Goal: Complete application form: Complete application form

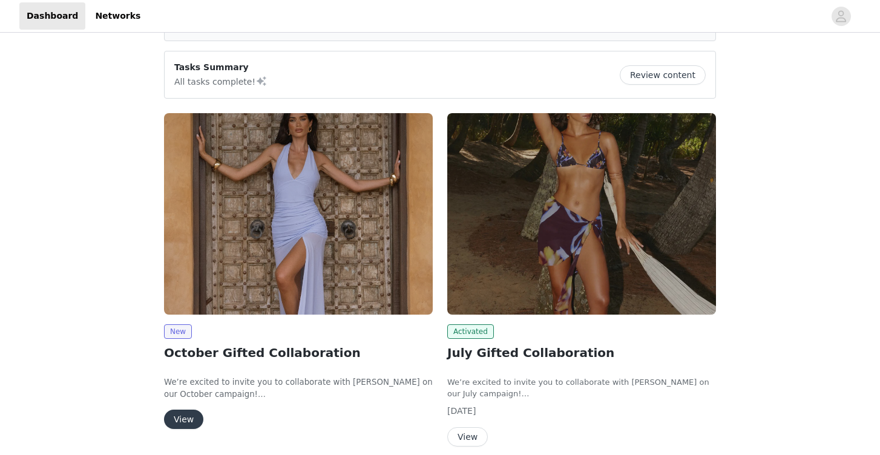
scroll to position [81, 0]
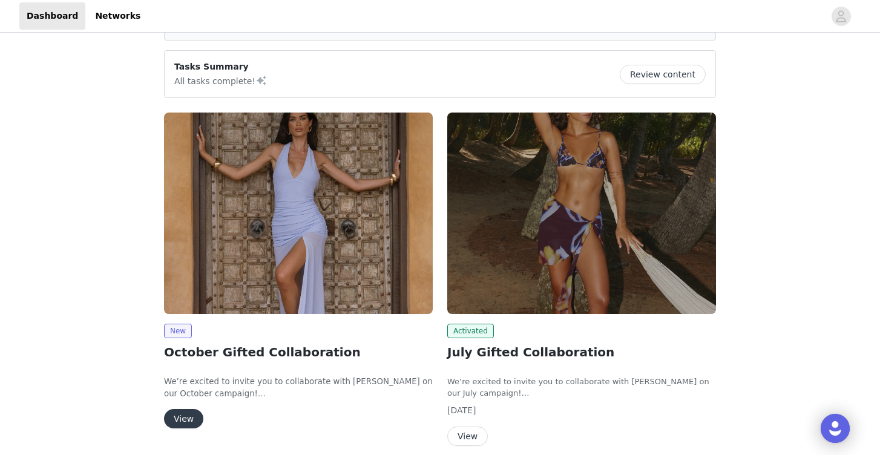
click at [190, 420] on button "View" at bounding box center [183, 418] width 39 height 19
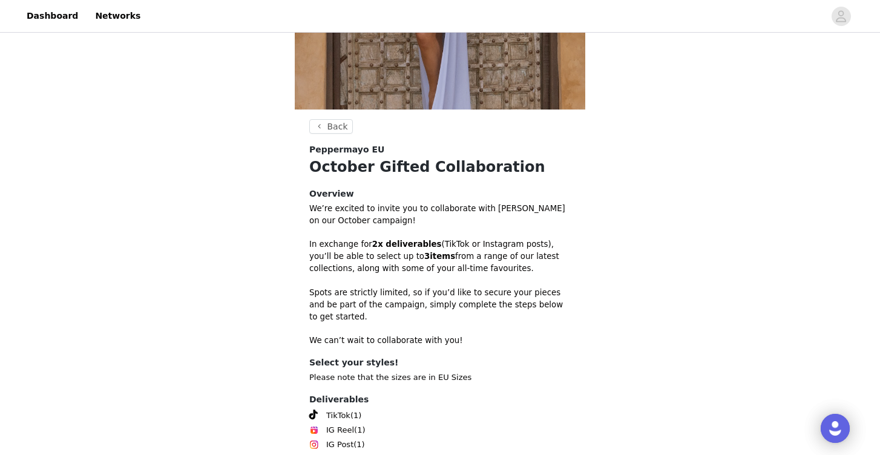
scroll to position [319, 0]
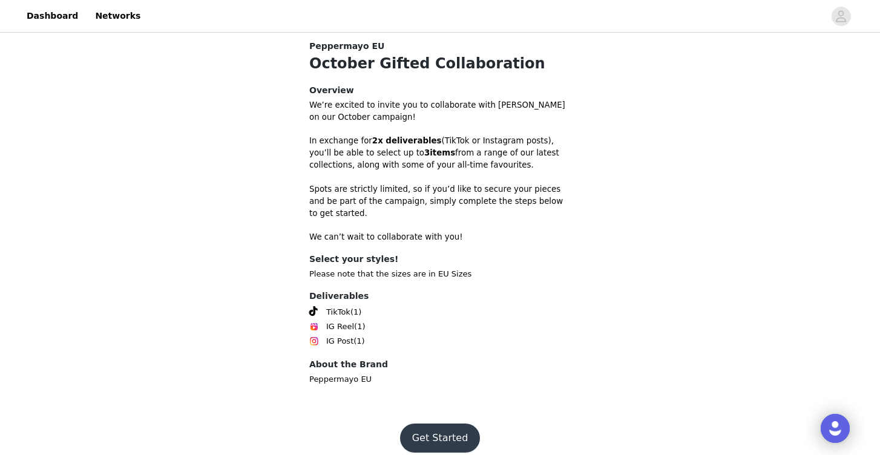
click at [439, 427] on button "Get Started" at bounding box center [440, 438] width 81 height 29
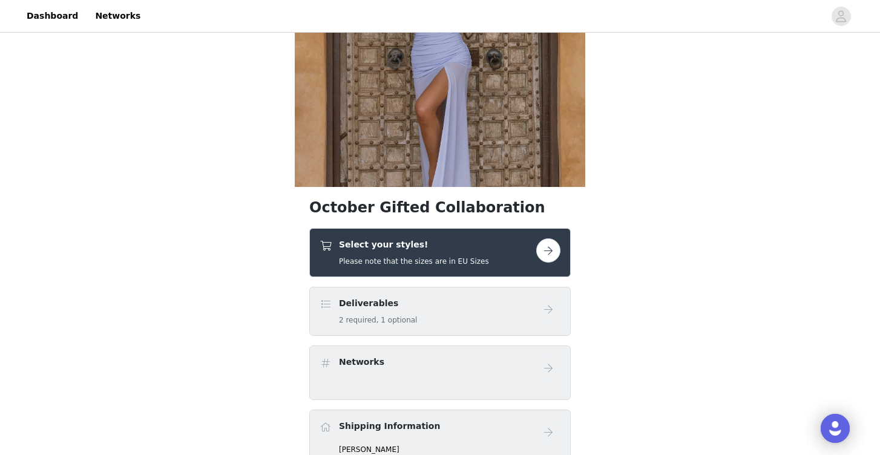
scroll to position [139, 0]
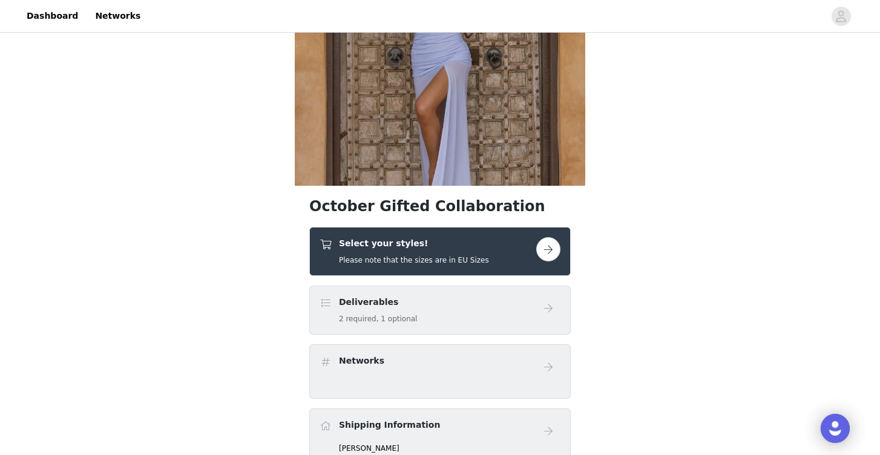
click at [553, 250] on button "button" at bounding box center [548, 249] width 24 height 24
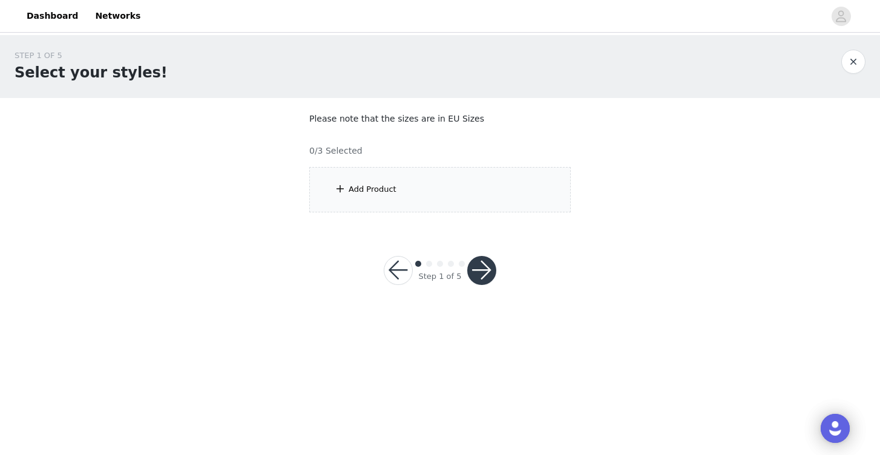
click at [369, 191] on div "Add Product" at bounding box center [373, 189] width 48 height 12
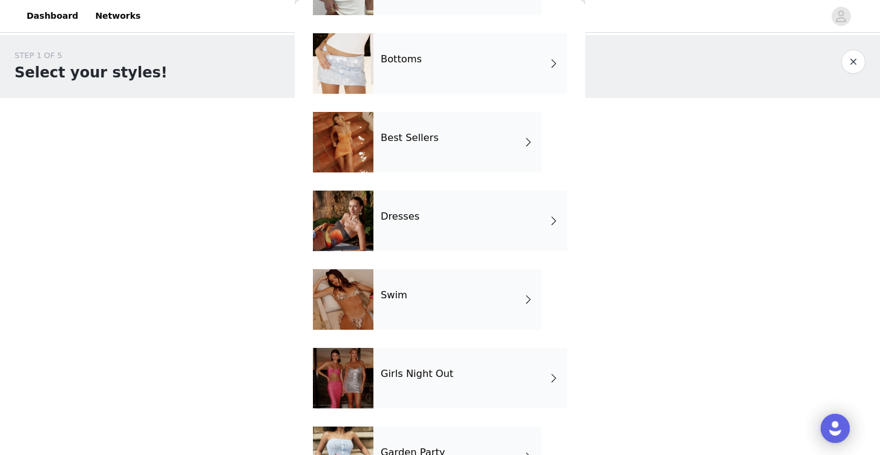
scroll to position [235, 0]
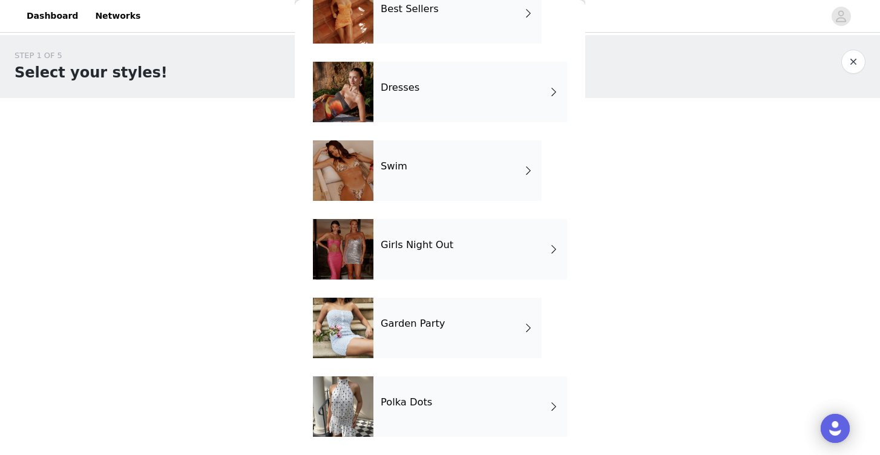
click at [447, 410] on div "Polka Dots" at bounding box center [471, 407] width 194 height 61
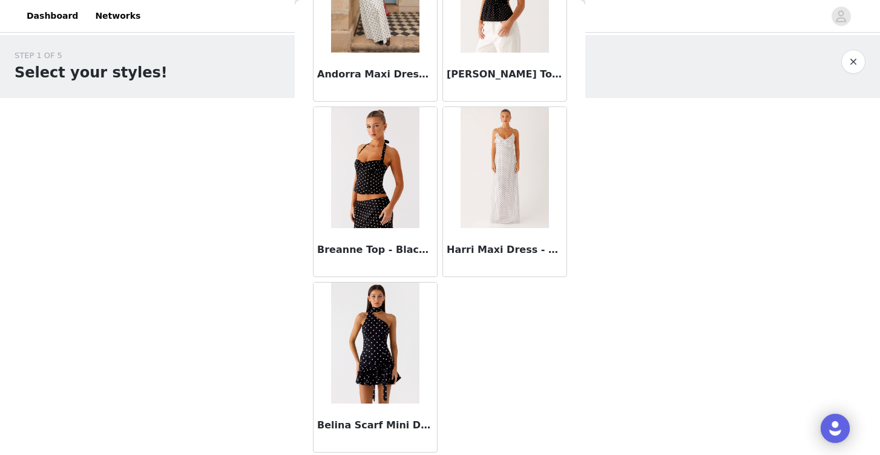
scroll to position [0, 0]
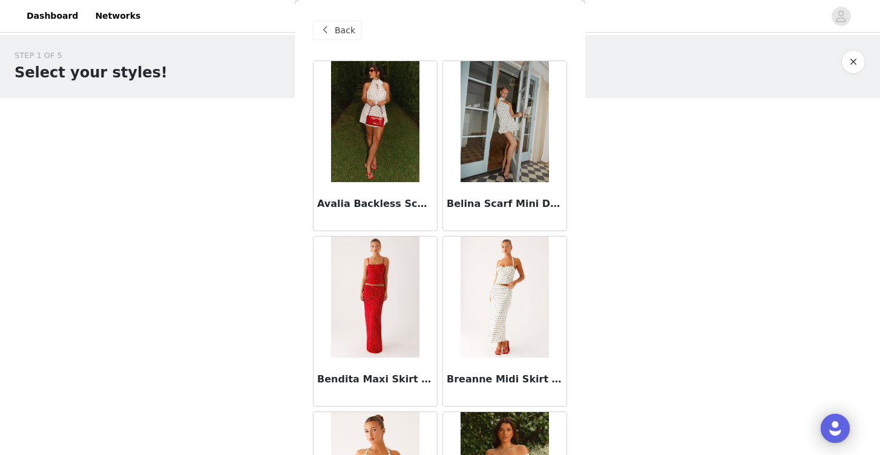
click at [336, 29] on span "Back" at bounding box center [345, 30] width 21 height 13
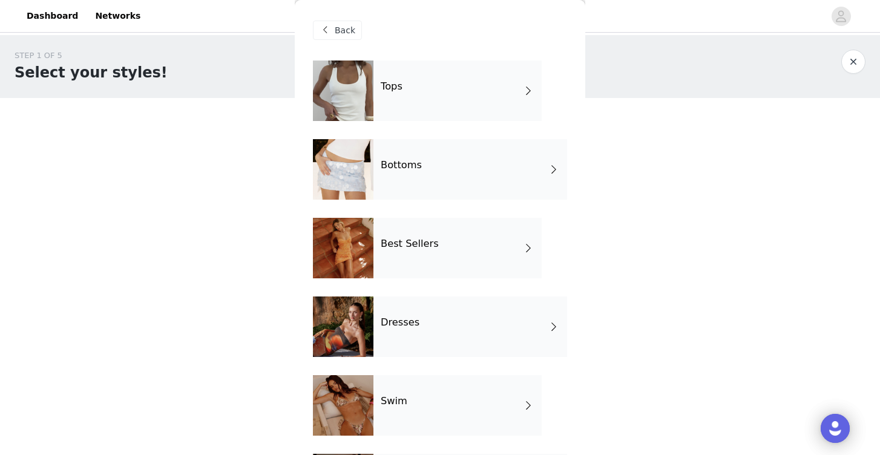
scroll to position [235, 0]
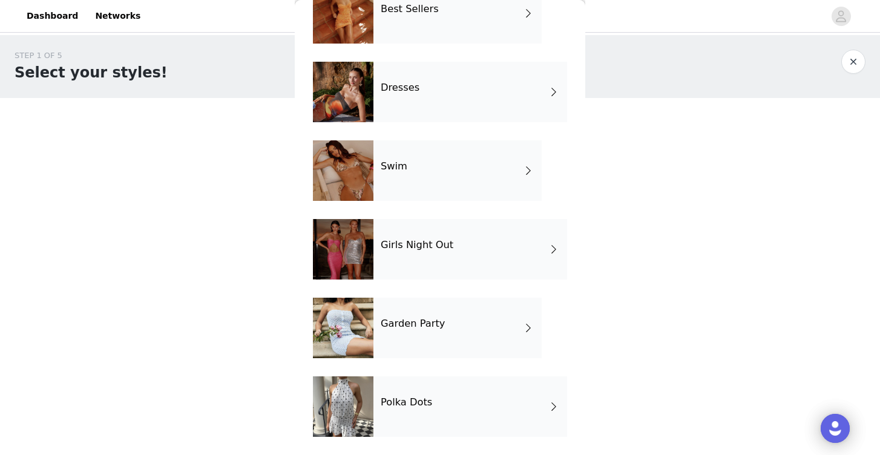
click at [392, 326] on h4 "Garden Party" at bounding box center [413, 323] width 64 height 11
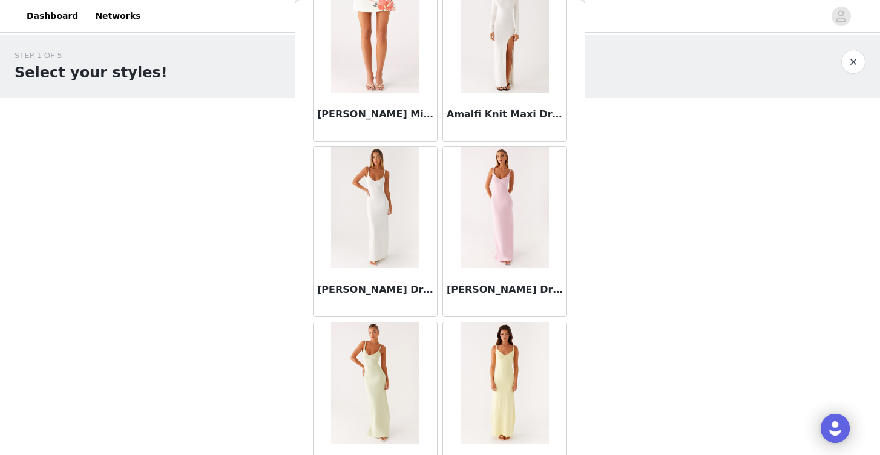
scroll to position [0, 0]
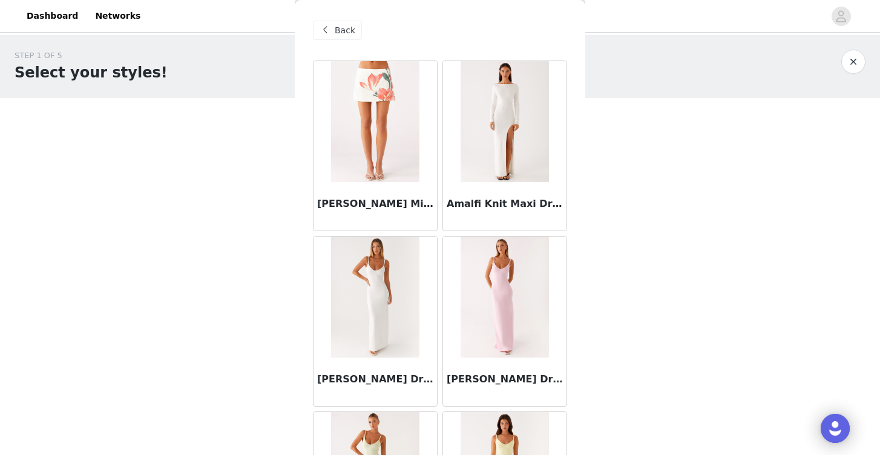
click at [325, 25] on span at bounding box center [325, 30] width 15 height 15
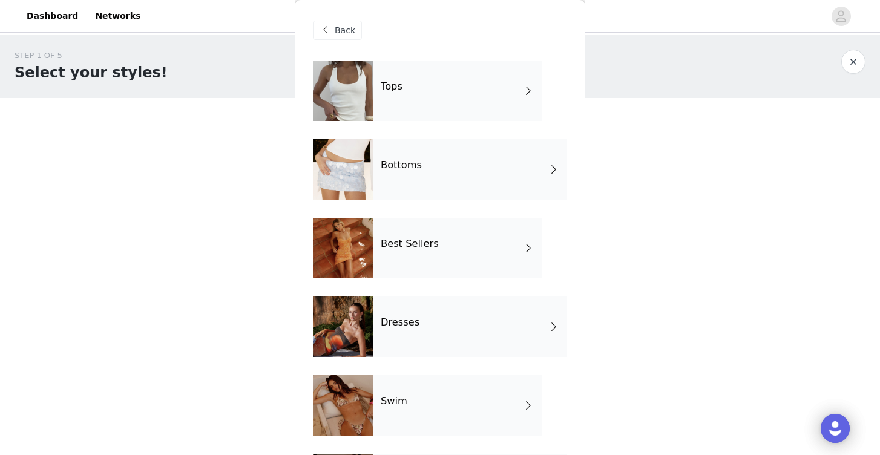
scroll to position [235, 0]
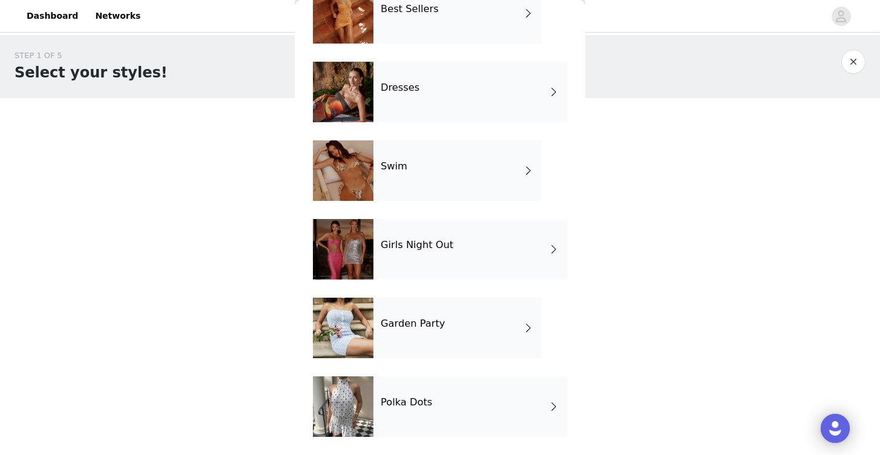
click at [407, 399] on h4 "Polka Dots" at bounding box center [406, 402] width 51 height 11
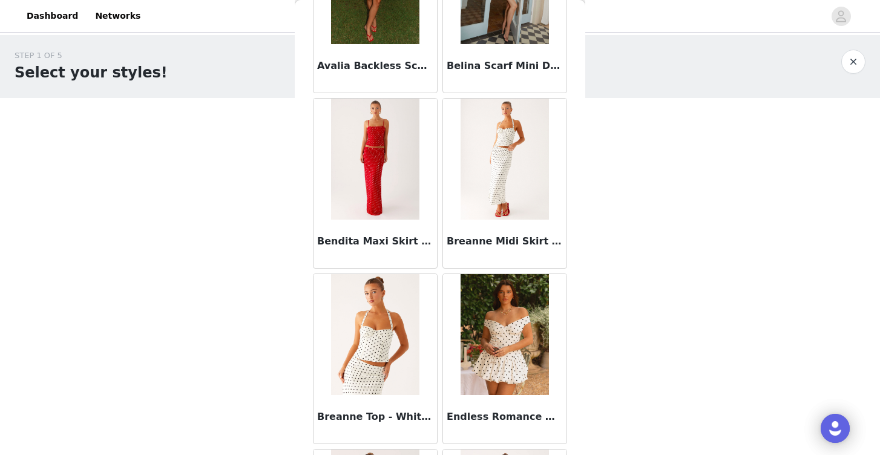
scroll to position [0, 0]
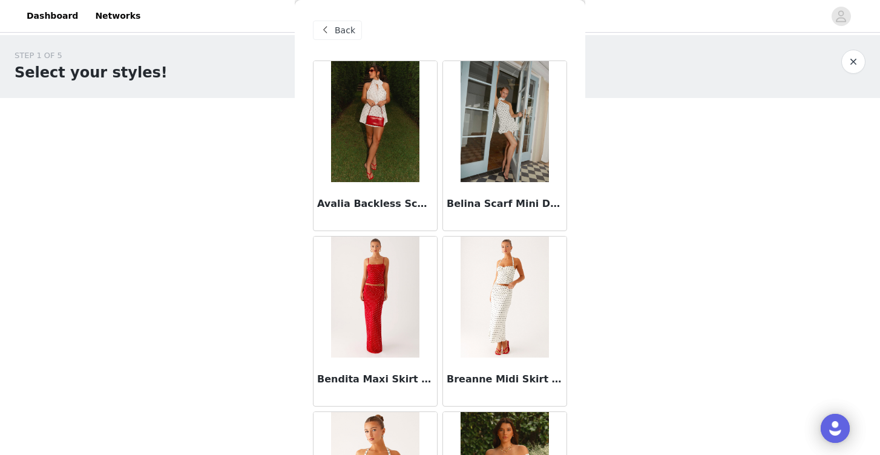
click at [345, 32] on span "Back" at bounding box center [345, 30] width 21 height 13
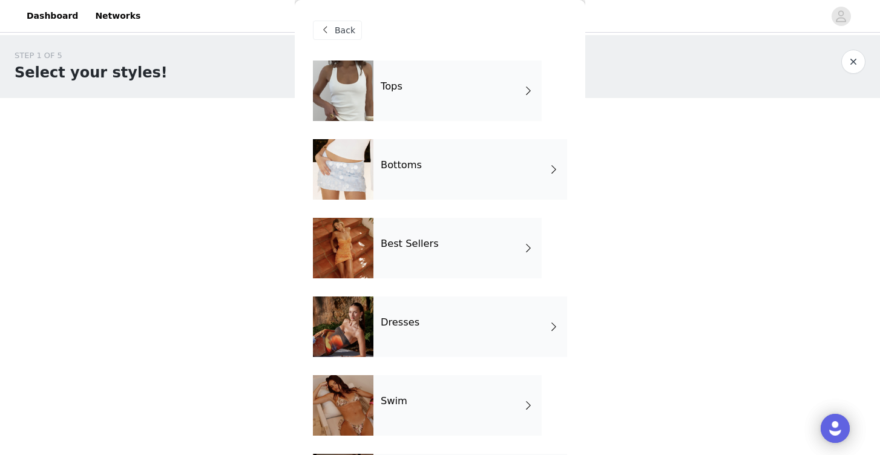
scroll to position [235, 0]
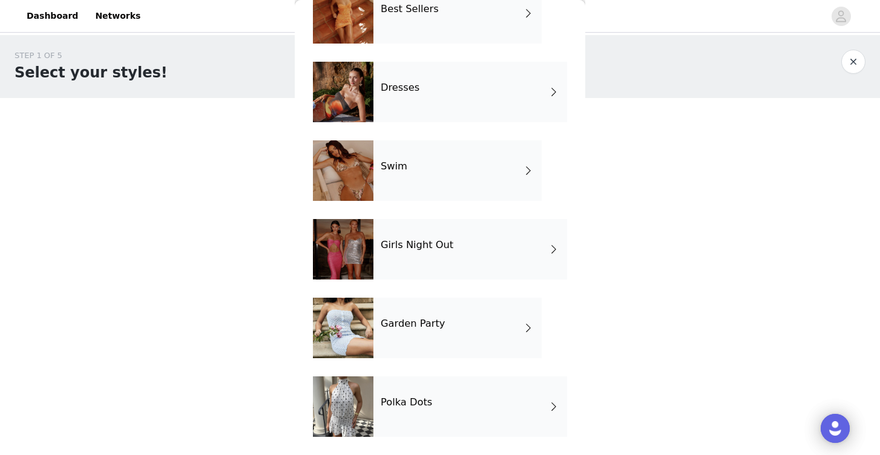
click at [402, 320] on h4 "Garden Party" at bounding box center [413, 323] width 64 height 11
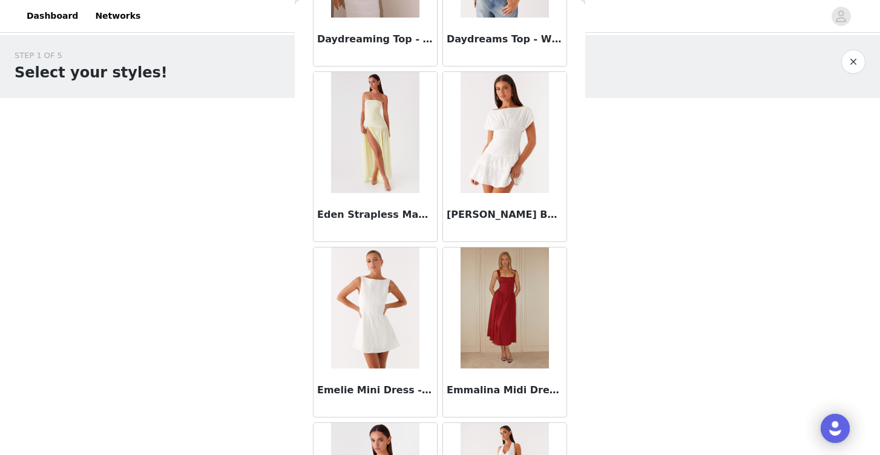
scroll to position [1397, 0]
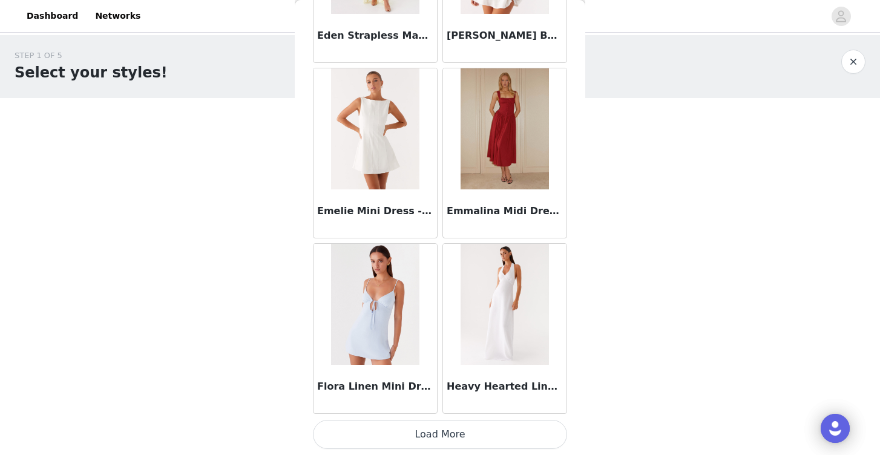
click at [446, 441] on button "Load More" at bounding box center [440, 434] width 254 height 29
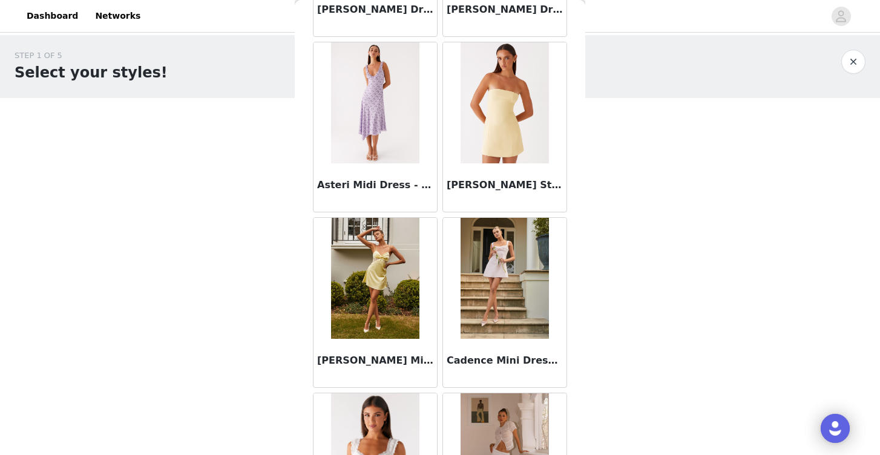
scroll to position [0, 0]
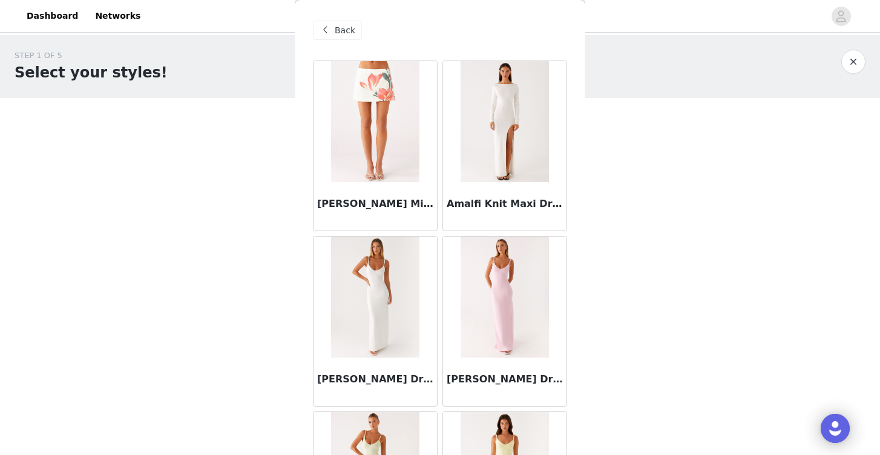
click at [340, 29] on span "Back" at bounding box center [345, 30] width 21 height 13
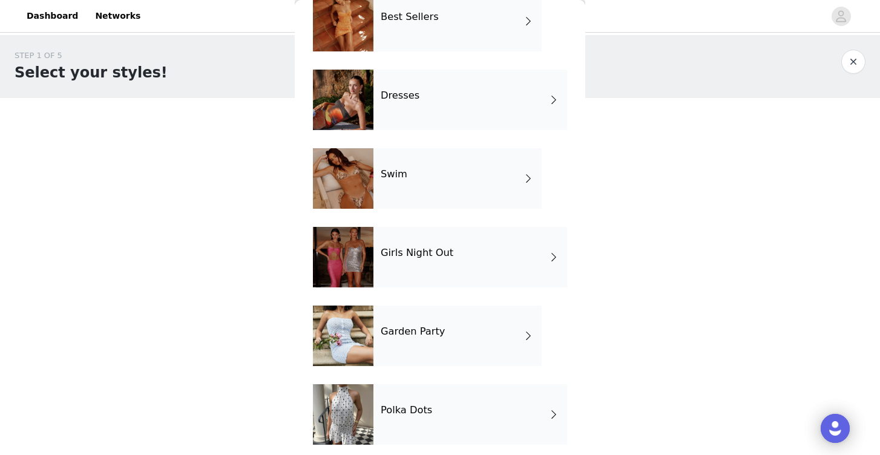
scroll to position [235, 0]
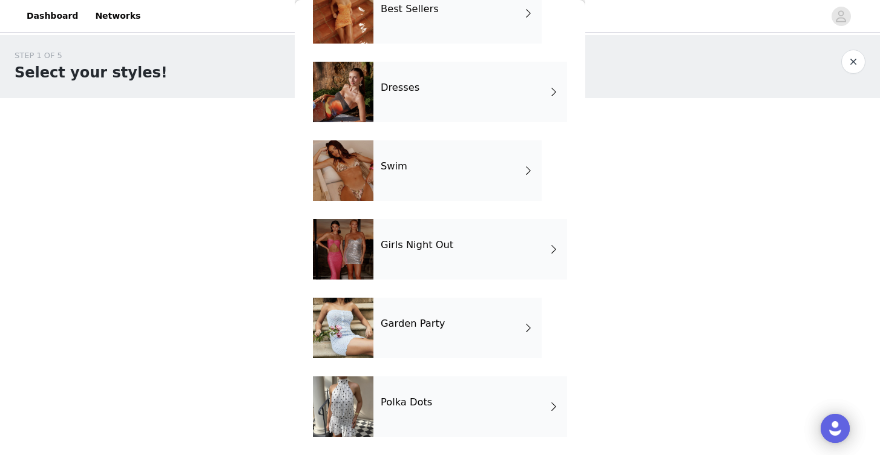
click at [406, 245] on h4 "Girls Night Out" at bounding box center [417, 245] width 73 height 11
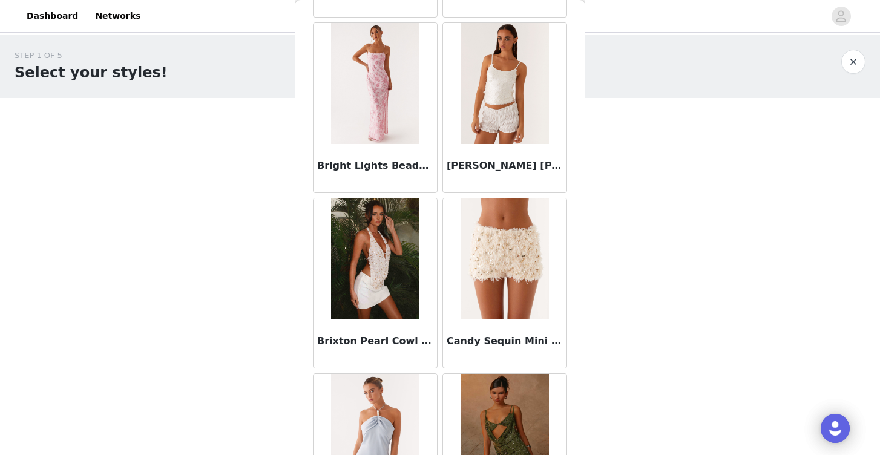
scroll to position [1397, 0]
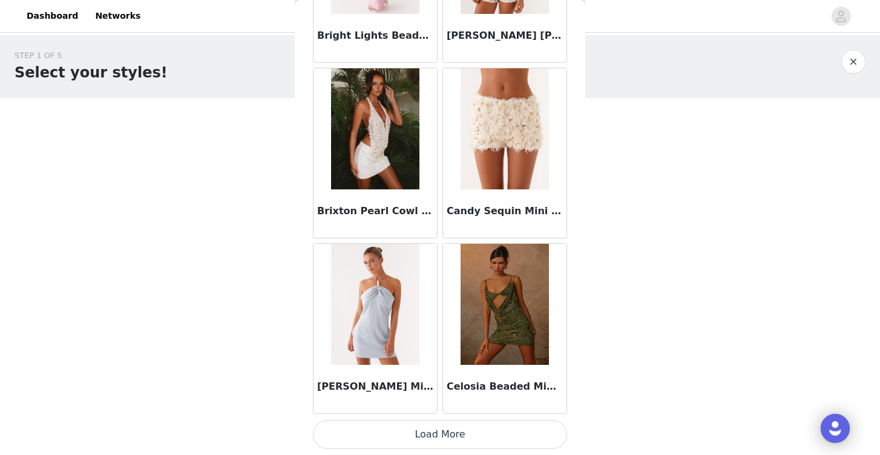
click at [414, 431] on button "Load More" at bounding box center [440, 434] width 254 height 29
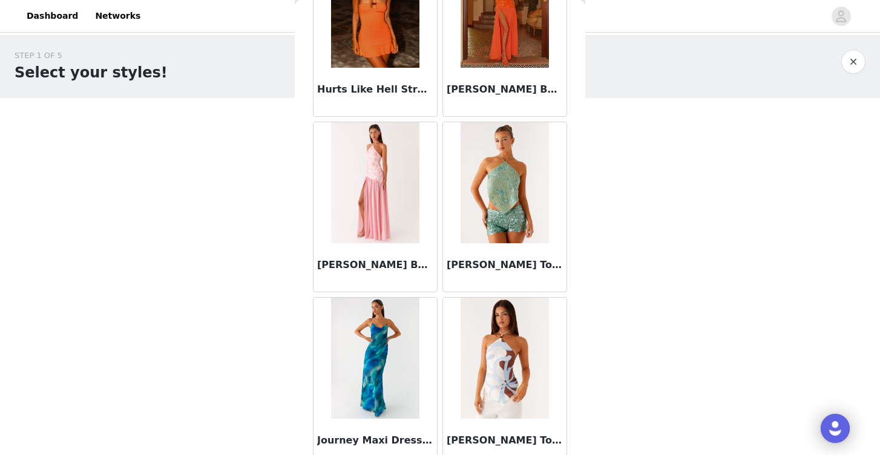
scroll to position [3153, 0]
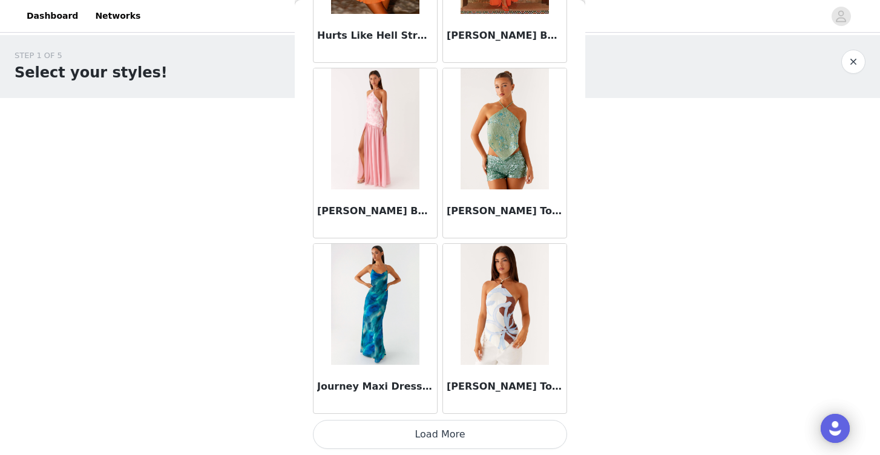
click at [431, 429] on button "Load More" at bounding box center [440, 434] width 254 height 29
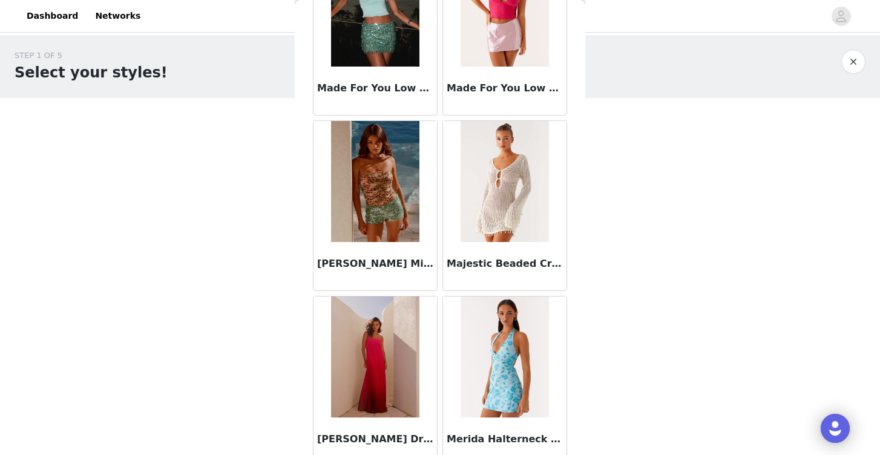
scroll to position [4909, 0]
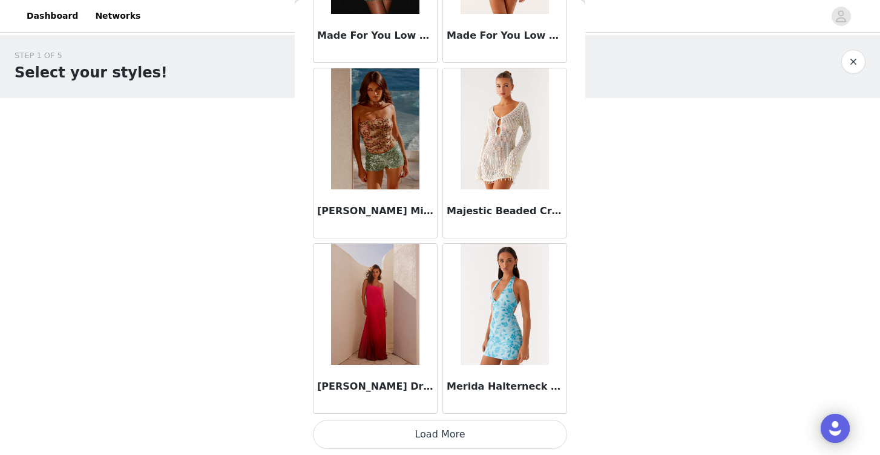
click at [450, 434] on button "Load More" at bounding box center [440, 434] width 254 height 29
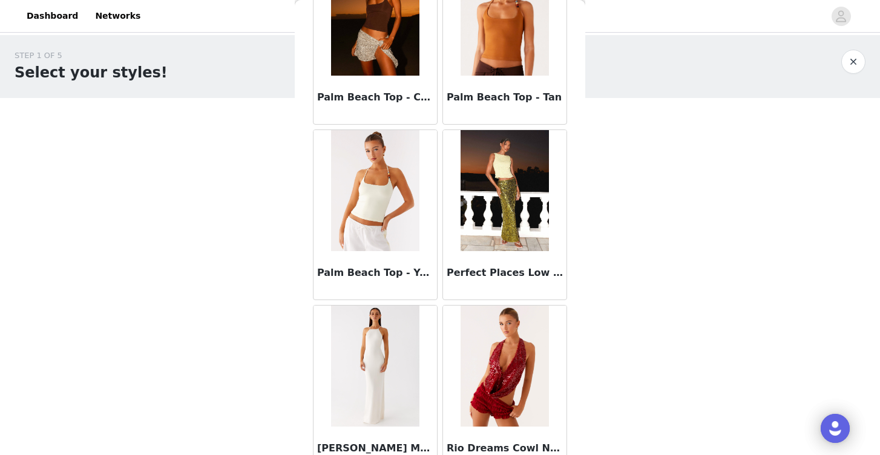
scroll to position [6616, 0]
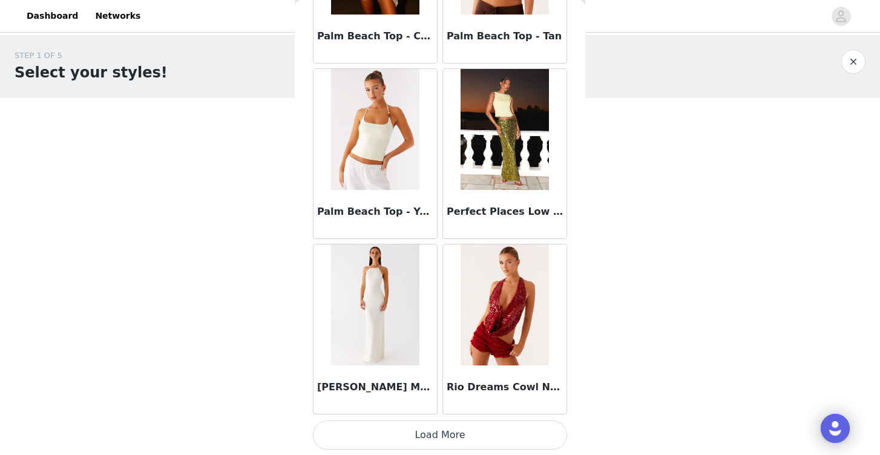
click at [438, 433] on button "Load More" at bounding box center [440, 435] width 254 height 29
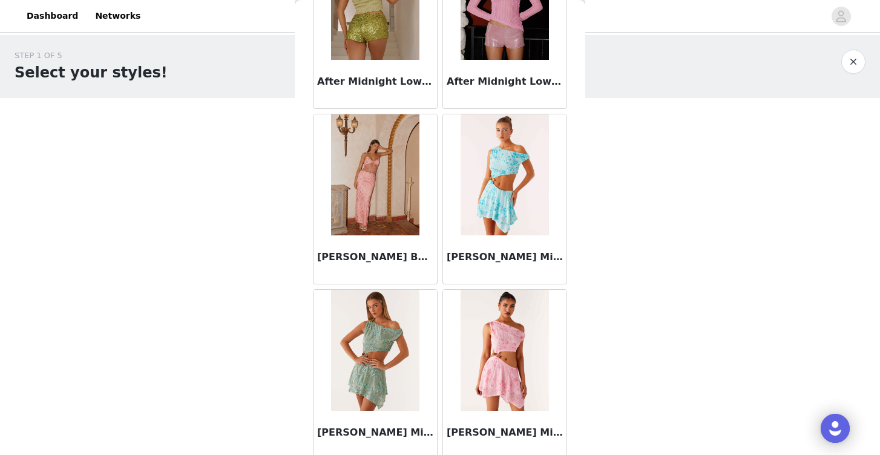
scroll to position [0, 0]
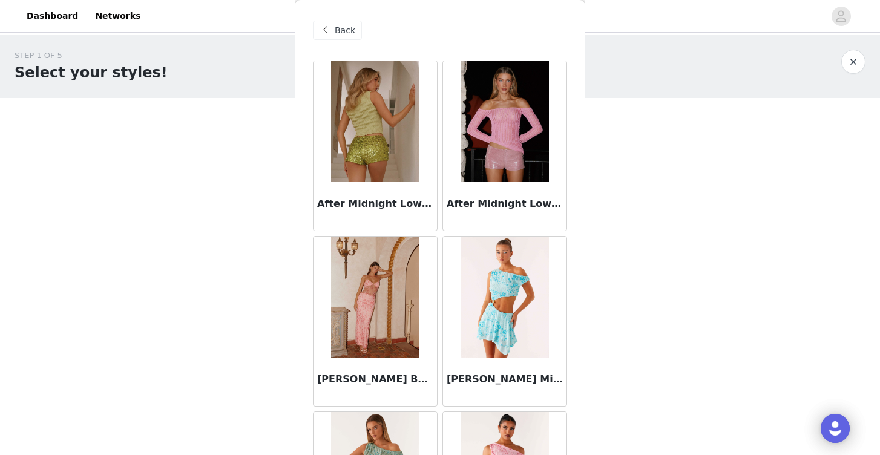
click at [329, 28] on span at bounding box center [325, 30] width 15 height 15
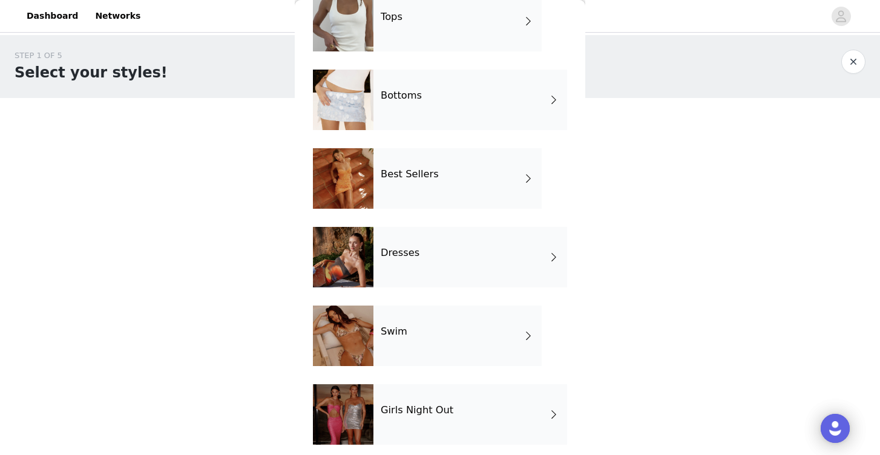
scroll to position [94, 0]
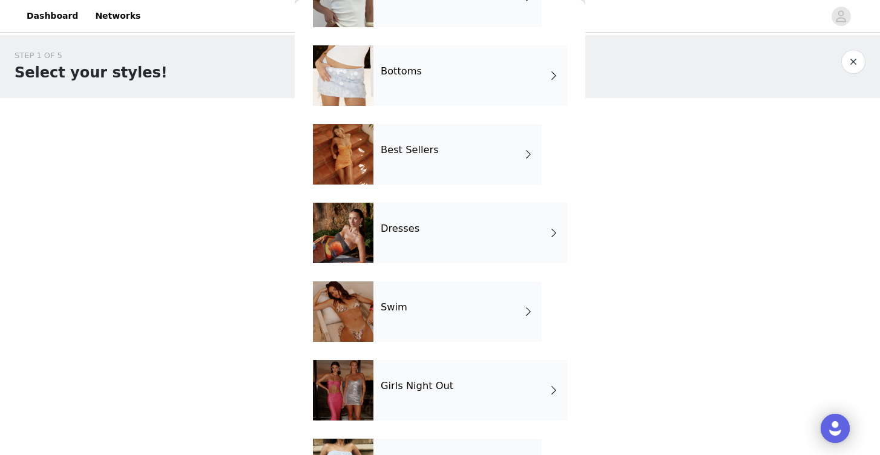
click at [387, 311] on h4 "Swim" at bounding box center [394, 307] width 27 height 11
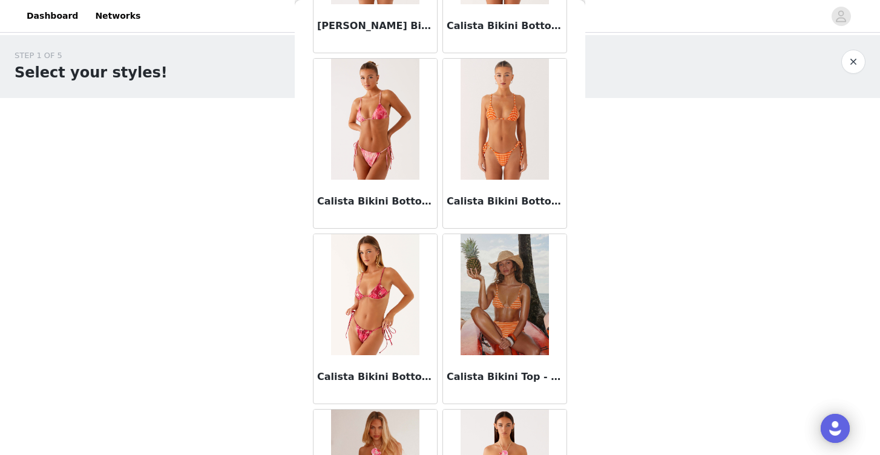
scroll to position [1397, 0]
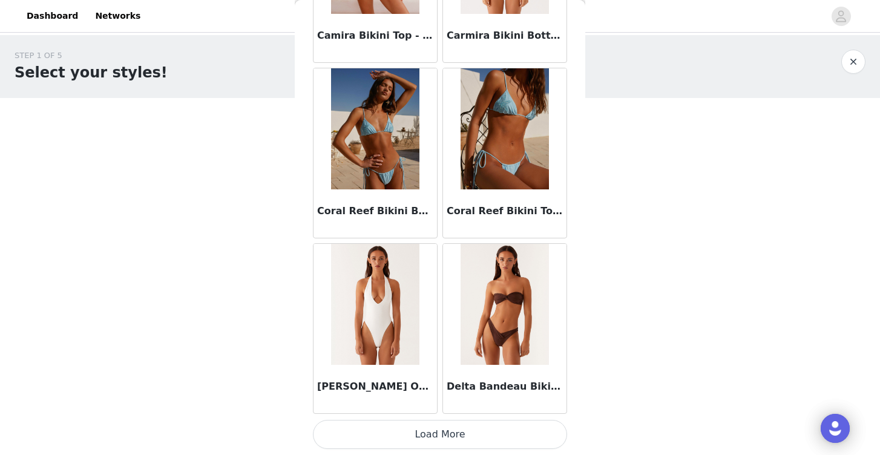
click at [407, 440] on button "Load More" at bounding box center [440, 434] width 254 height 29
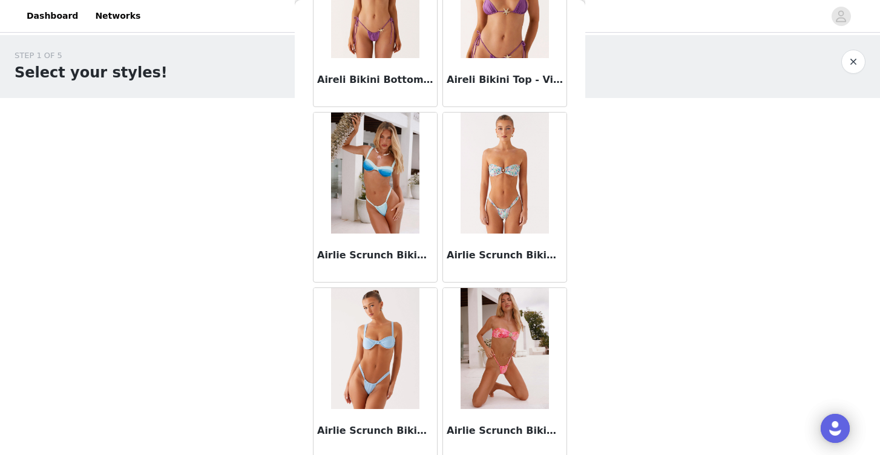
scroll to position [0, 0]
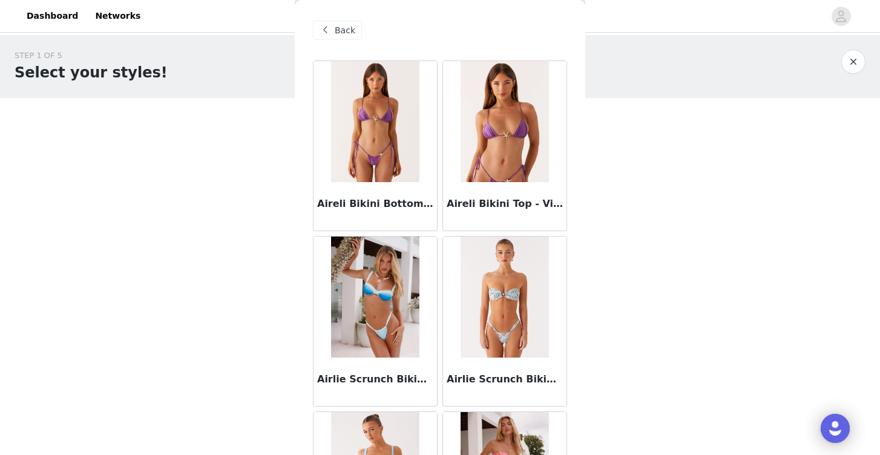
click at [340, 27] on span "Back" at bounding box center [345, 30] width 21 height 13
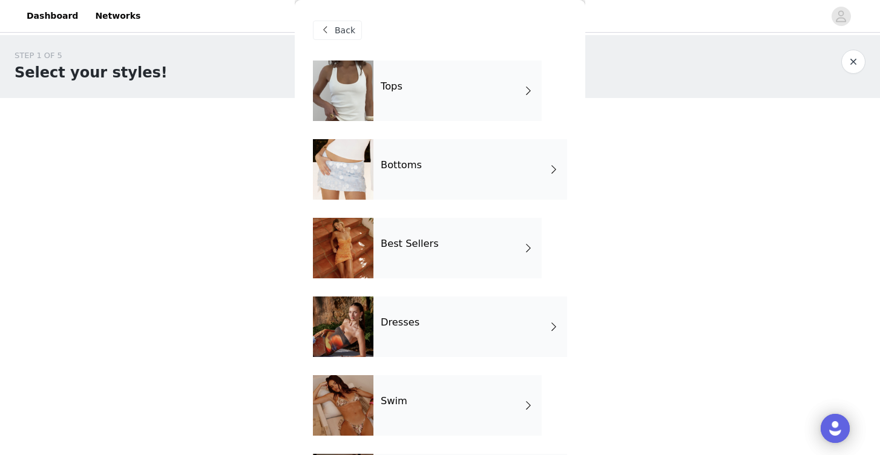
click at [394, 317] on div "Dresses" at bounding box center [471, 327] width 194 height 61
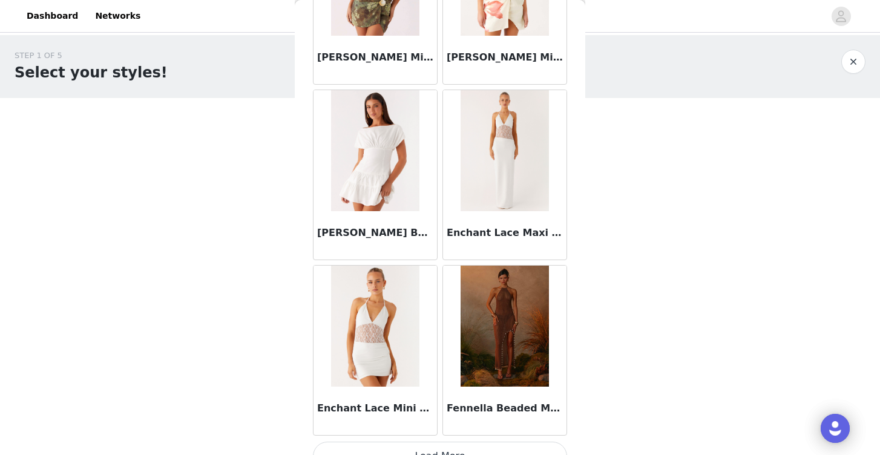
scroll to position [1397, 0]
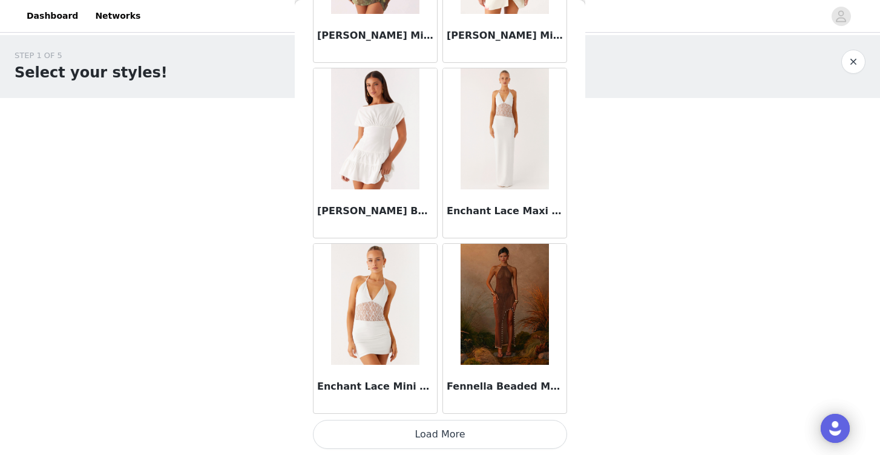
click at [397, 430] on button "Load More" at bounding box center [440, 434] width 254 height 29
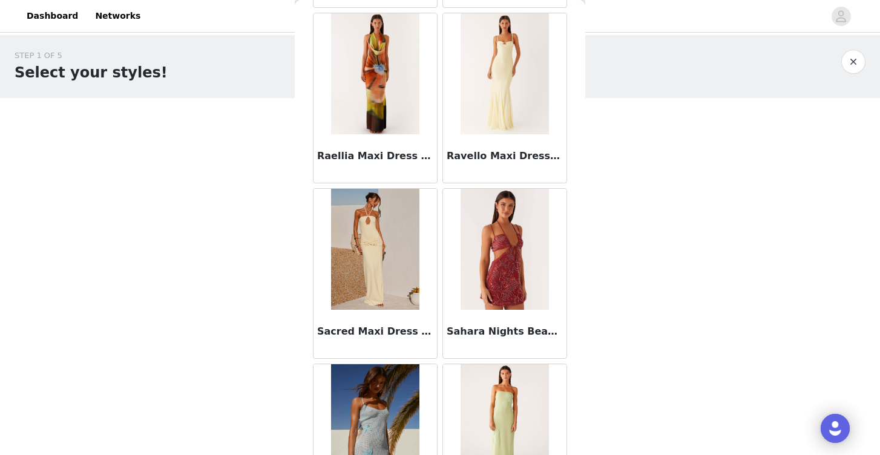
scroll to position [3153, 0]
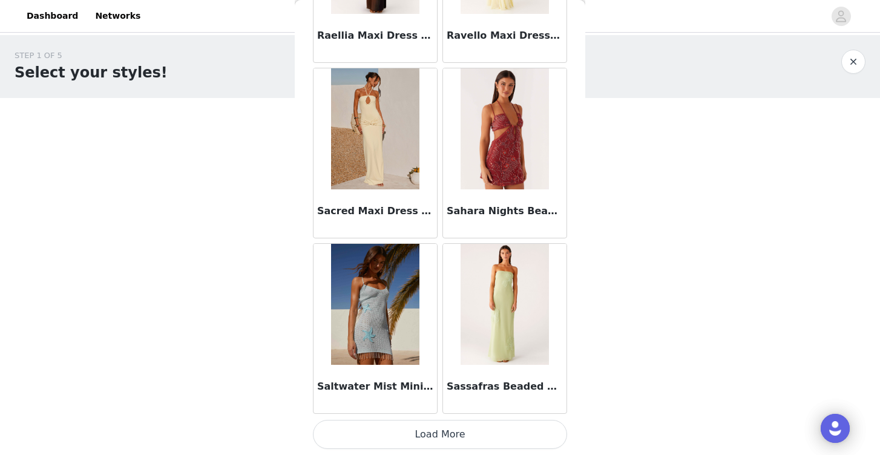
click at [414, 438] on button "Load More" at bounding box center [440, 434] width 254 height 29
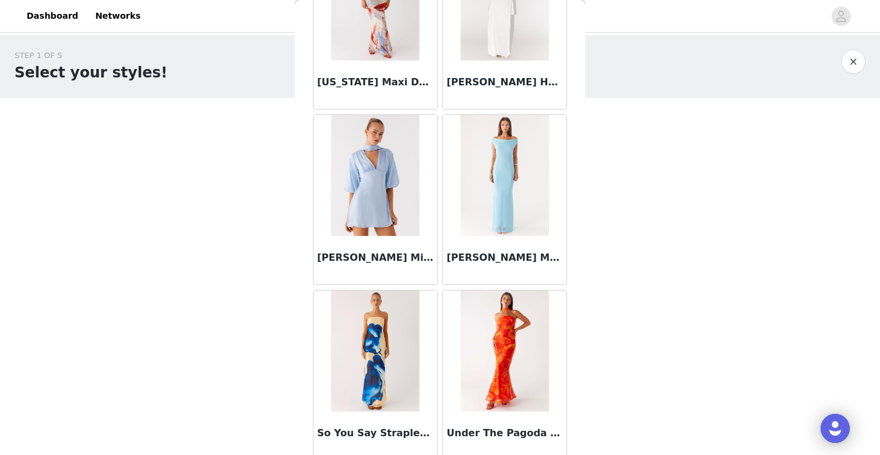
scroll to position [4909, 0]
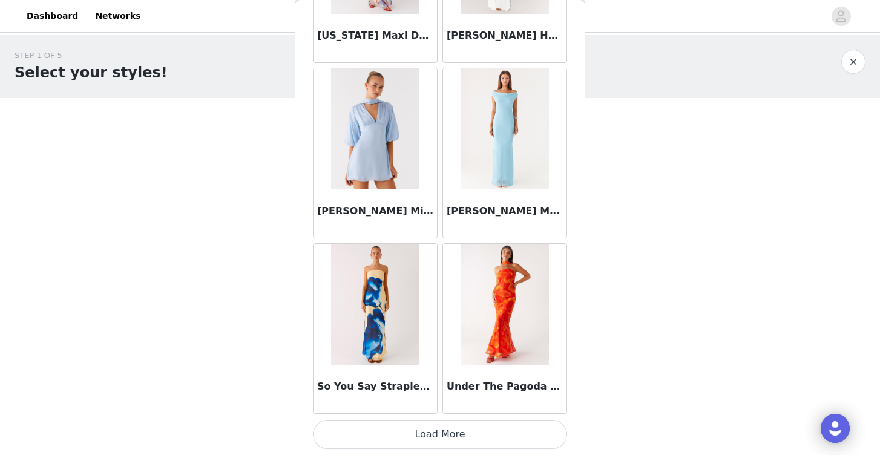
click at [459, 438] on button "Load More" at bounding box center [440, 434] width 254 height 29
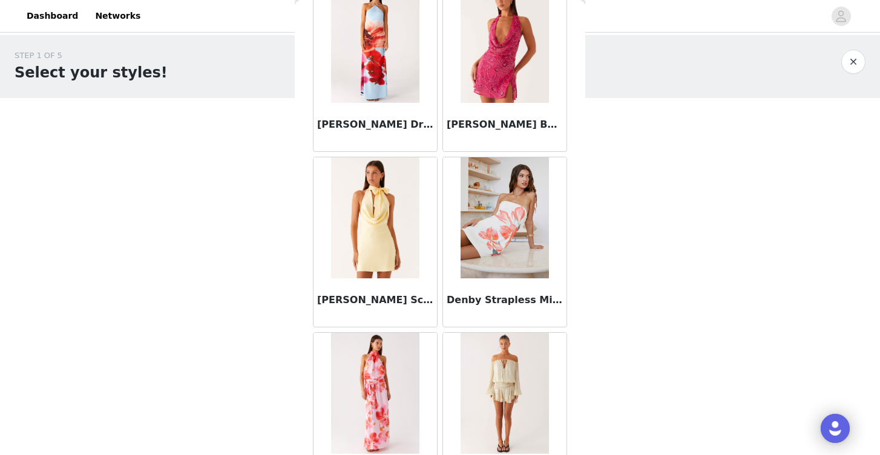
scroll to position [0, 0]
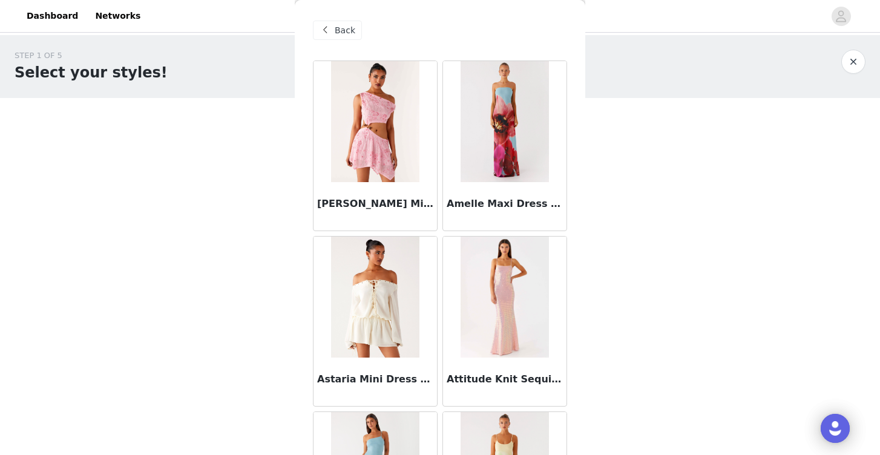
click at [341, 30] on span "Back" at bounding box center [345, 30] width 21 height 13
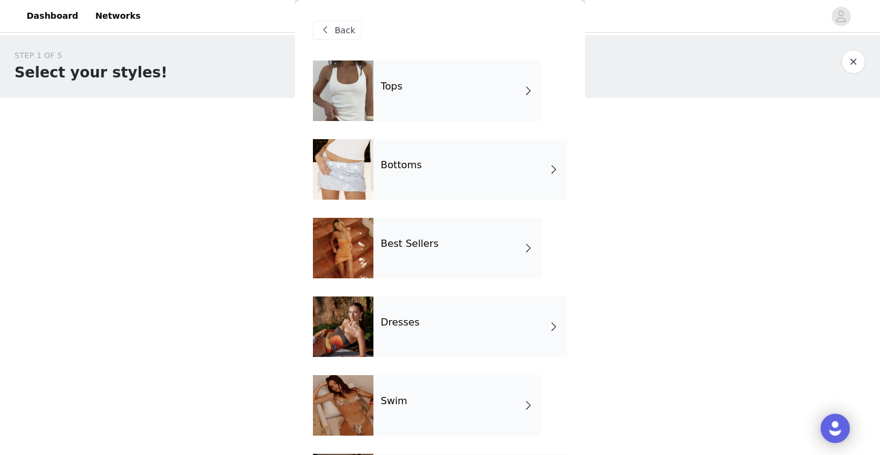
click at [393, 93] on div "Tops" at bounding box center [458, 91] width 168 height 61
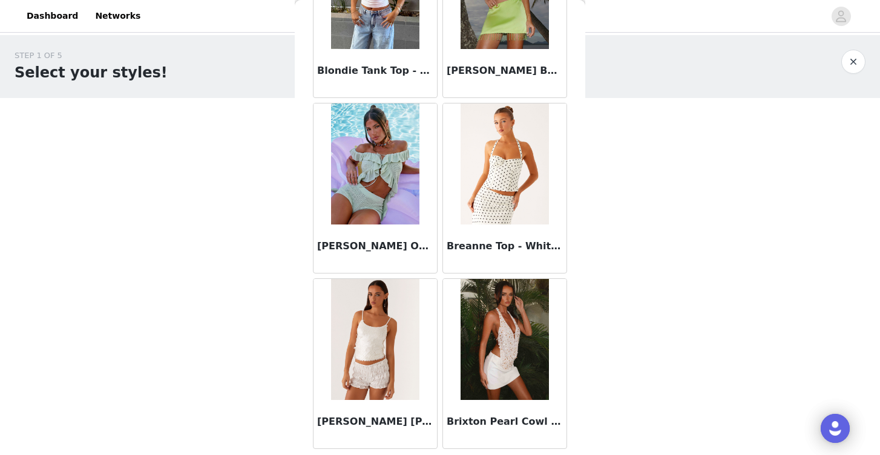
scroll to position [1397, 0]
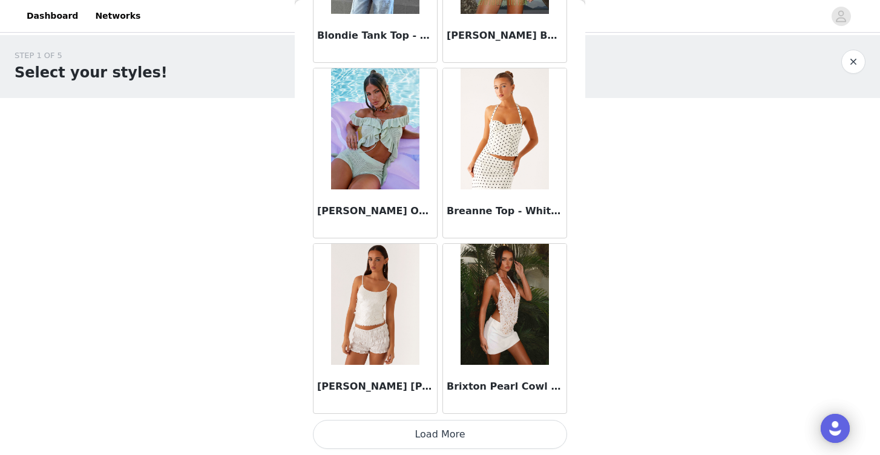
click at [482, 435] on button "Load More" at bounding box center [440, 434] width 254 height 29
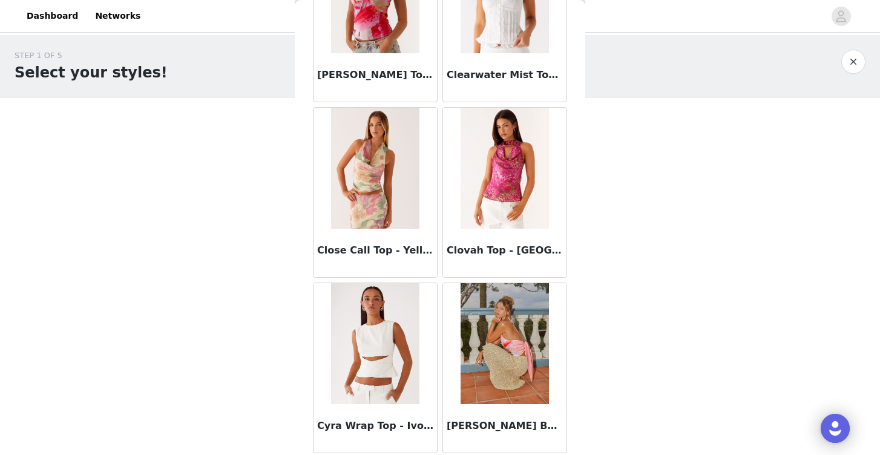
scroll to position [3153, 0]
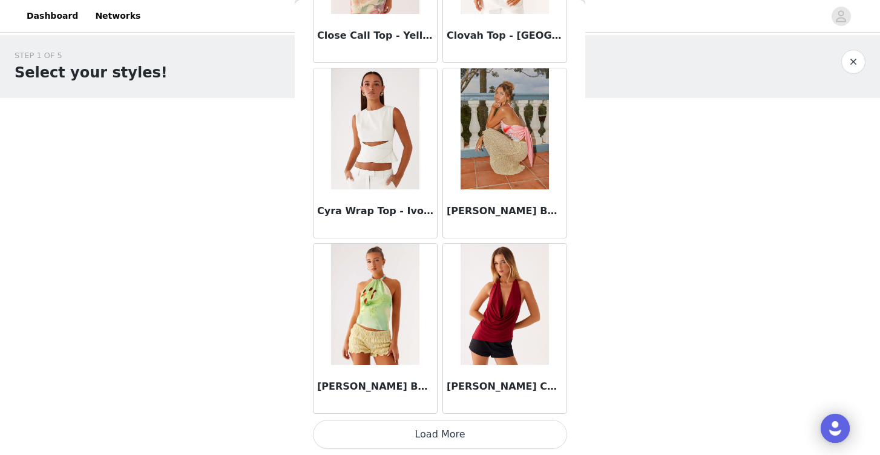
click at [387, 431] on button "Load More" at bounding box center [440, 434] width 254 height 29
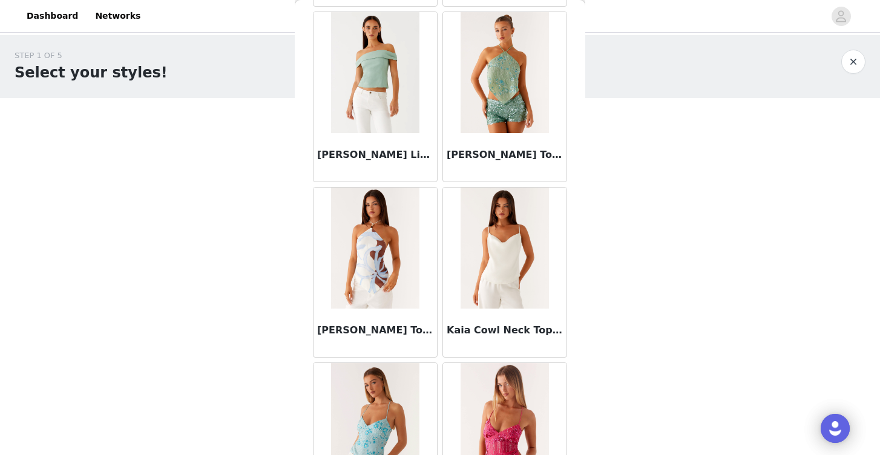
scroll to position [4909, 0]
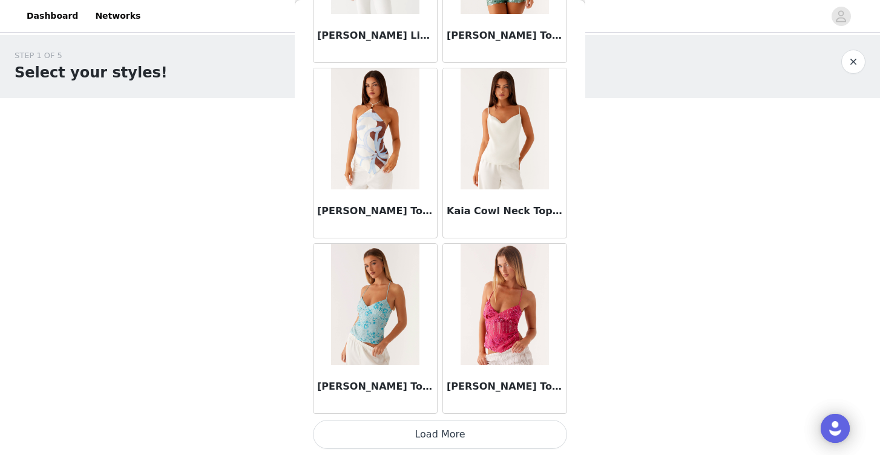
click at [442, 436] on button "Load More" at bounding box center [440, 434] width 254 height 29
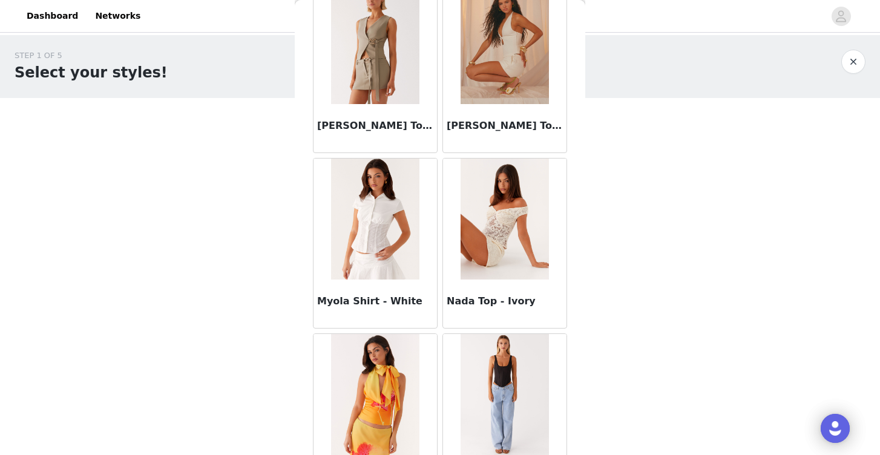
scroll to position [6665, 0]
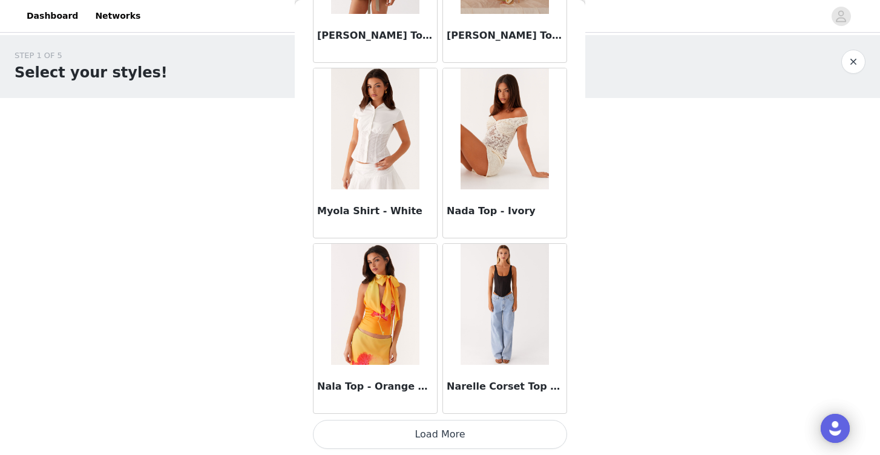
click at [457, 436] on button "Load More" at bounding box center [440, 434] width 254 height 29
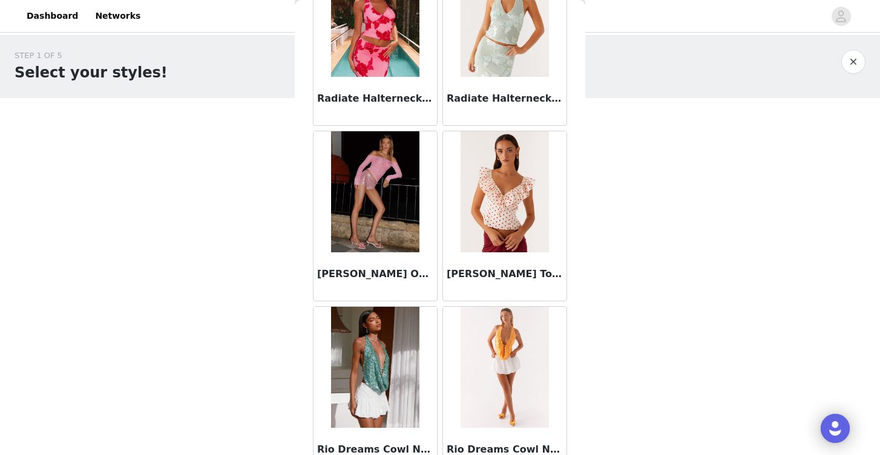
scroll to position [8421, 0]
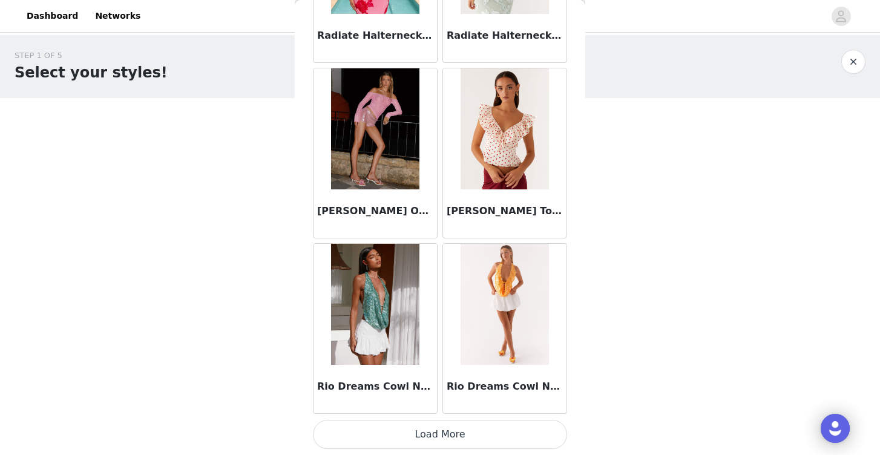
click at [478, 433] on button "Load More" at bounding box center [440, 434] width 254 height 29
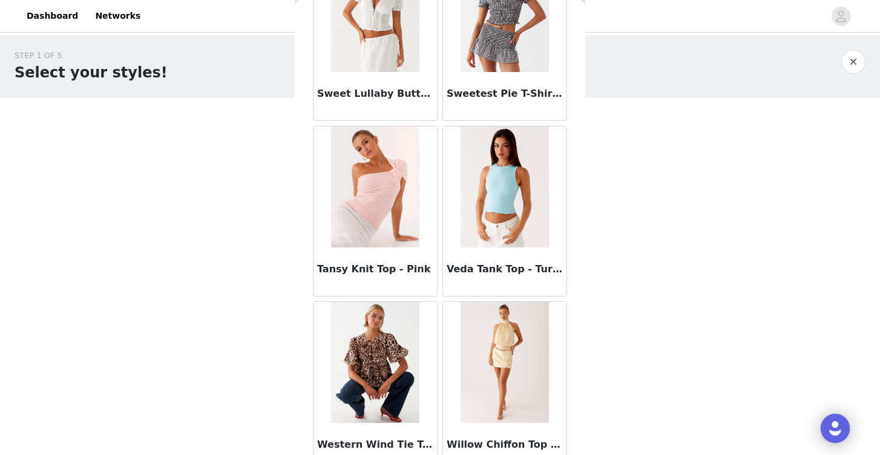
scroll to position [10176, 0]
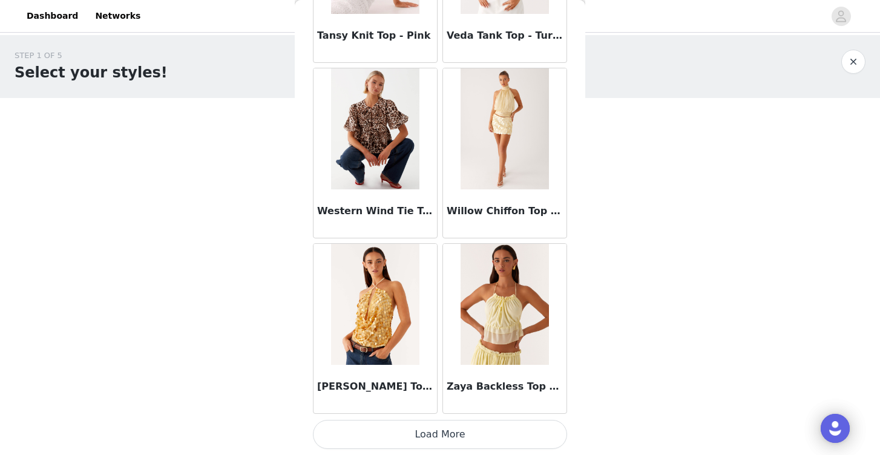
click at [459, 434] on button "Load More" at bounding box center [440, 434] width 254 height 29
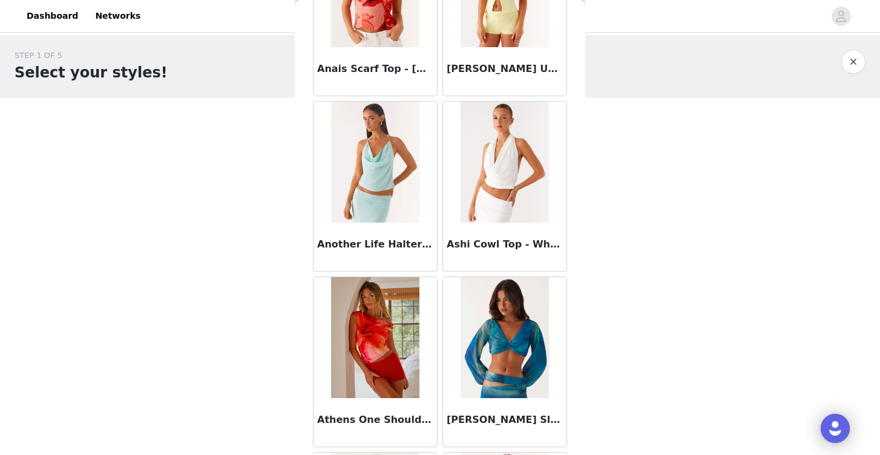
scroll to position [0, 0]
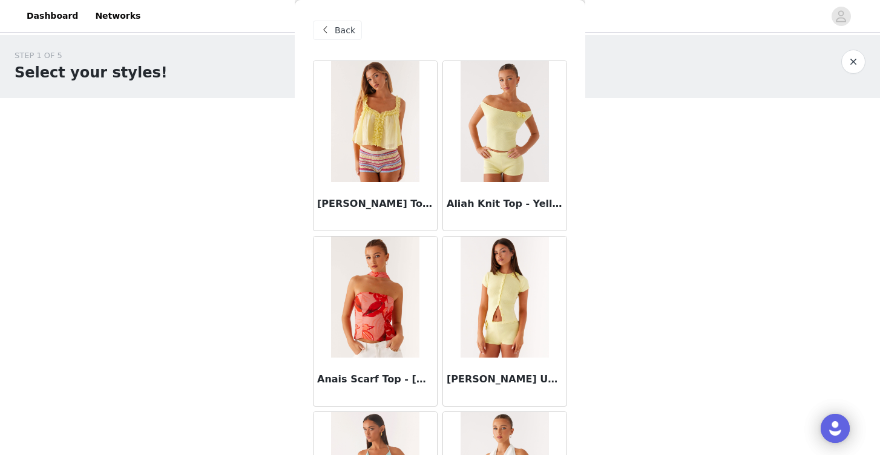
click at [338, 35] on span "Back" at bounding box center [345, 30] width 21 height 13
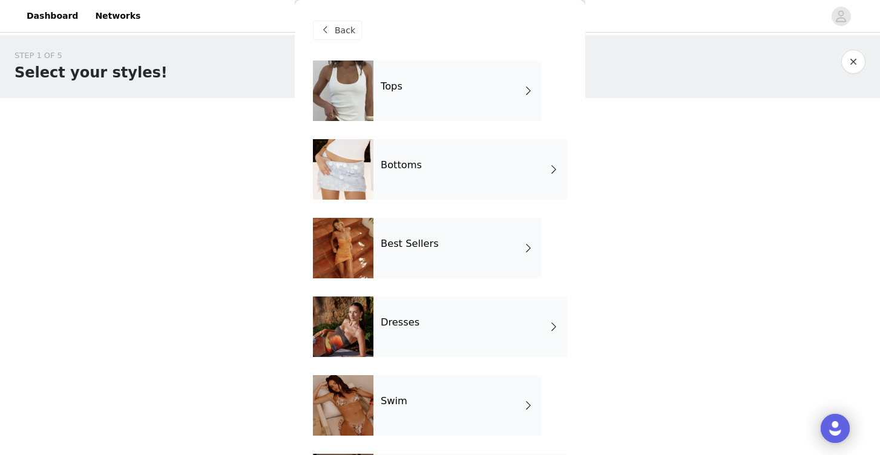
click at [403, 171] on h4 "Bottoms" at bounding box center [401, 165] width 41 height 11
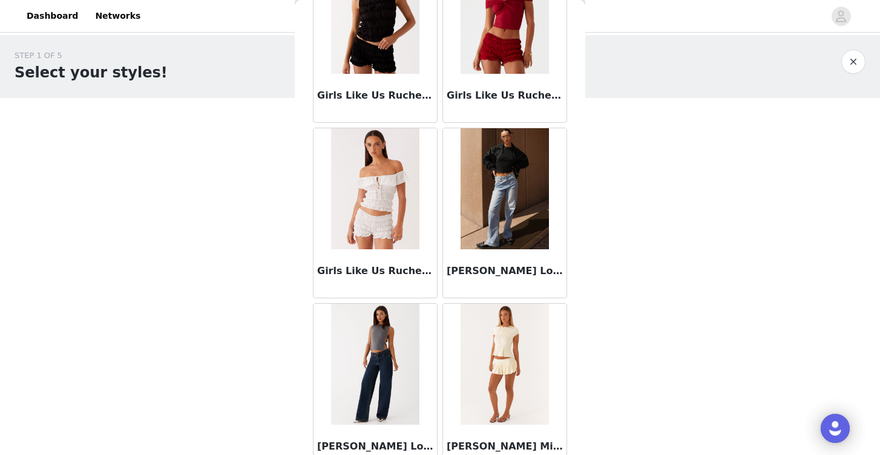
scroll to position [1397, 0]
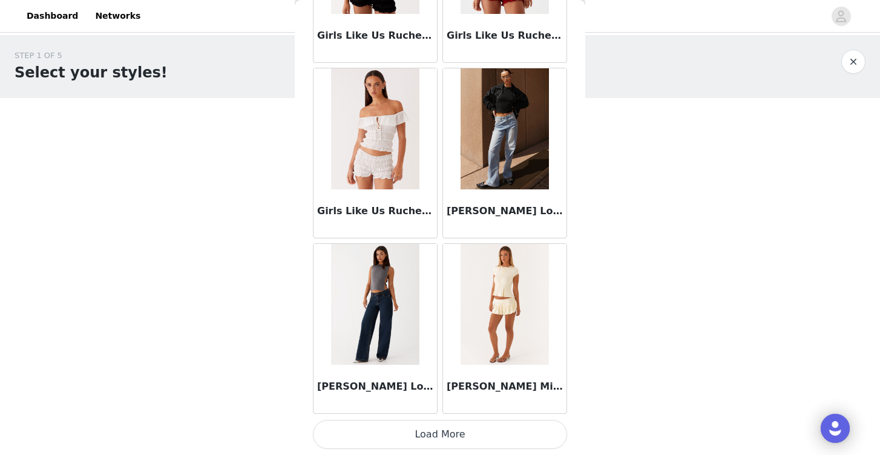
click at [455, 435] on button "Load More" at bounding box center [440, 434] width 254 height 29
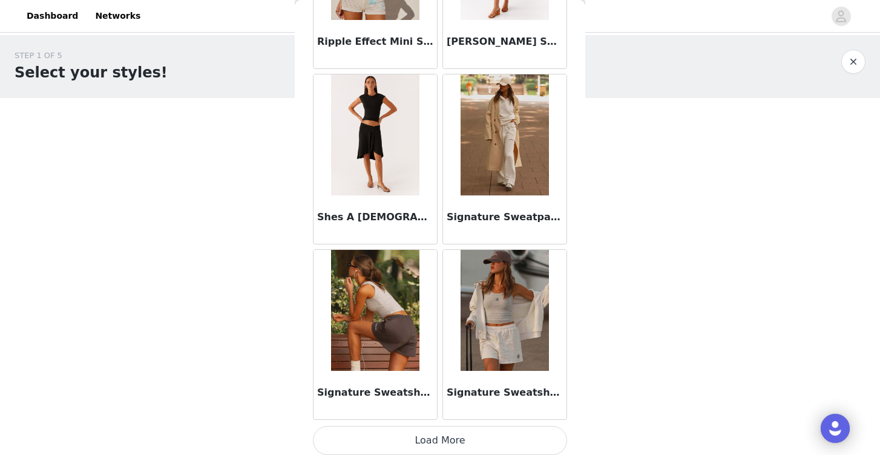
scroll to position [3150, 0]
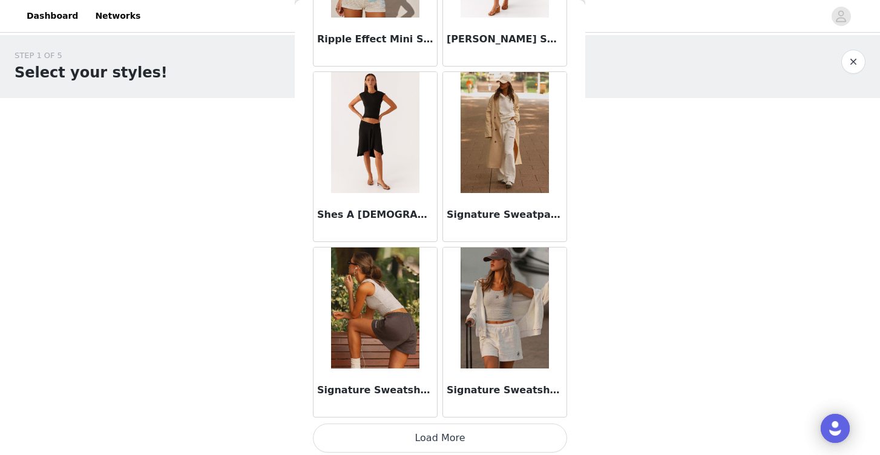
click at [395, 438] on button "Load More" at bounding box center [440, 438] width 254 height 29
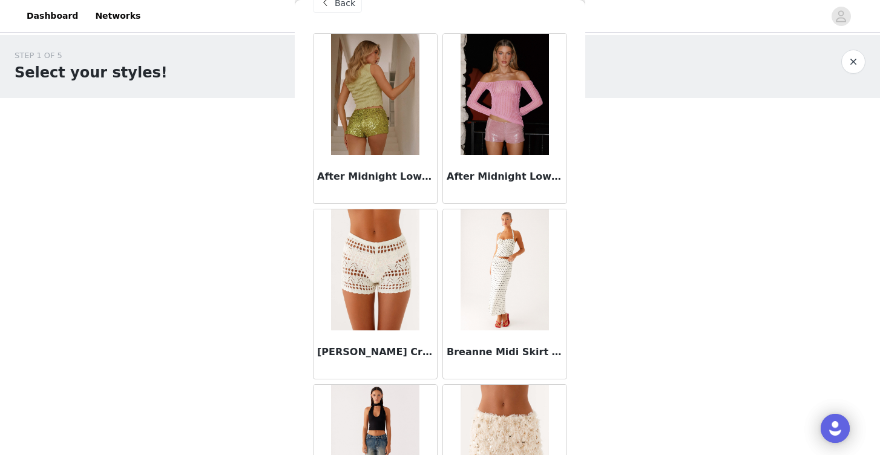
scroll to position [0, 0]
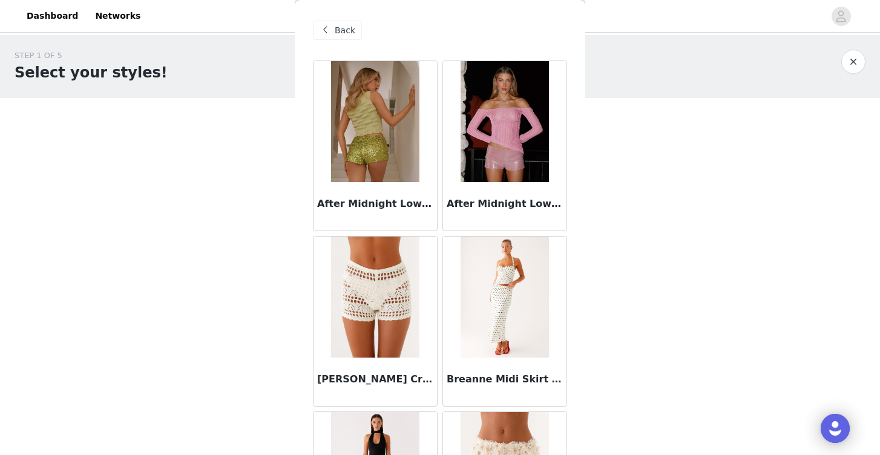
click at [337, 30] on span "Back" at bounding box center [345, 30] width 21 height 13
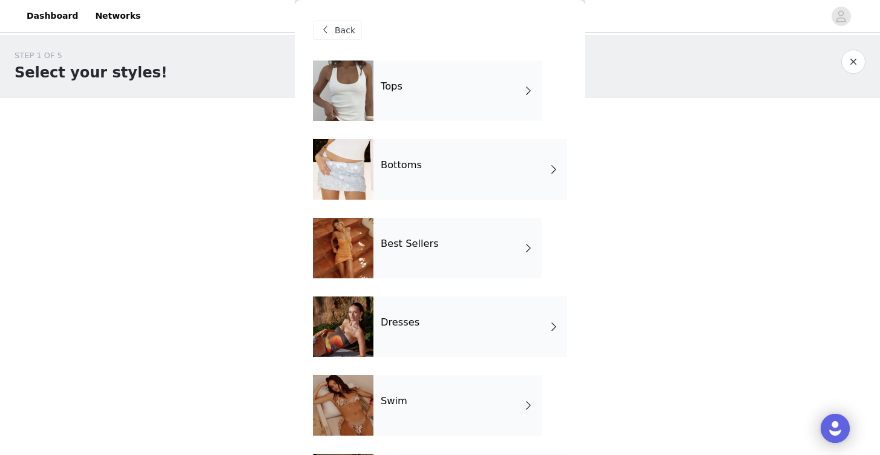
click at [367, 86] on div at bounding box center [343, 91] width 61 height 61
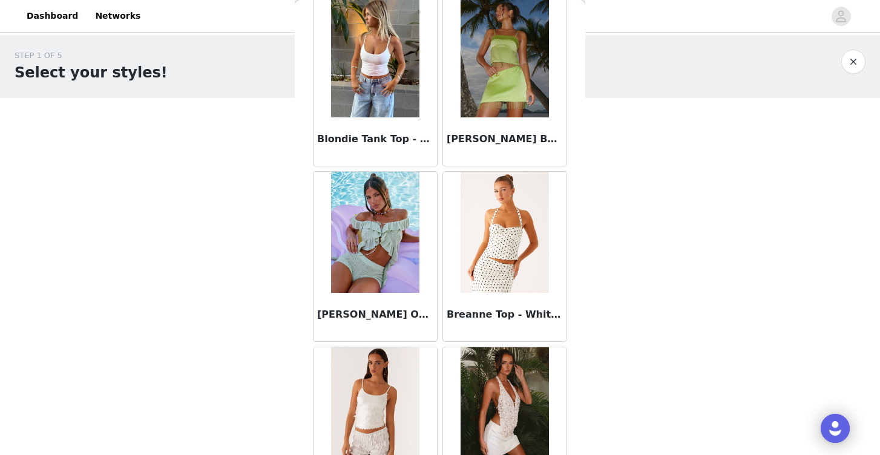
scroll to position [1397, 0]
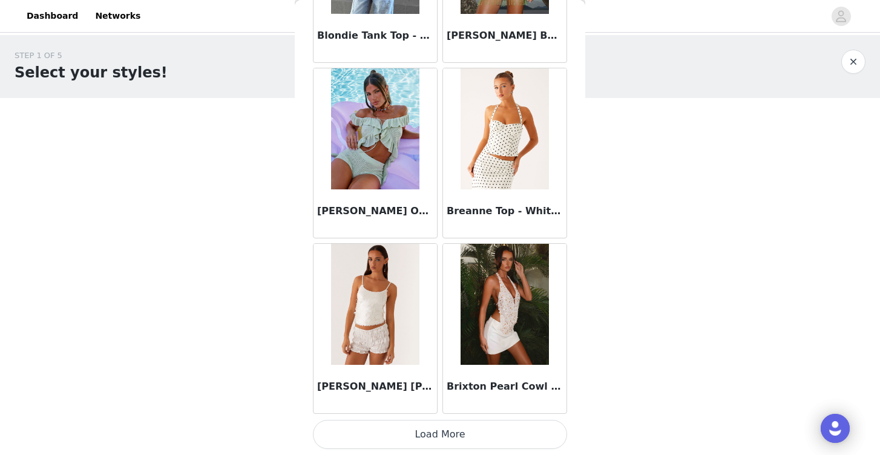
click at [457, 431] on button "Load More" at bounding box center [440, 434] width 254 height 29
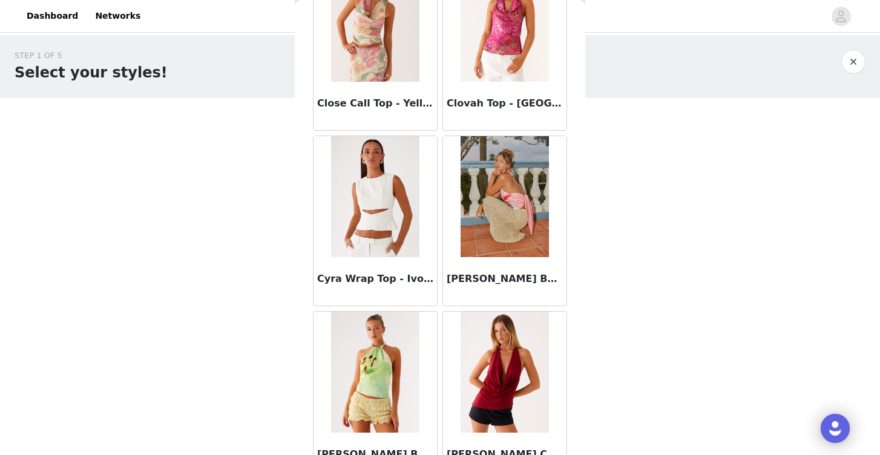
scroll to position [3153, 0]
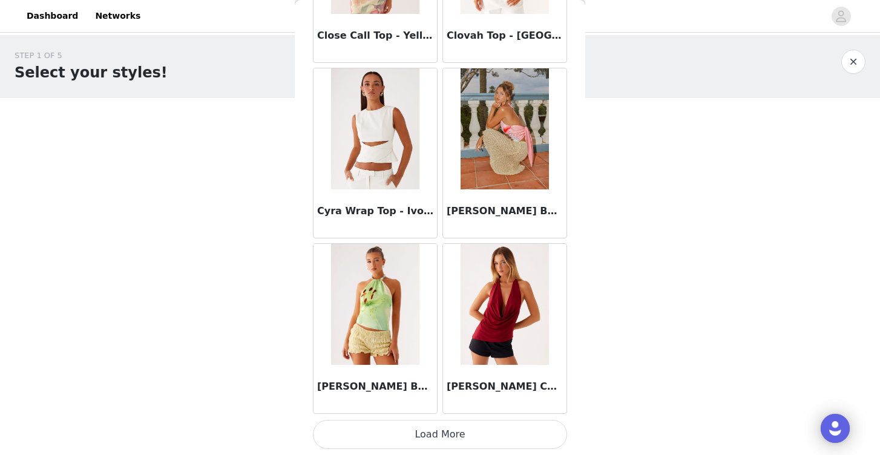
click at [366, 430] on button "Load More" at bounding box center [440, 434] width 254 height 29
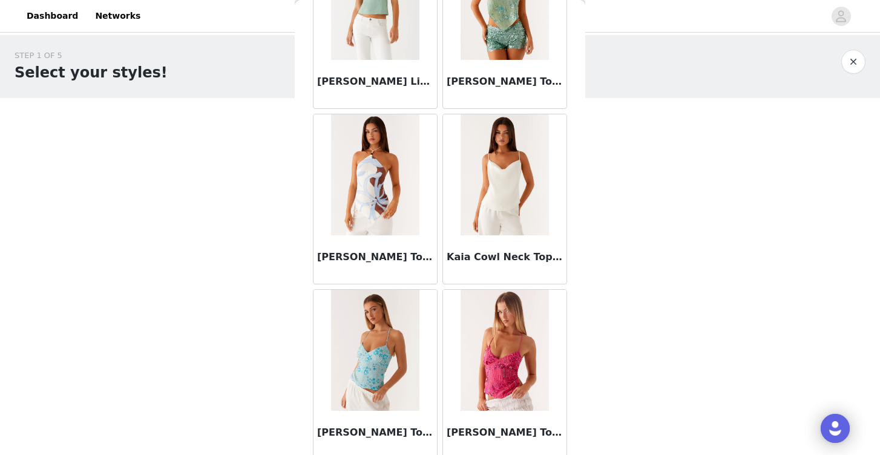
scroll to position [4909, 0]
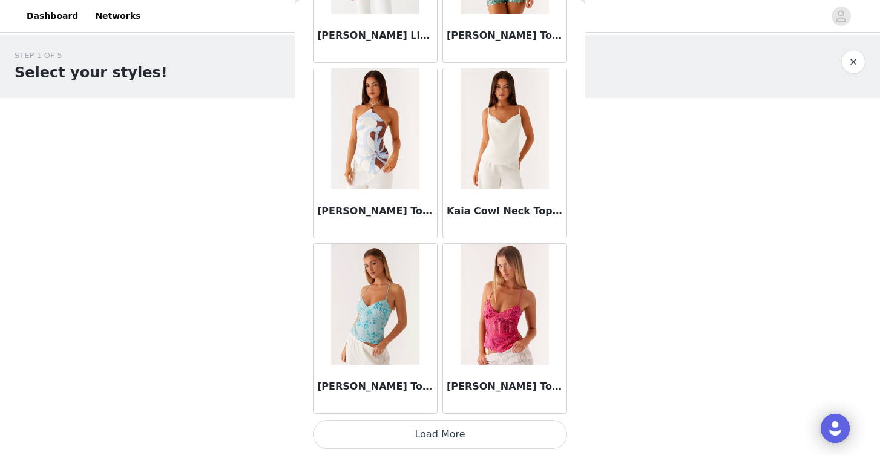
click at [432, 434] on button "Load More" at bounding box center [440, 434] width 254 height 29
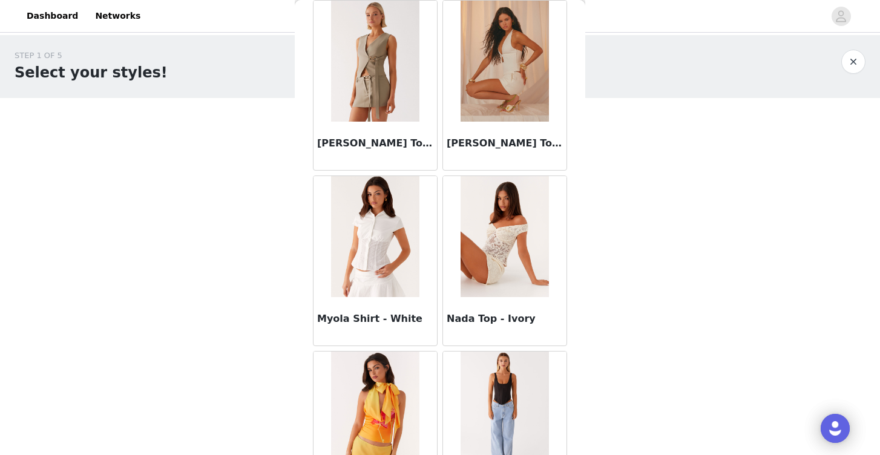
scroll to position [6665, 0]
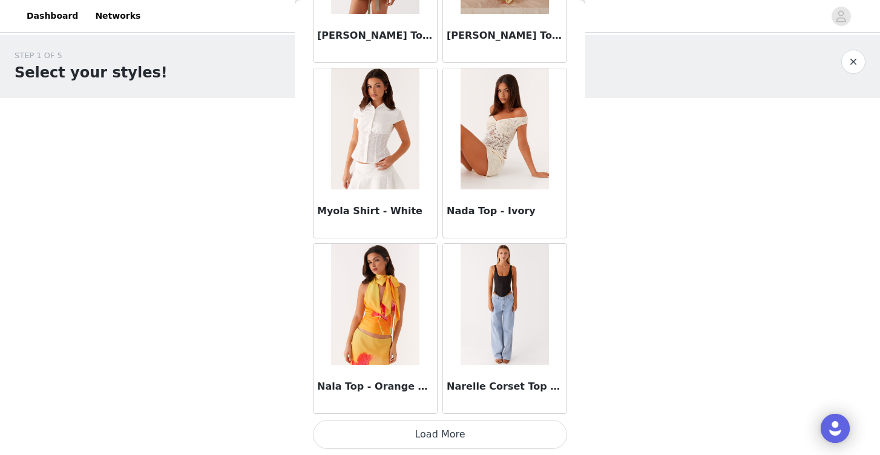
click at [446, 438] on button "Load More" at bounding box center [440, 434] width 254 height 29
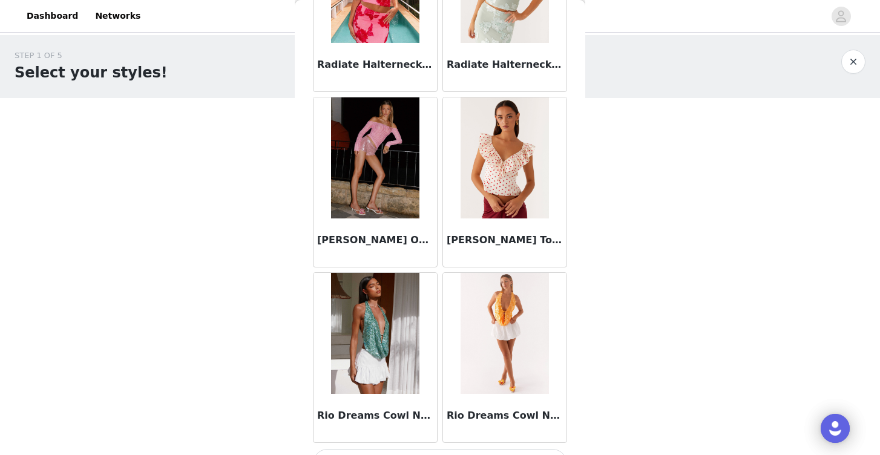
scroll to position [8421, 0]
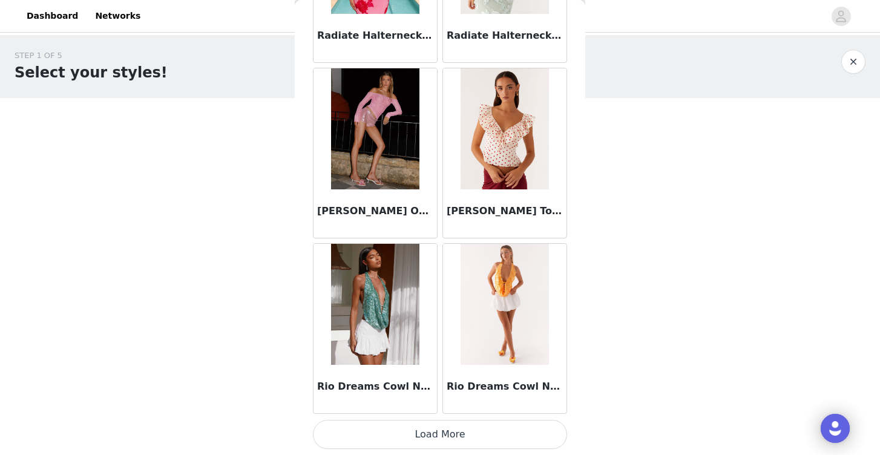
click at [418, 432] on button "Load More" at bounding box center [440, 434] width 254 height 29
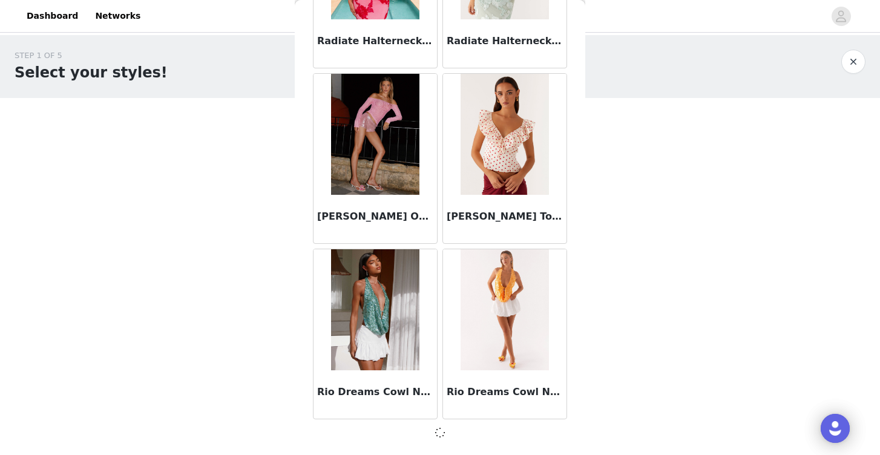
scroll to position [8415, 0]
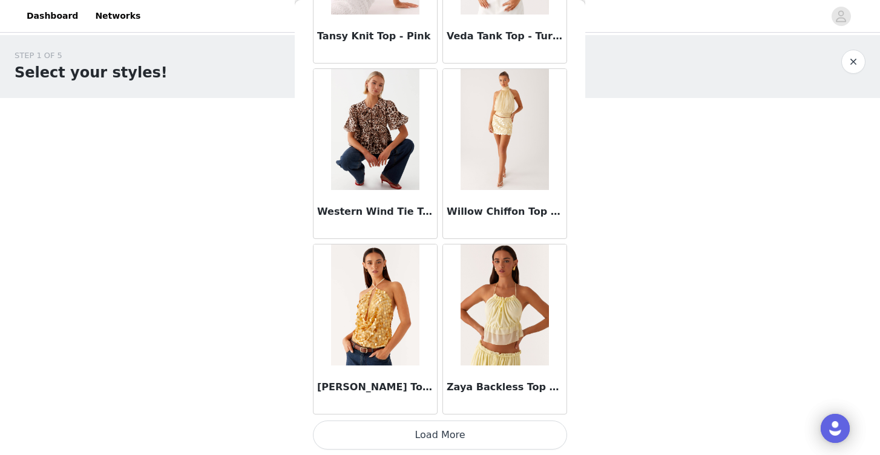
click at [422, 440] on button "Load More" at bounding box center [440, 435] width 254 height 29
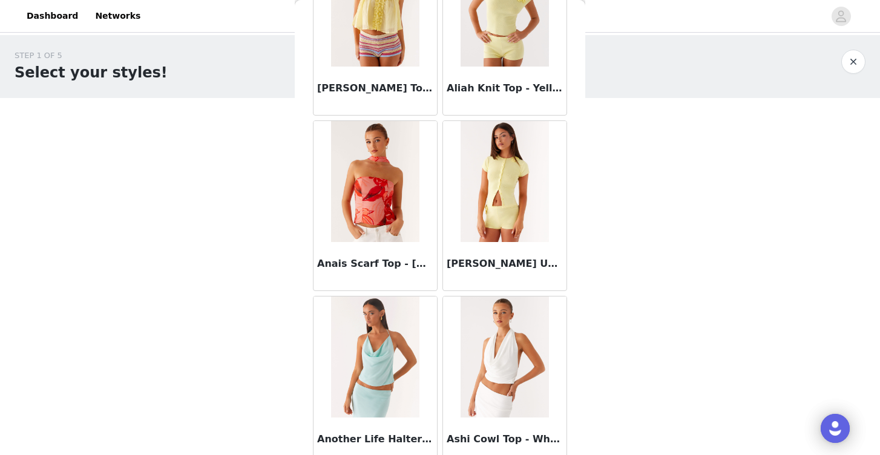
scroll to position [0, 0]
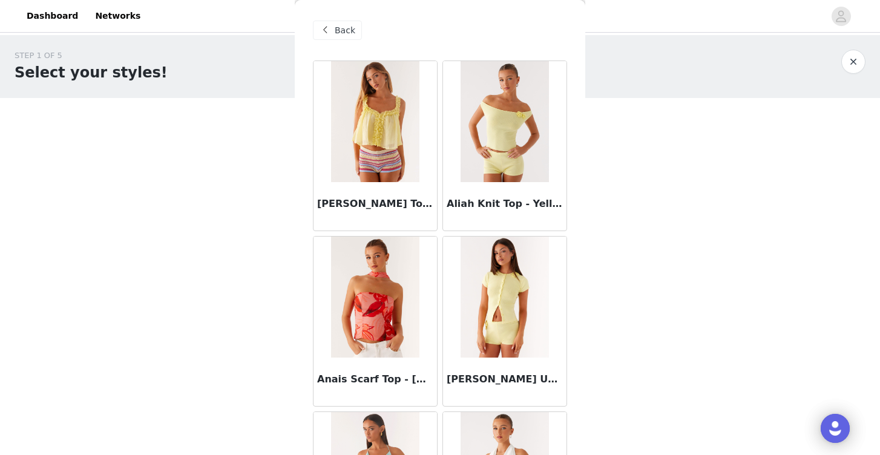
click at [333, 25] on div "Back" at bounding box center [337, 30] width 49 height 19
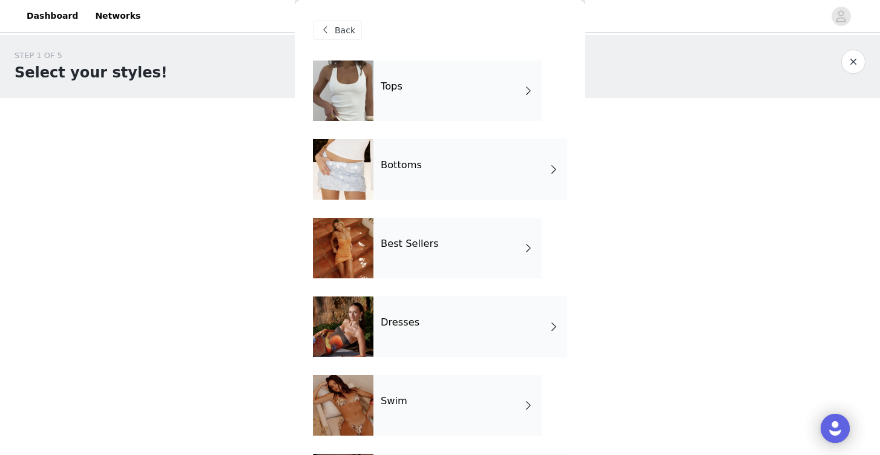
click at [402, 248] on h4 "Best Sellers" at bounding box center [410, 244] width 58 height 11
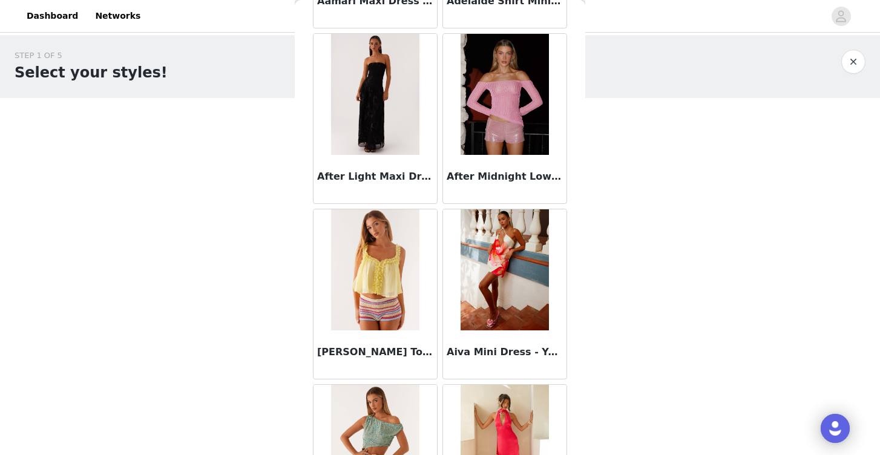
scroll to position [203, 0]
click at [424, 116] on div at bounding box center [376, 93] width 124 height 121
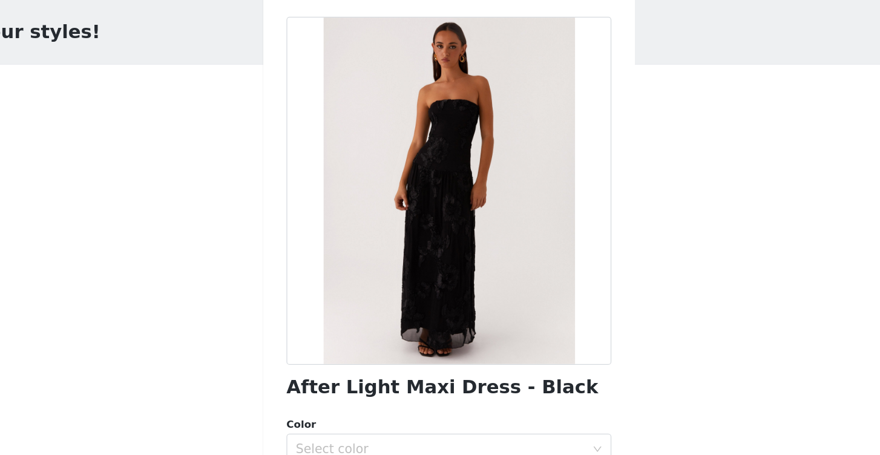
scroll to position [33, 0]
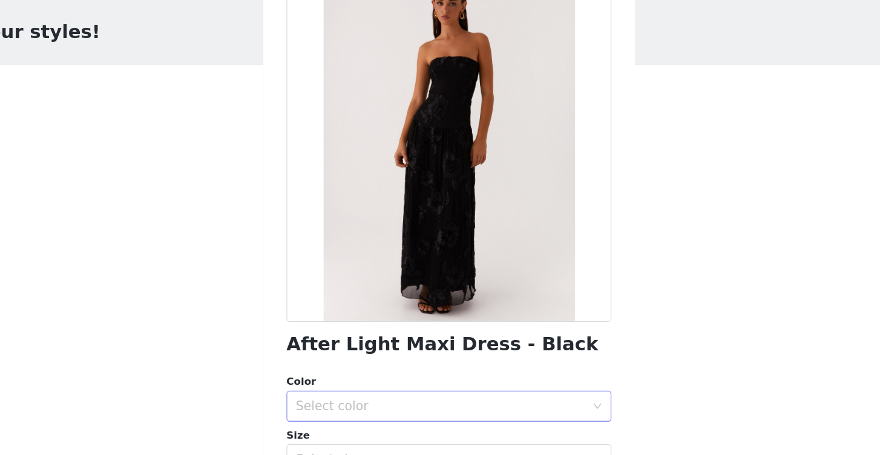
click at [399, 371] on div "Select color" at bounding box center [436, 365] width 232 height 23
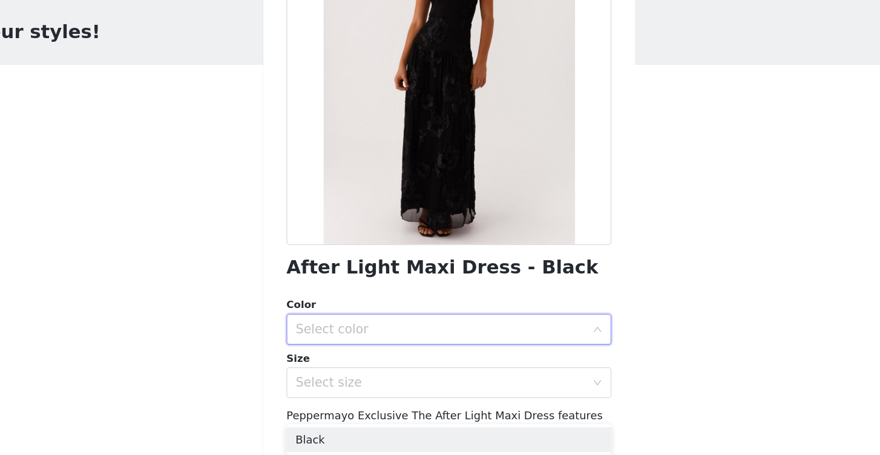
scroll to position [111, 0]
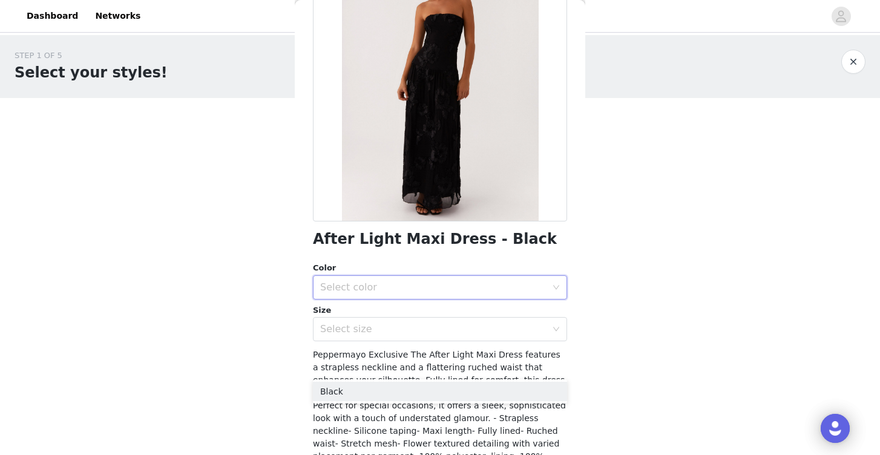
click at [257, 268] on div "STEP 1 OF 5 Select your styles! Please note that the sizes are in EU Sizes 0/3 …" at bounding box center [440, 174] width 880 height 279
click at [853, 67] on button "button" at bounding box center [854, 62] width 24 height 24
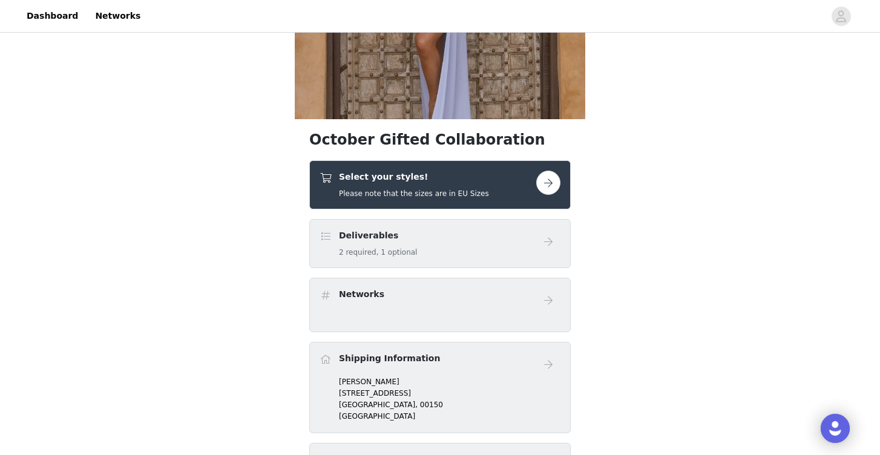
scroll to position [206, 0]
click at [554, 187] on button "button" at bounding box center [548, 182] width 24 height 24
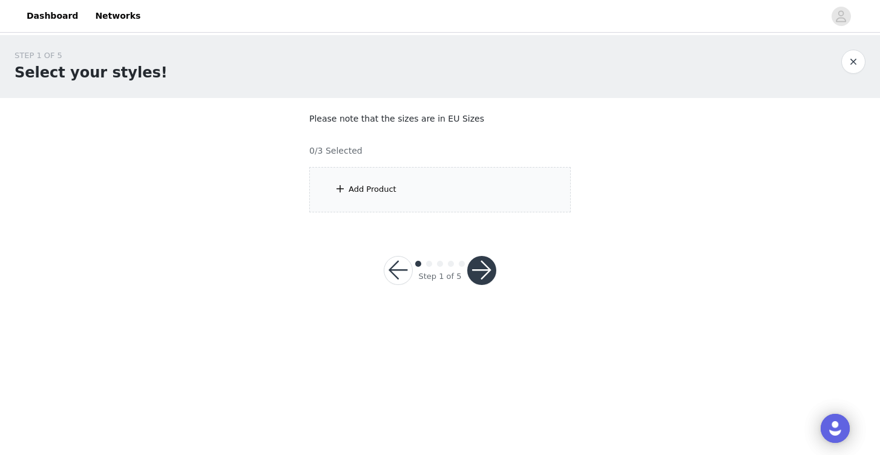
click at [389, 188] on div "Add Product" at bounding box center [373, 189] width 48 height 12
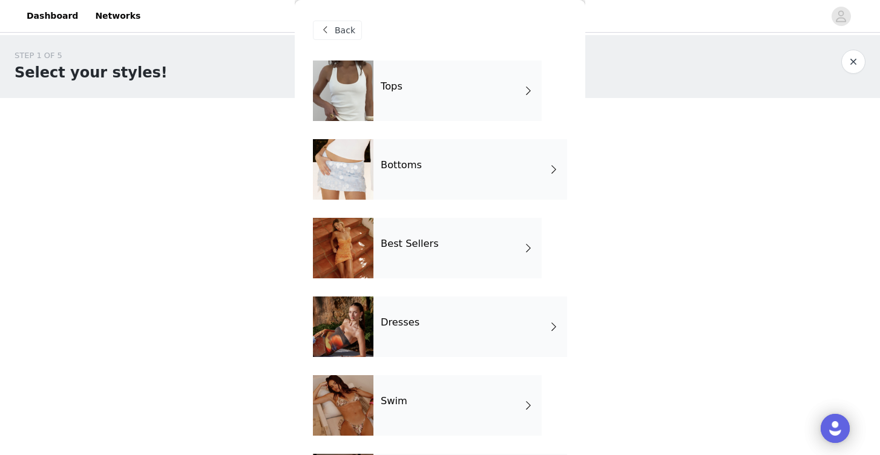
click at [395, 253] on div "Best Sellers" at bounding box center [458, 248] width 168 height 61
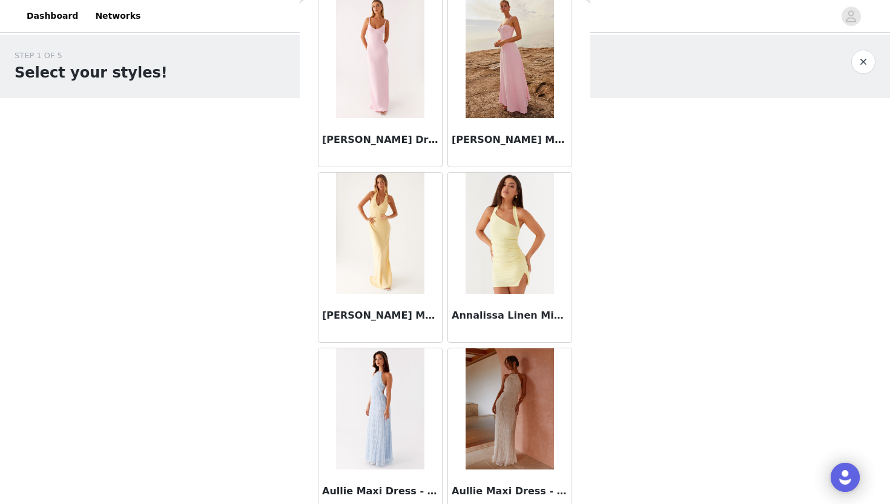
scroll to position [1349, 0]
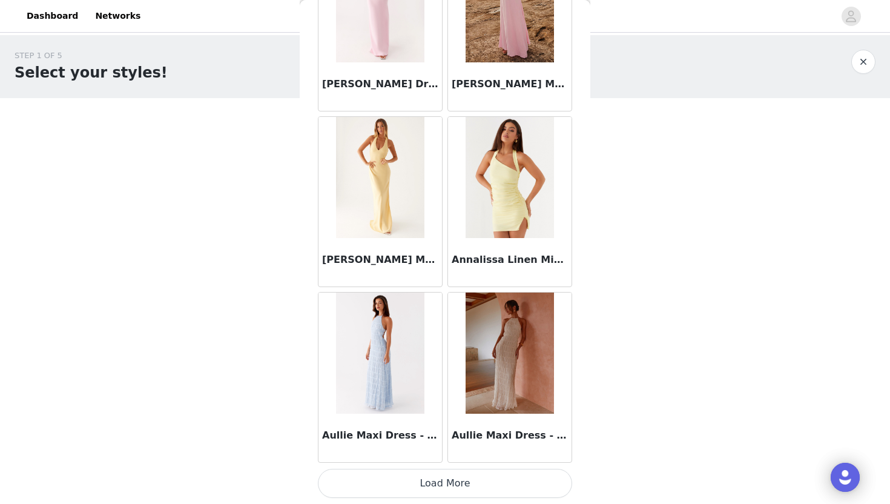
click at [457, 455] on button "Load More" at bounding box center [445, 483] width 254 height 29
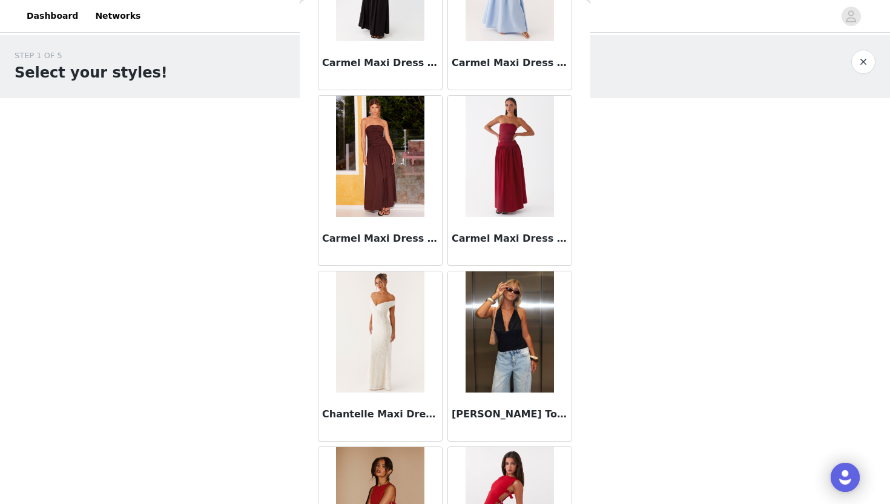
scroll to position [2775, 0]
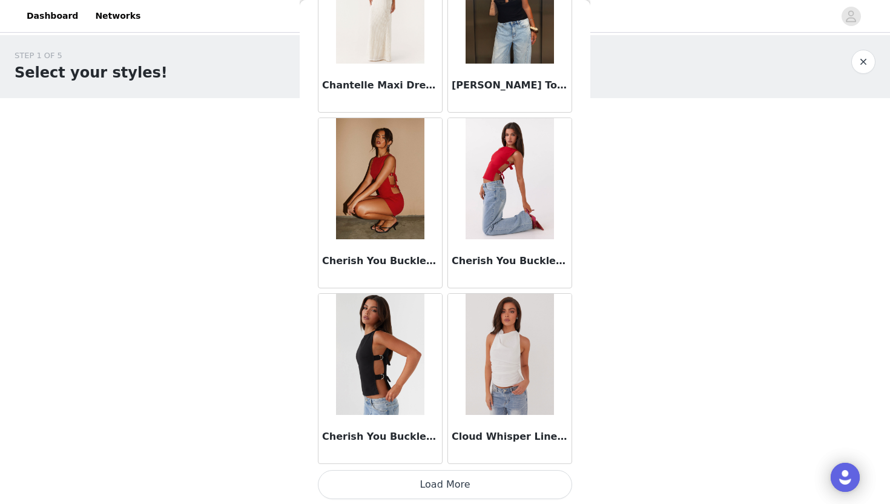
click at [403, 455] on button "Load More" at bounding box center [445, 484] width 254 height 29
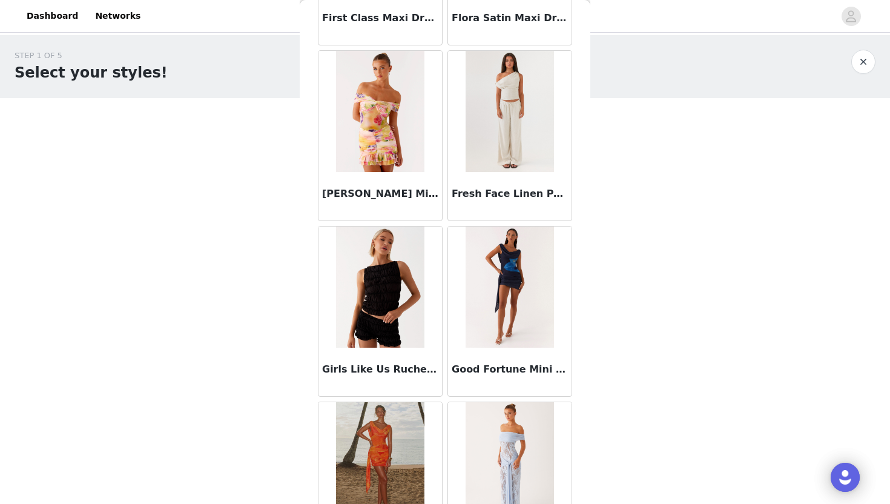
scroll to position [4861, 0]
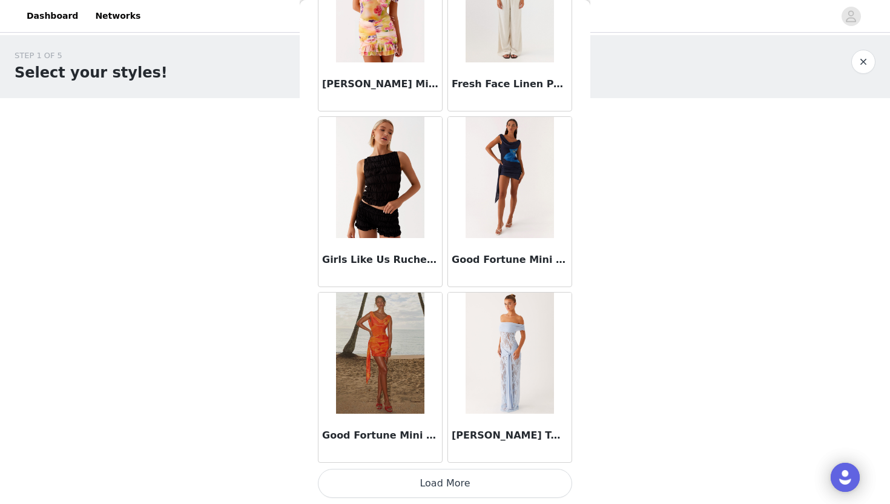
click at [458, 455] on button "Load More" at bounding box center [445, 483] width 254 height 29
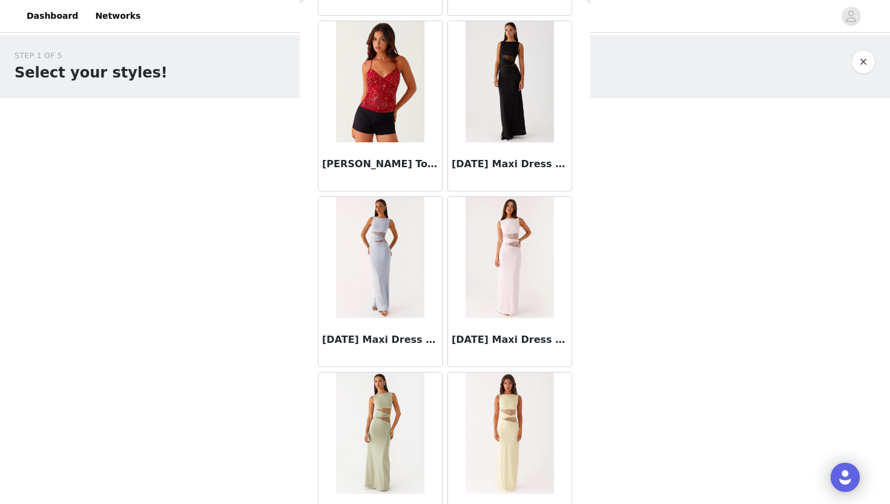
scroll to position [6616, 0]
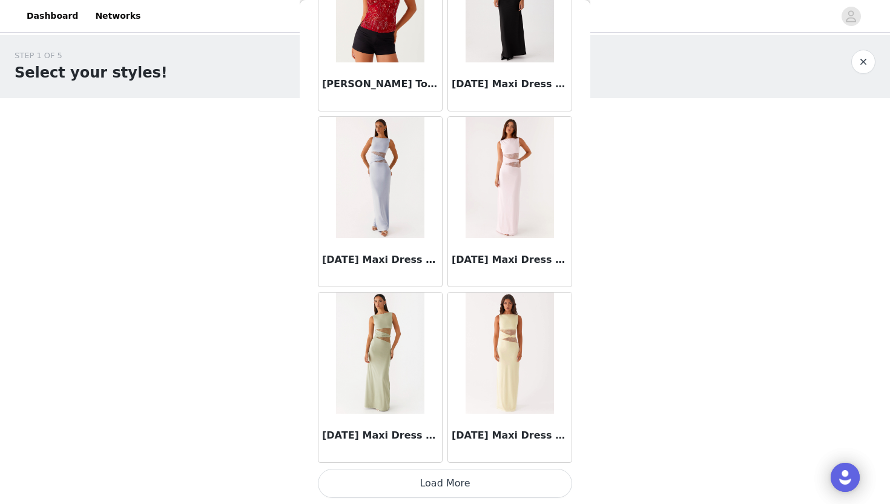
click at [435, 455] on button "Load More" at bounding box center [445, 483] width 254 height 29
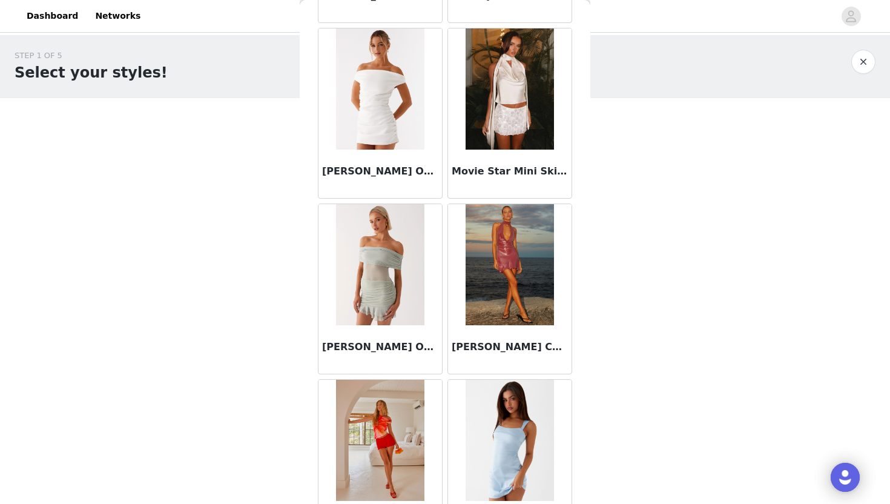
scroll to position [8372, 0]
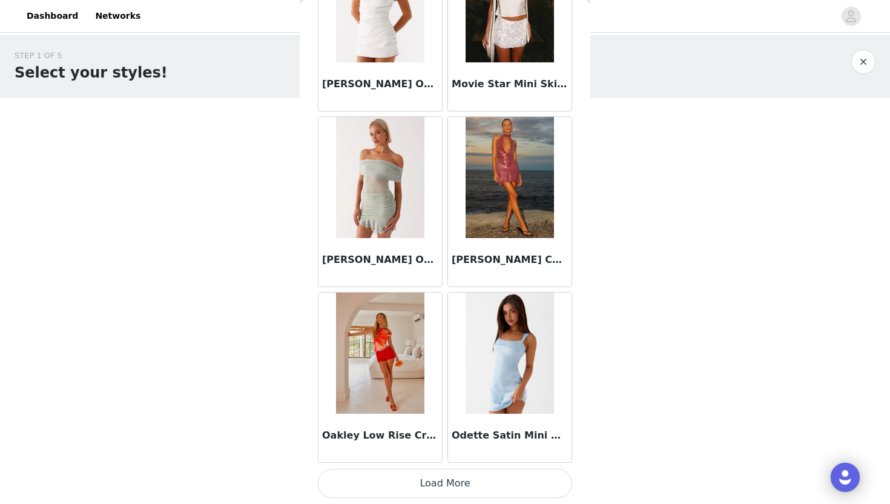
click at [437, 455] on button "Load More" at bounding box center [445, 483] width 254 height 29
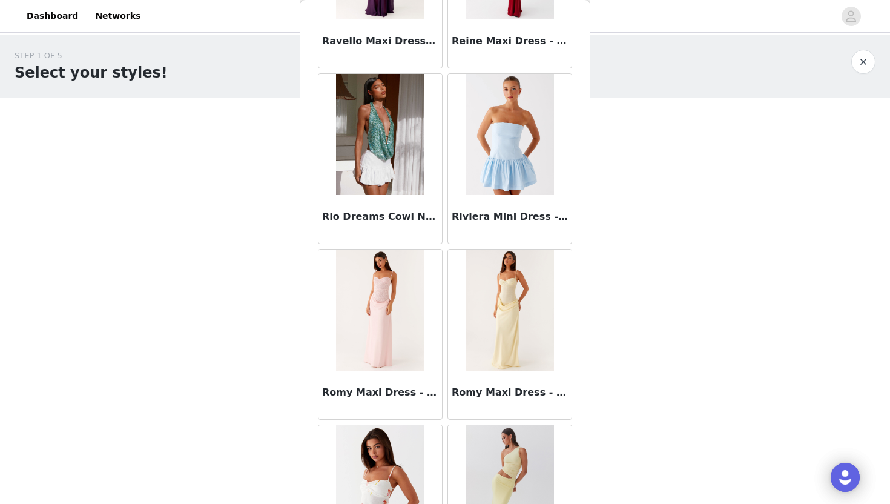
scroll to position [10128, 0]
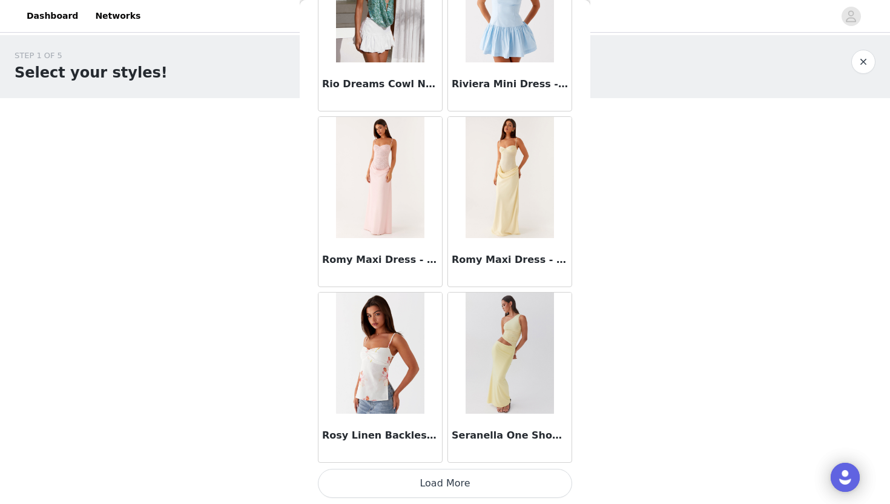
click at [475, 455] on button "Load More" at bounding box center [445, 483] width 254 height 29
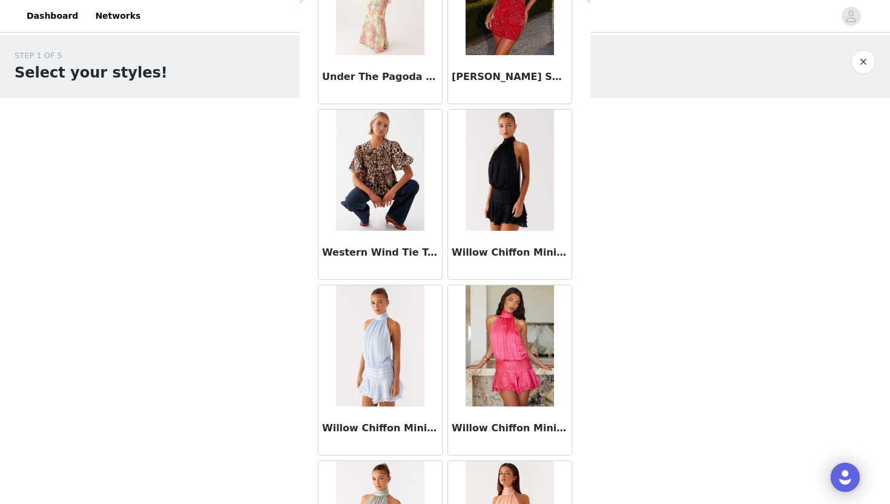
scroll to position [11884, 0]
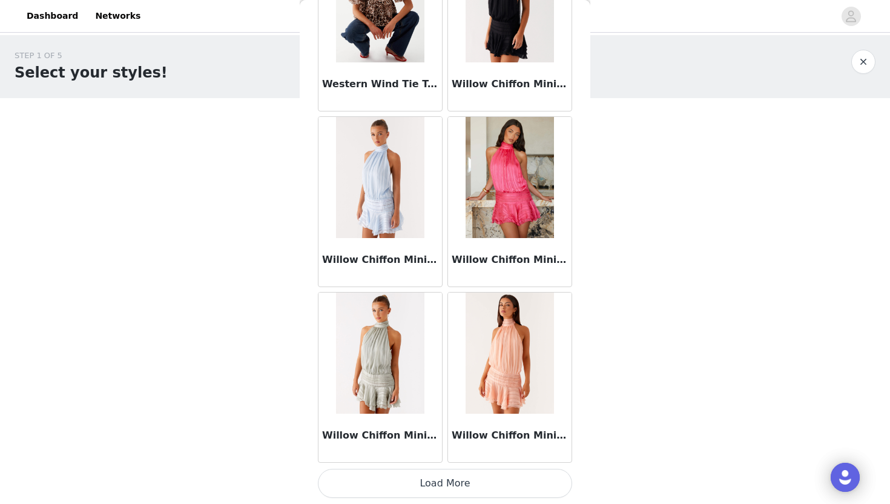
click at [437, 455] on button "Load More" at bounding box center [445, 483] width 254 height 29
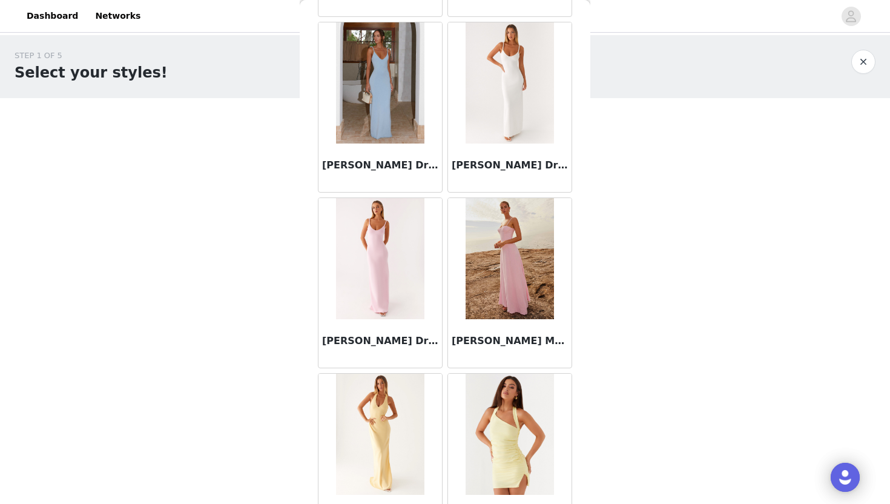
scroll to position [0, 0]
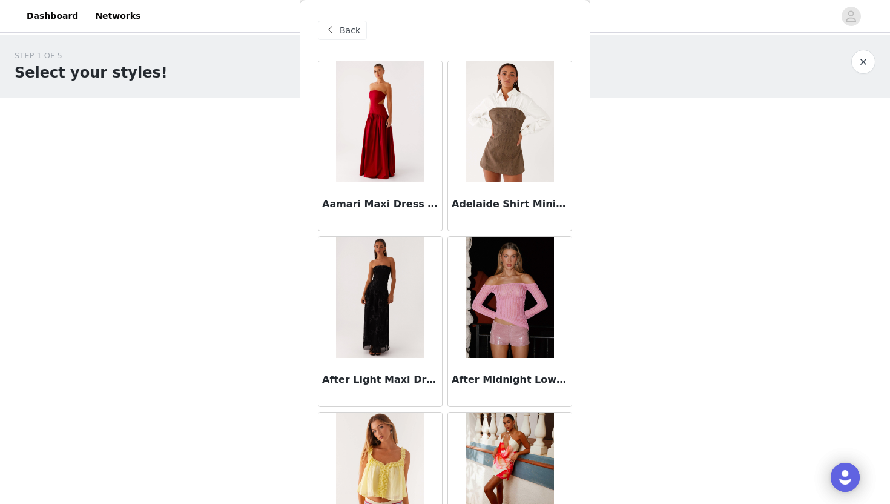
click at [335, 30] on span at bounding box center [330, 30] width 15 height 15
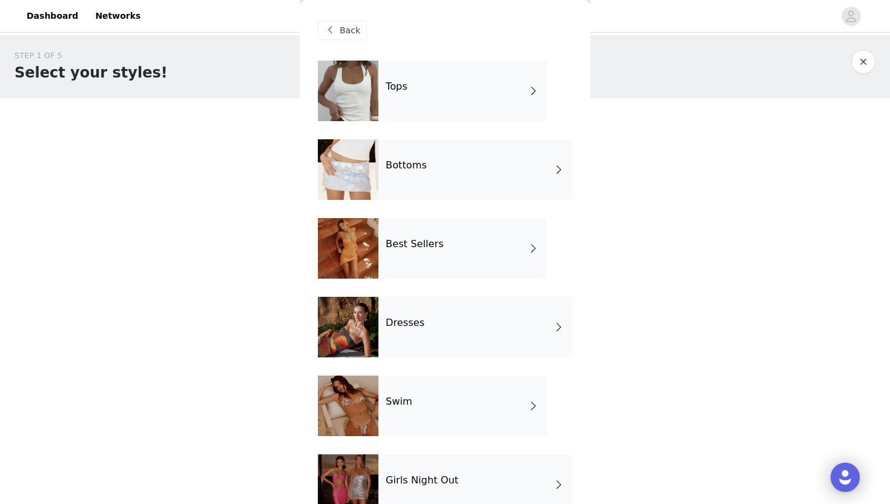
click at [396, 87] on h4 "Tops" at bounding box center [397, 86] width 22 height 11
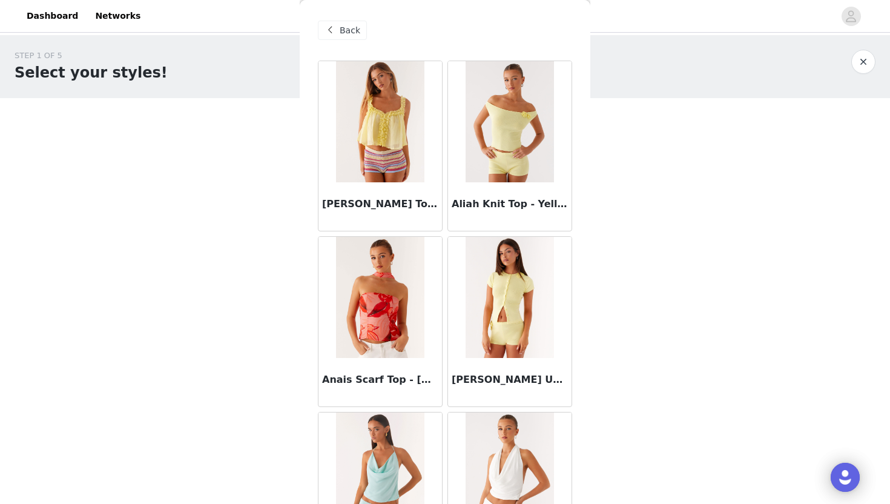
click at [352, 33] on span "Back" at bounding box center [350, 30] width 21 height 13
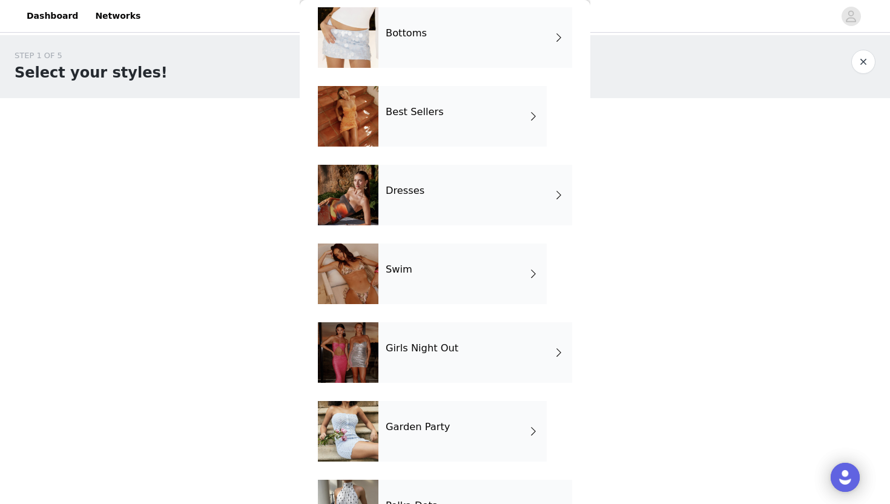
scroll to position [186, 0]
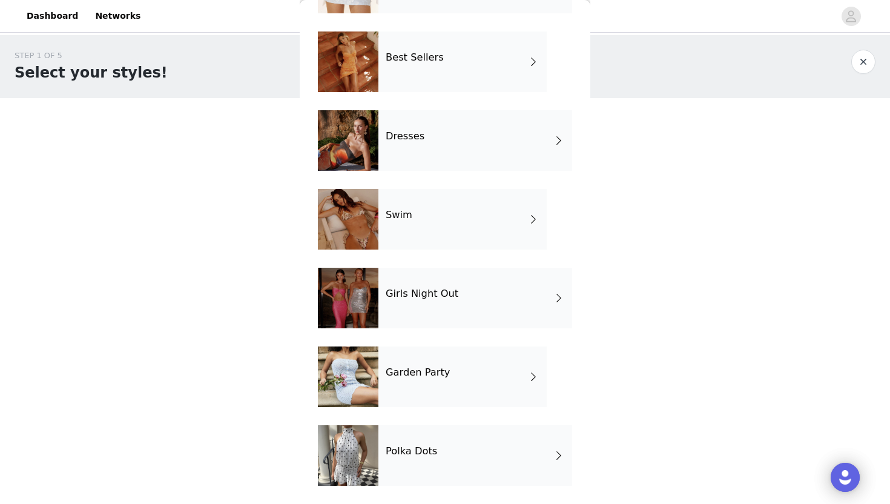
click at [406, 443] on div "Polka Dots" at bounding box center [475, 455] width 194 height 61
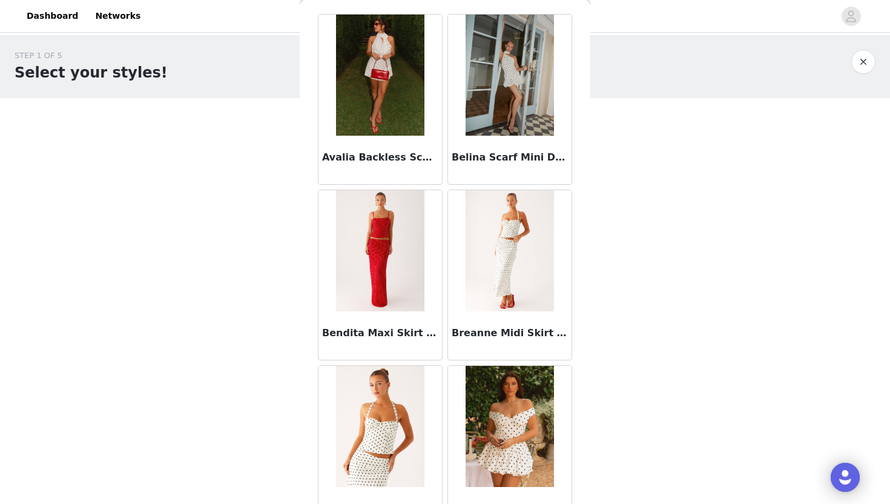
scroll to position [45, 0]
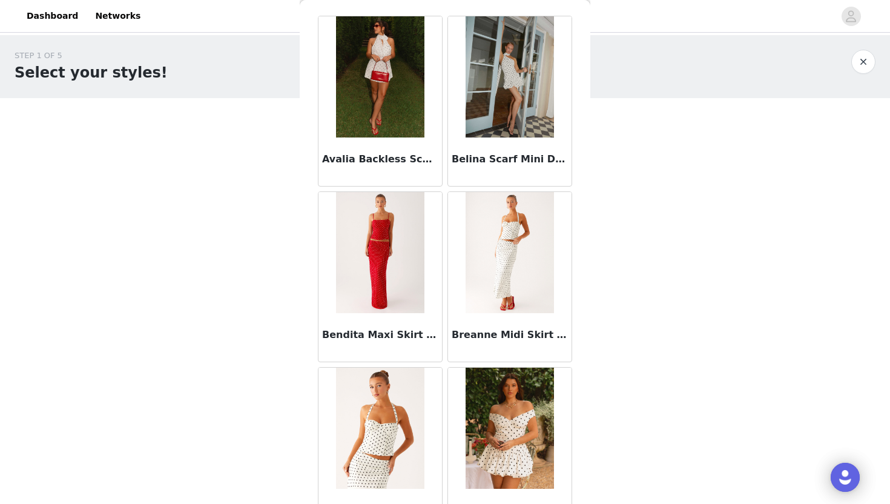
click at [494, 325] on div "Breanne Midi Skirt - White Polka Dot" at bounding box center [510, 337] width 124 height 48
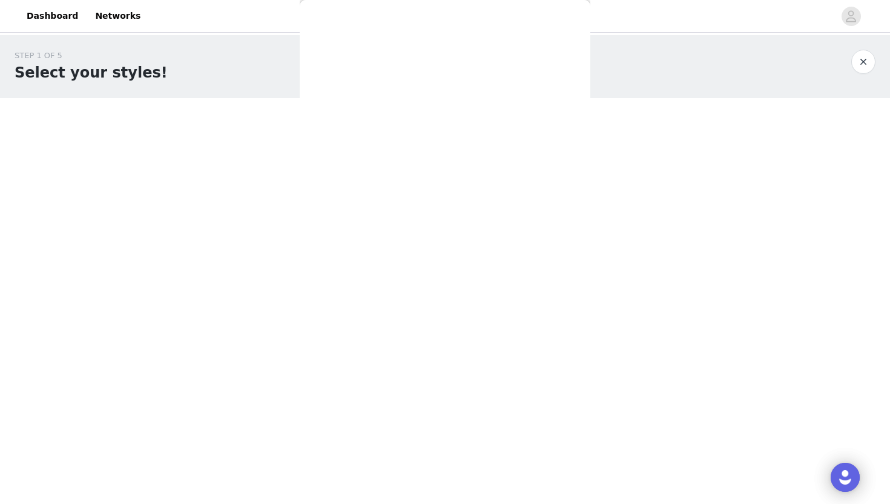
scroll to position [0, 0]
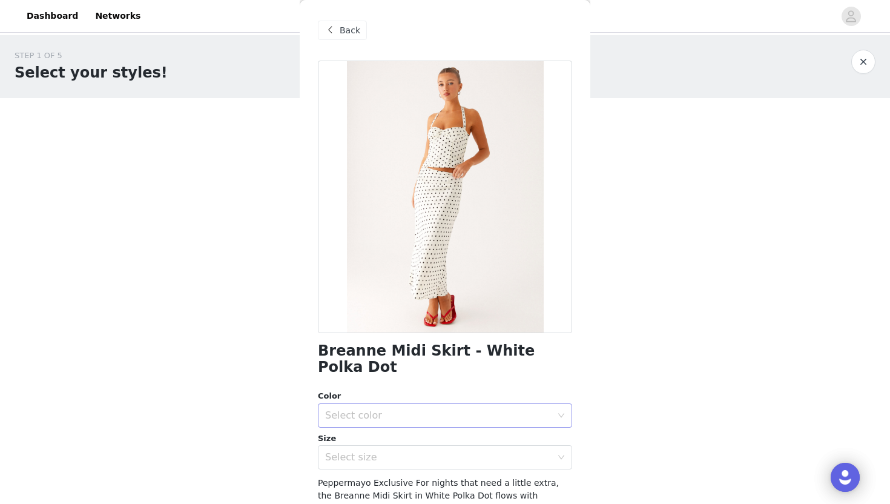
click at [501, 409] on div "Select color" at bounding box center [438, 415] width 226 height 12
click at [349, 30] on span "Back" at bounding box center [350, 30] width 21 height 13
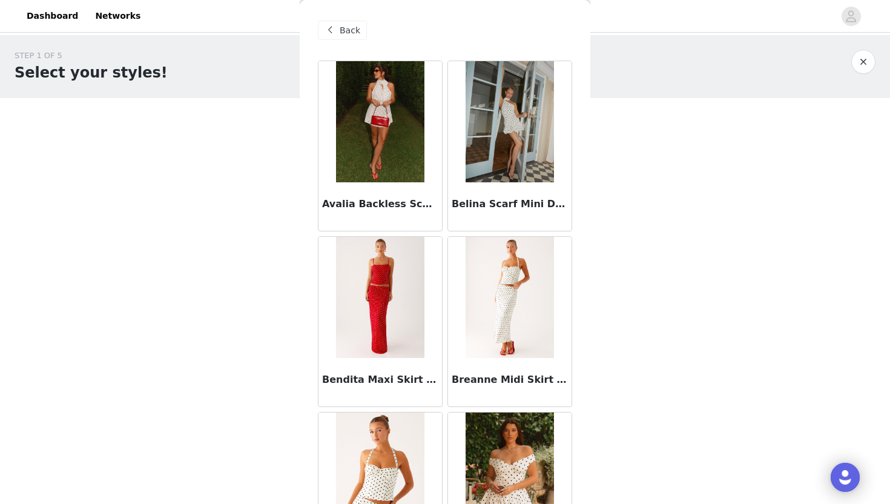
click at [506, 304] on img at bounding box center [510, 297] width 88 height 121
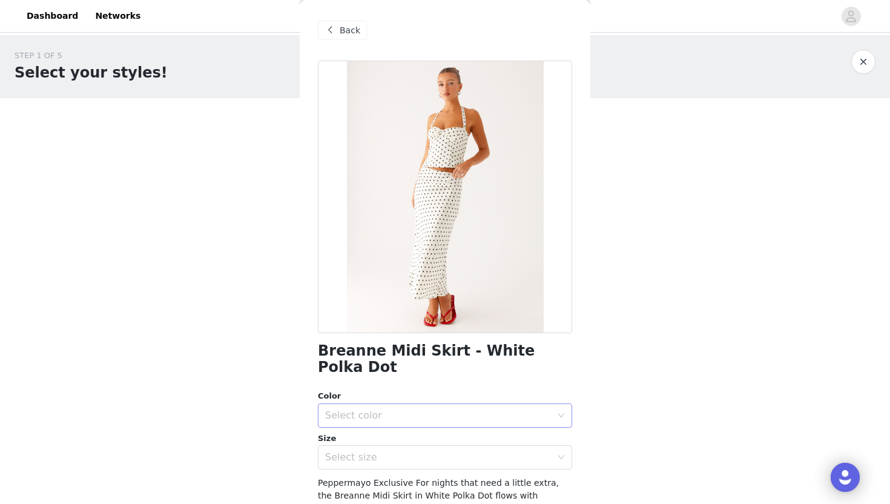
click at [459, 404] on div "Select color" at bounding box center [441, 415] width 232 height 23
click at [337, 35] on div "Back" at bounding box center [342, 30] width 49 height 19
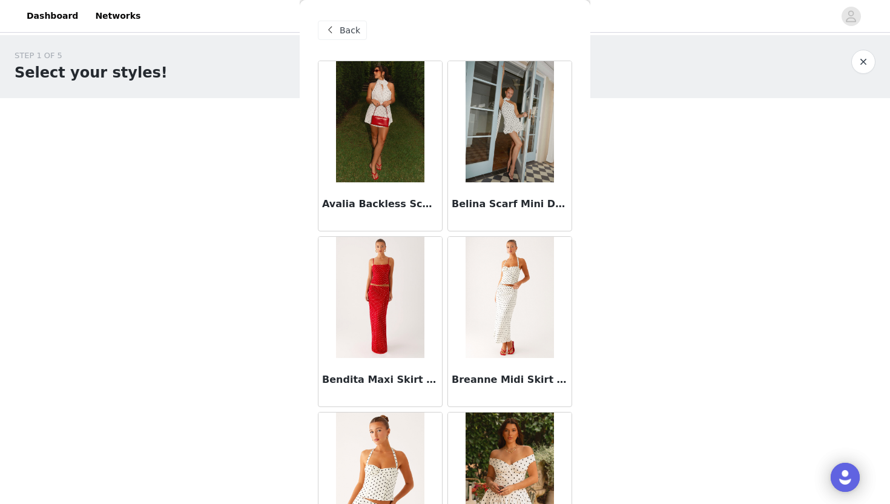
click at [337, 35] on div "Back" at bounding box center [342, 30] width 49 height 19
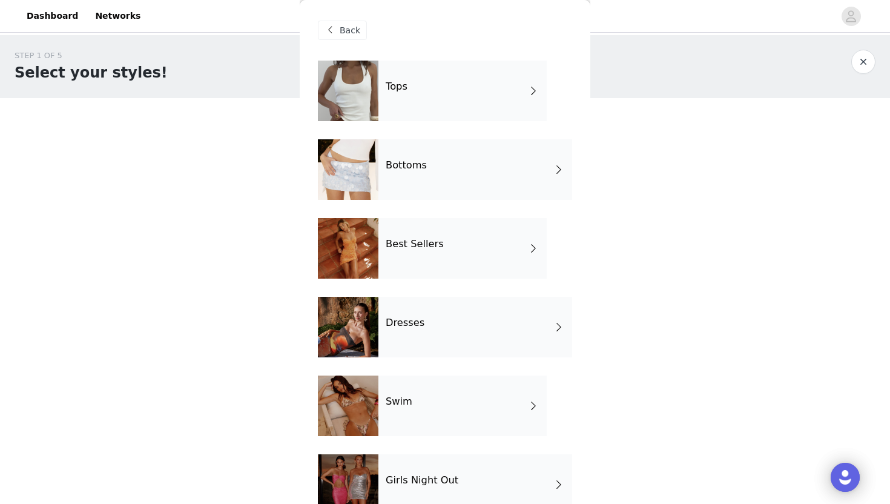
scroll to position [186, 0]
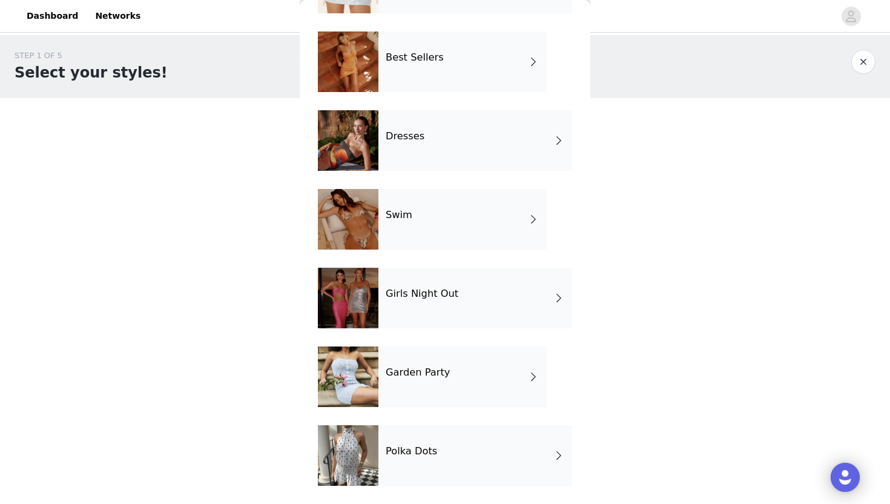
click at [406, 374] on h4 "Garden Party" at bounding box center [418, 372] width 64 height 11
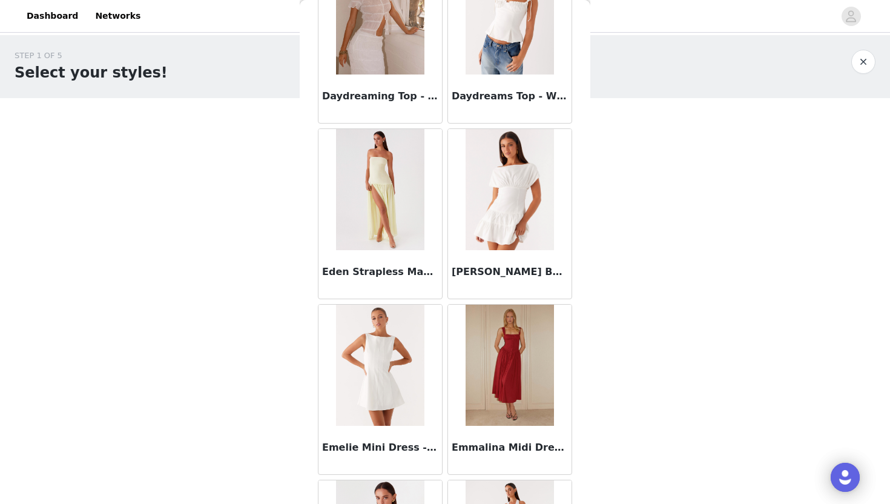
scroll to position [1349, 0]
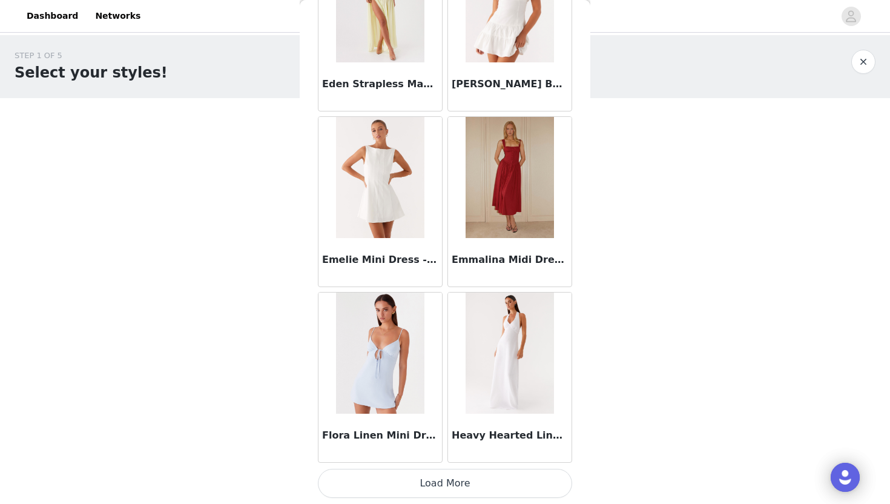
click at [445, 455] on button "Load More" at bounding box center [445, 483] width 254 height 29
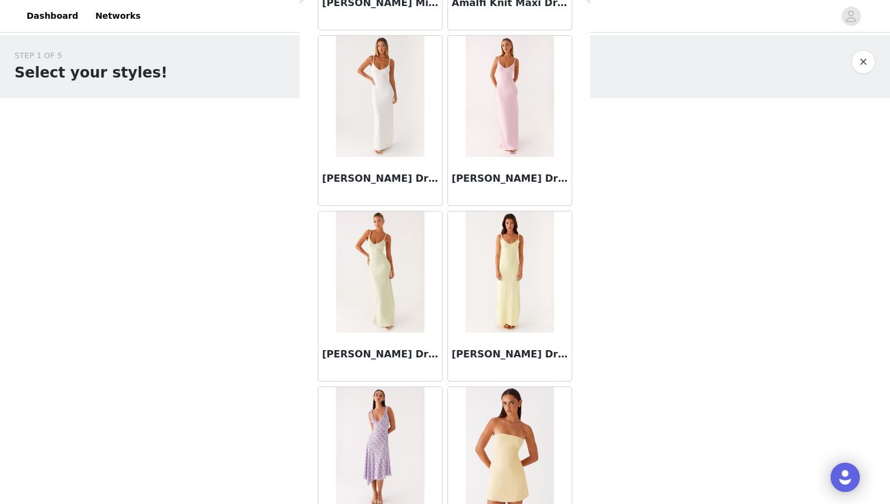
scroll to position [0, 0]
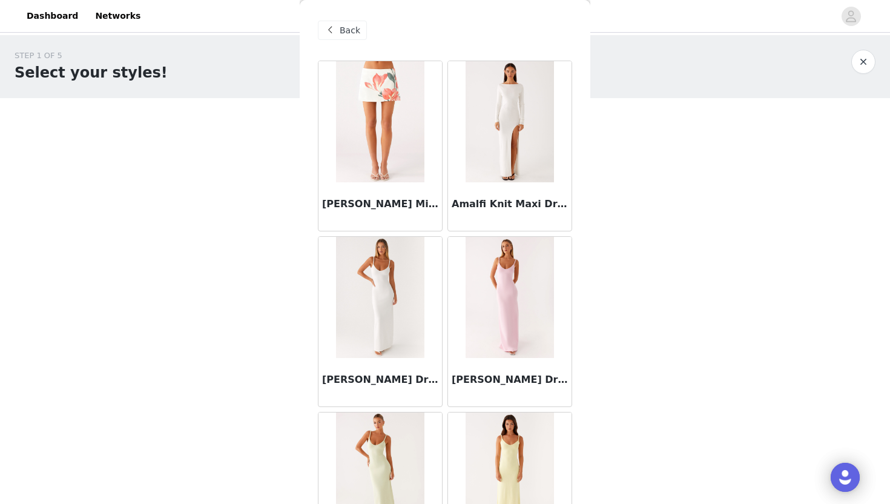
click at [350, 32] on span "Back" at bounding box center [350, 30] width 21 height 13
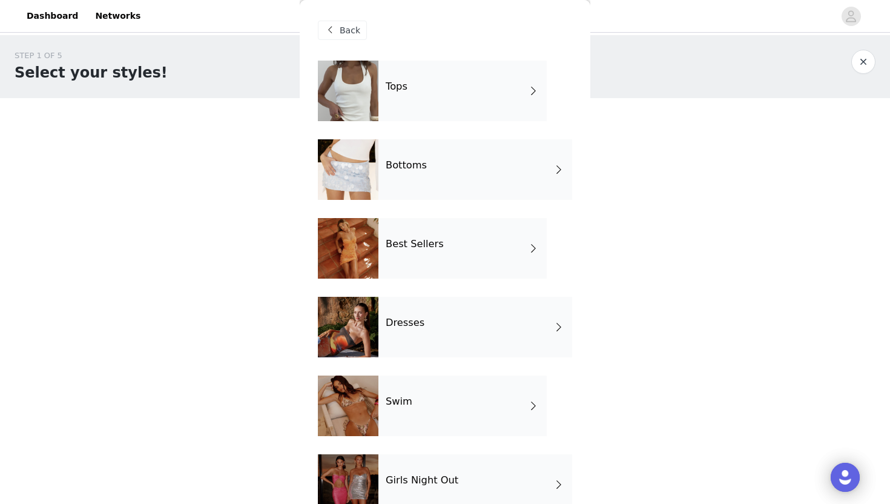
scroll to position [186, 0]
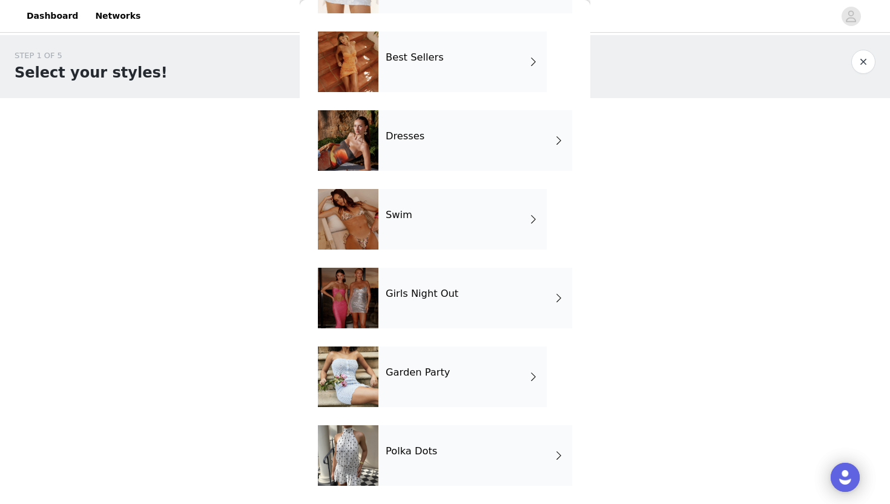
click at [417, 297] on h4 "Girls Night Out" at bounding box center [422, 293] width 73 height 11
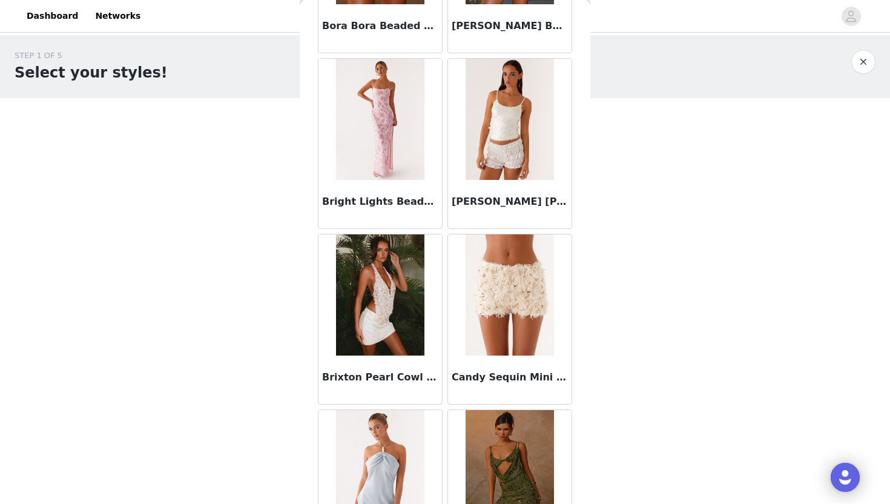
scroll to position [1349, 0]
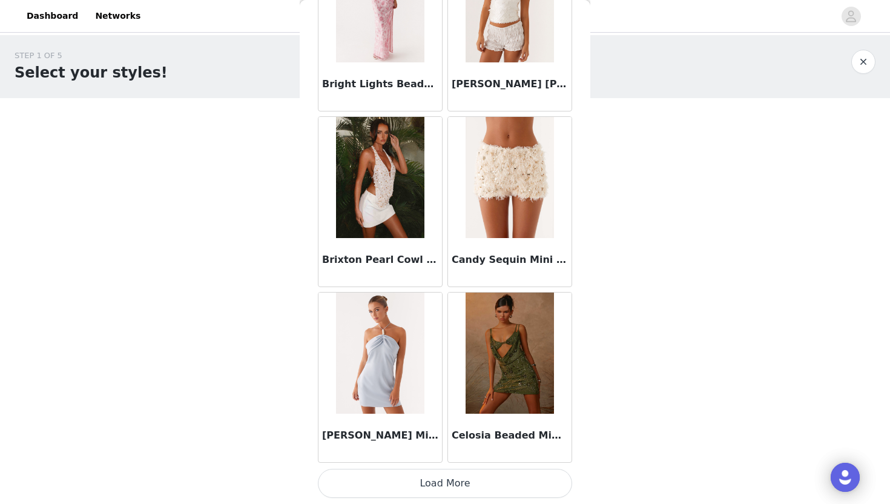
click at [433, 455] on button "Load More" at bounding box center [445, 483] width 254 height 29
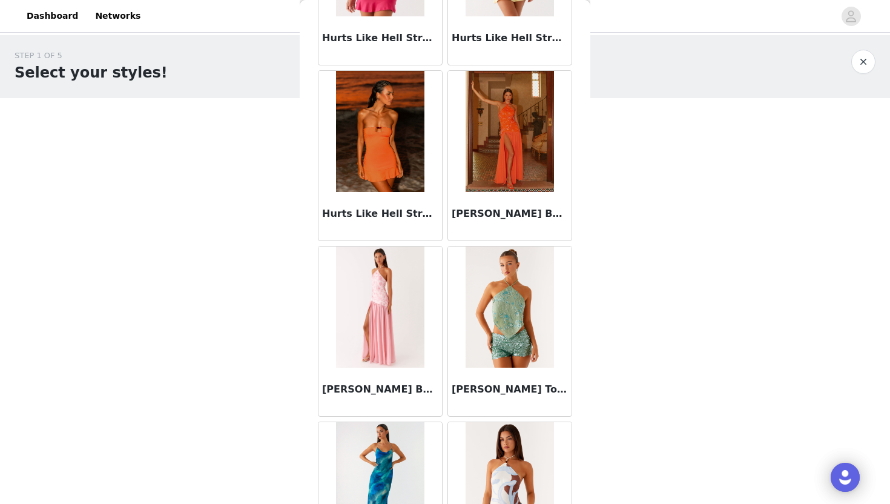
scroll to position [3105, 0]
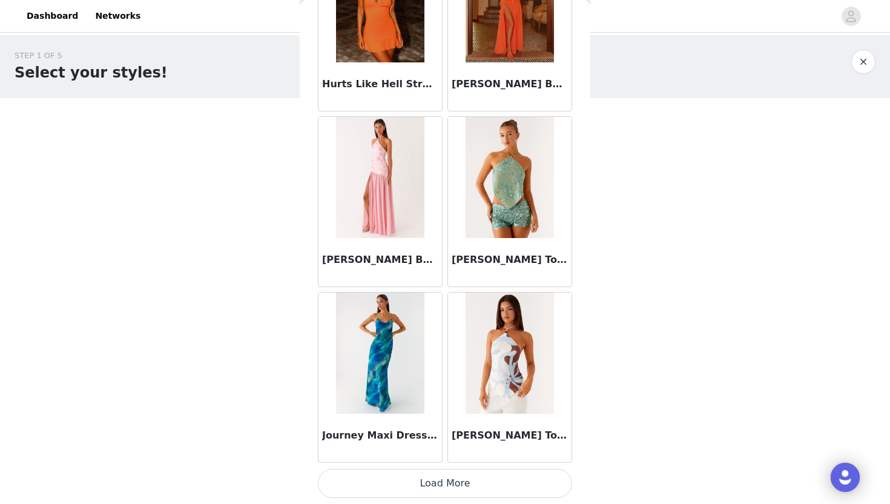
click at [441, 455] on button "Load More" at bounding box center [445, 483] width 254 height 29
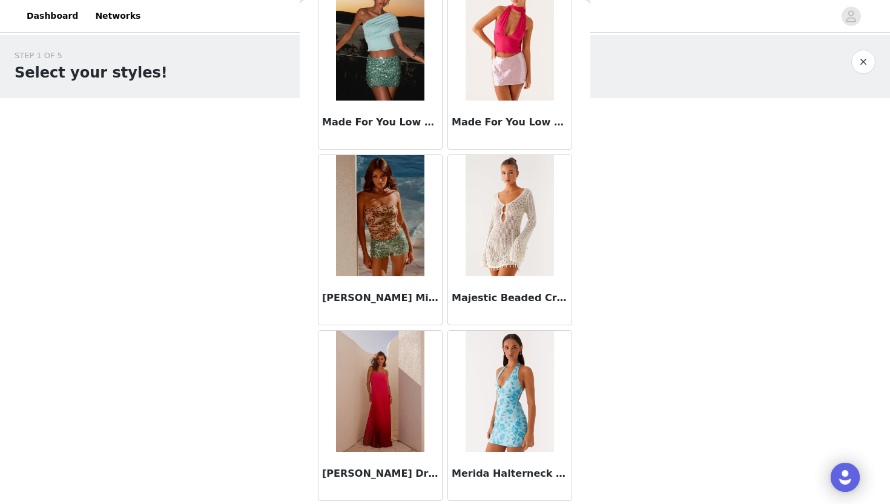
scroll to position [4861, 0]
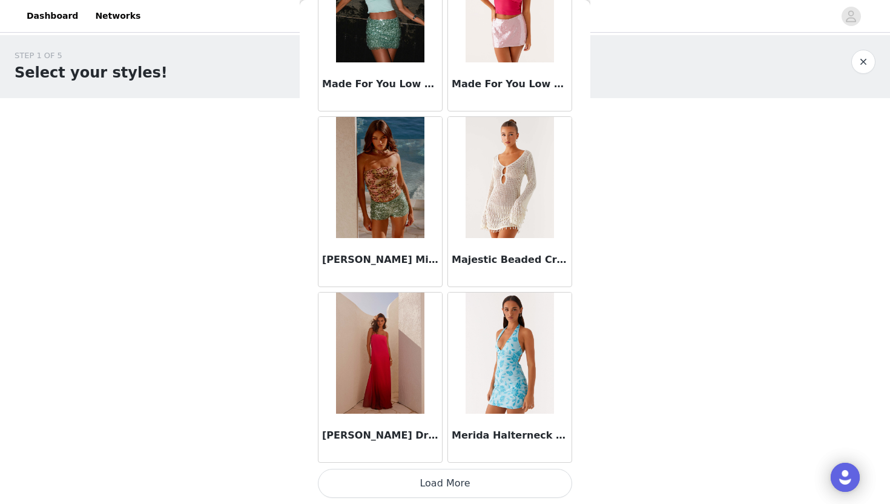
click at [453, 455] on button "Load More" at bounding box center [445, 483] width 254 height 29
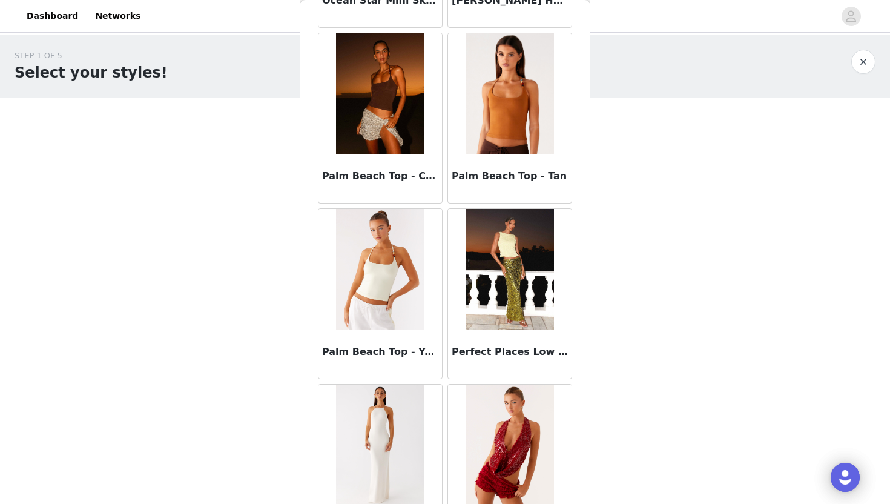
scroll to position [6616, 0]
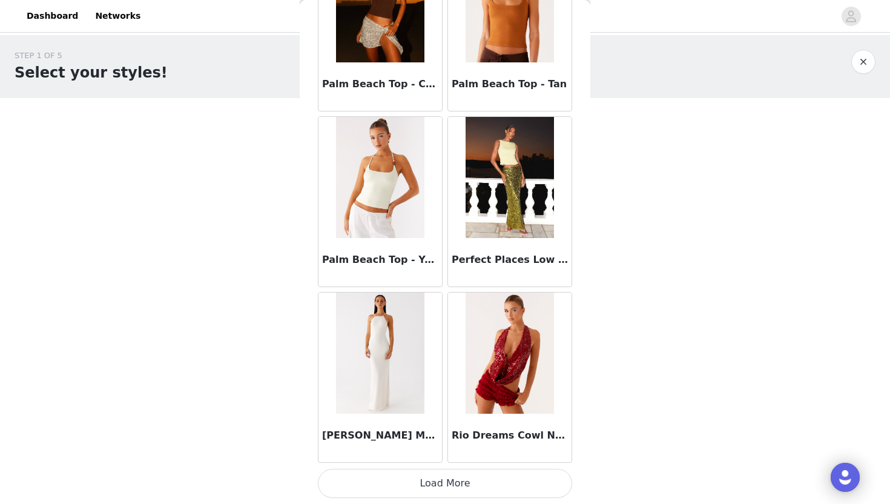
click at [449, 455] on button "Load More" at bounding box center [445, 483] width 254 height 29
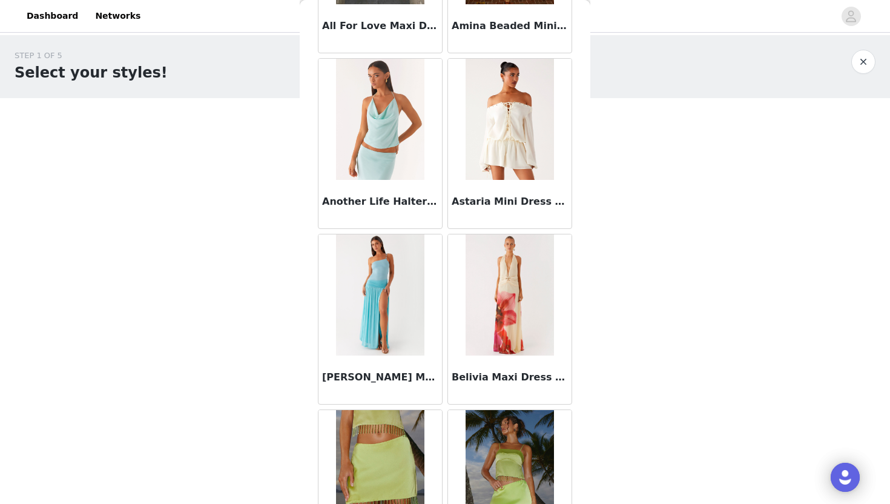
scroll to position [0, 0]
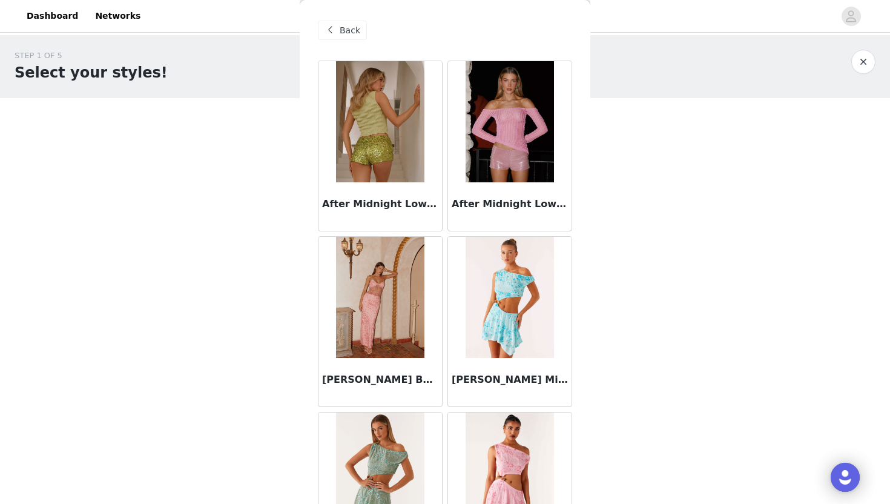
click at [350, 30] on span "Back" at bounding box center [350, 30] width 21 height 13
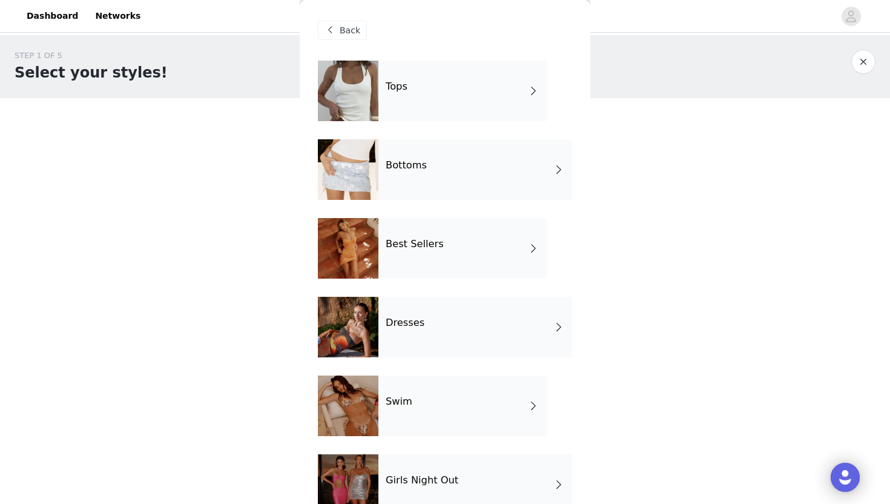
click at [423, 408] on div "Swim" at bounding box center [462, 405] width 168 height 61
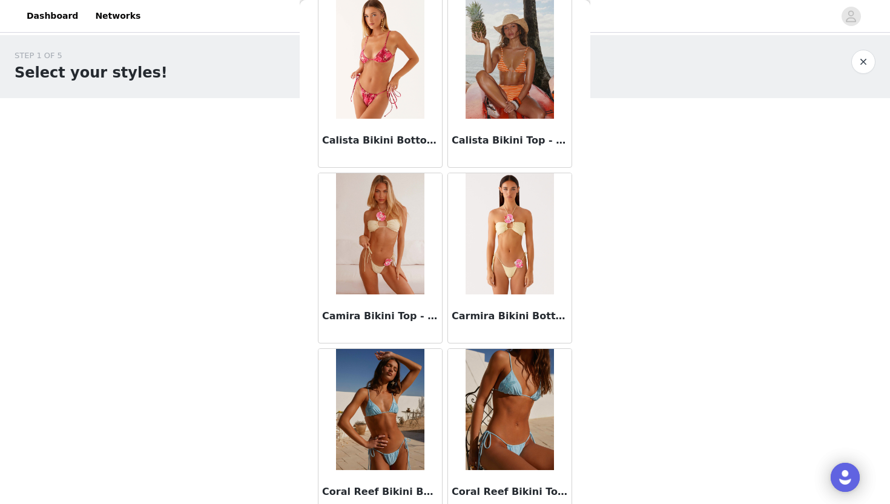
scroll to position [1349, 0]
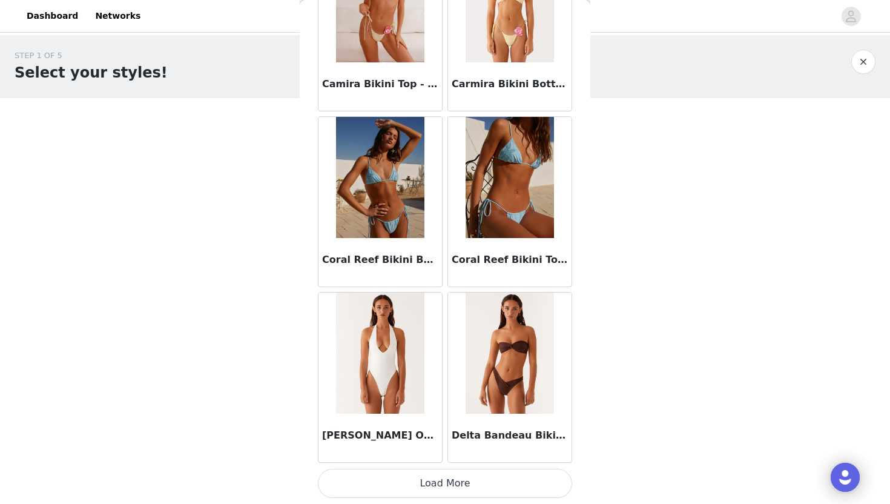
click at [424, 455] on button "Load More" at bounding box center [445, 483] width 254 height 29
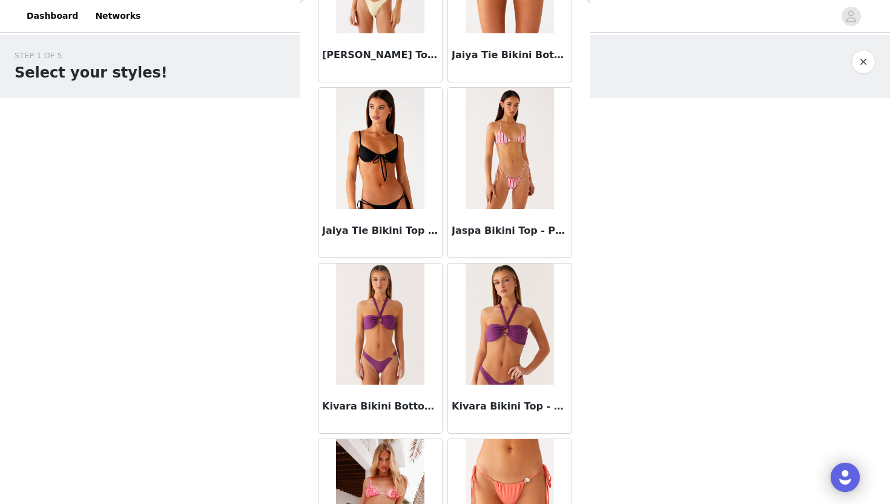
scroll to position [3105, 0]
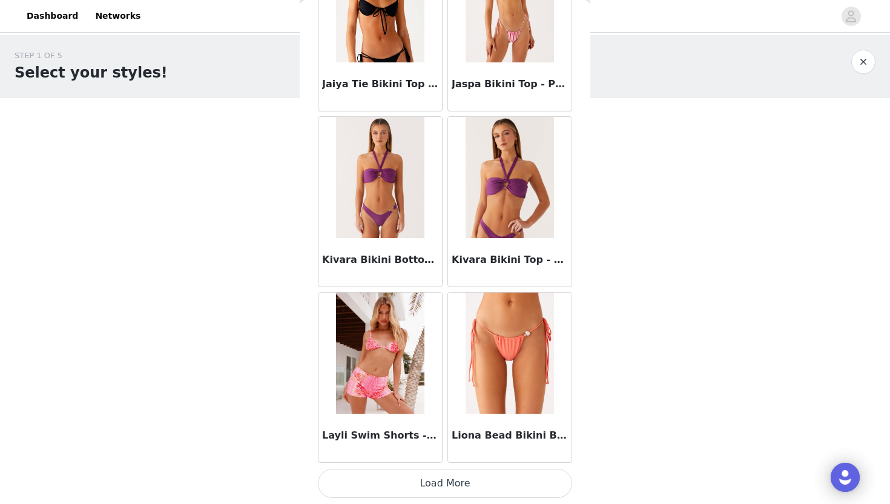
click at [435, 455] on button "Load More" at bounding box center [445, 483] width 254 height 29
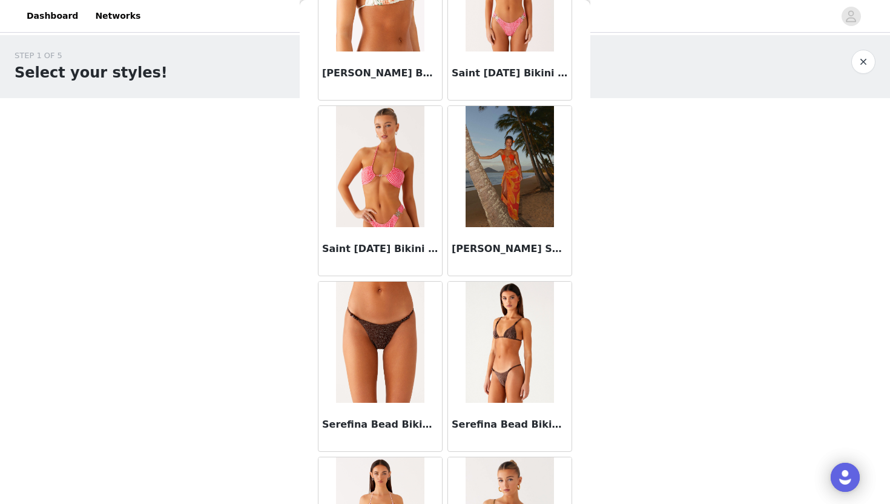
scroll to position [4861, 0]
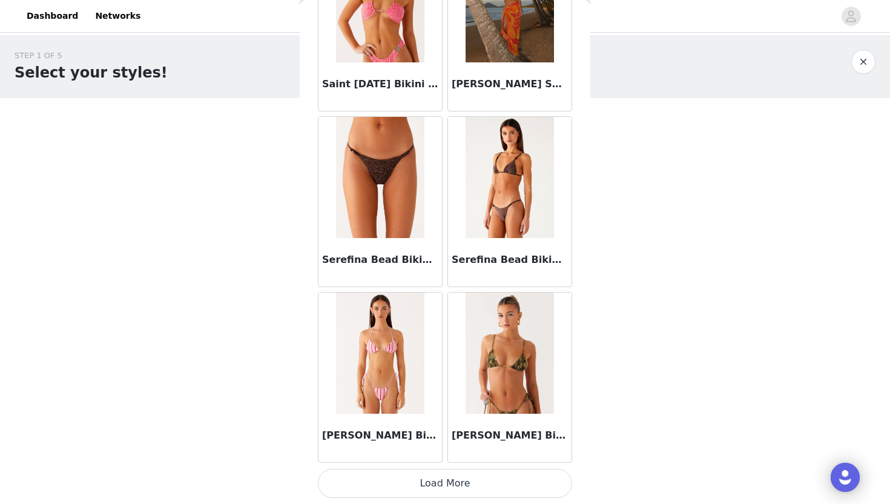
click at [436, 455] on button "Load More" at bounding box center [445, 483] width 254 height 29
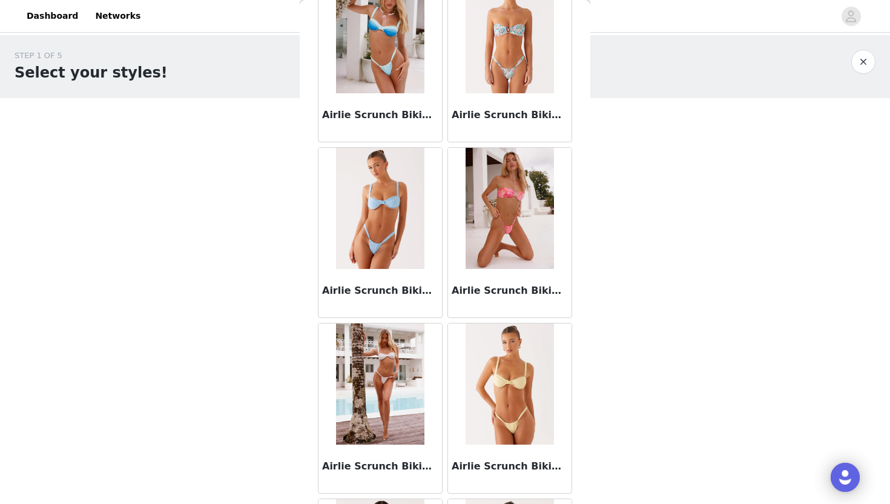
scroll to position [0, 0]
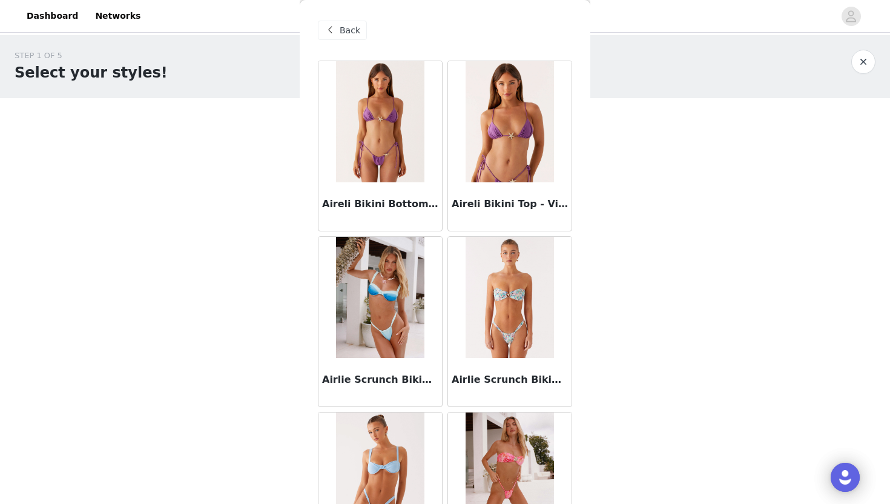
click at [348, 36] on div "Back" at bounding box center [342, 30] width 49 height 19
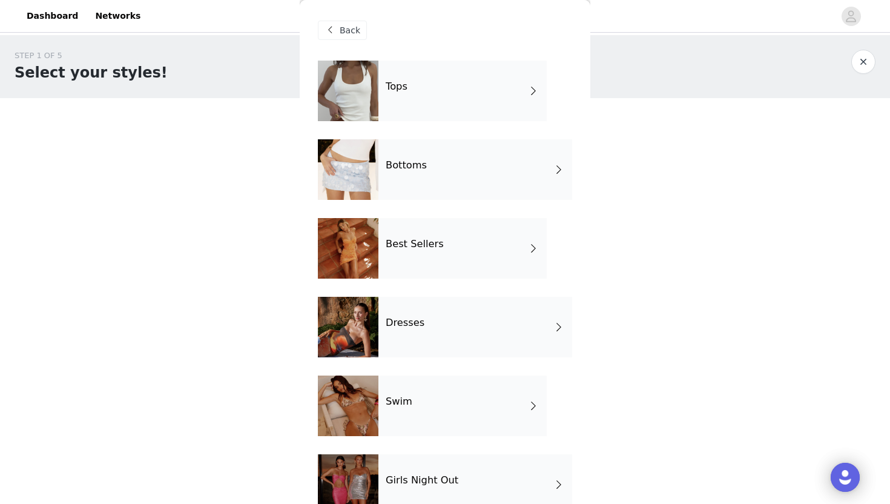
click at [406, 325] on h4 "Dresses" at bounding box center [405, 322] width 39 height 11
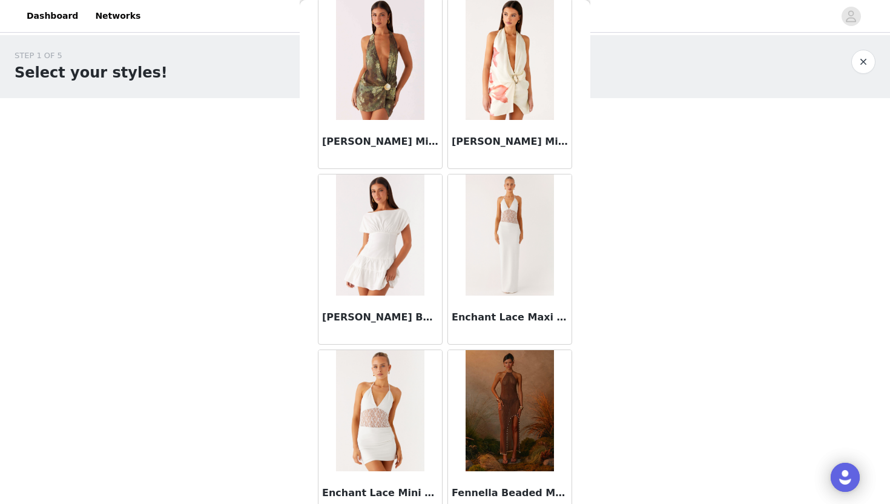
scroll to position [1349, 0]
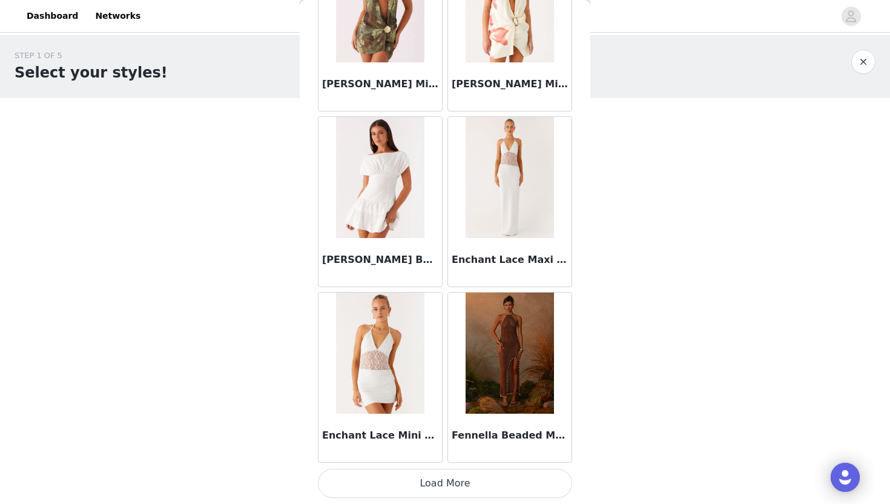
click at [476, 455] on button "Load More" at bounding box center [445, 483] width 254 height 29
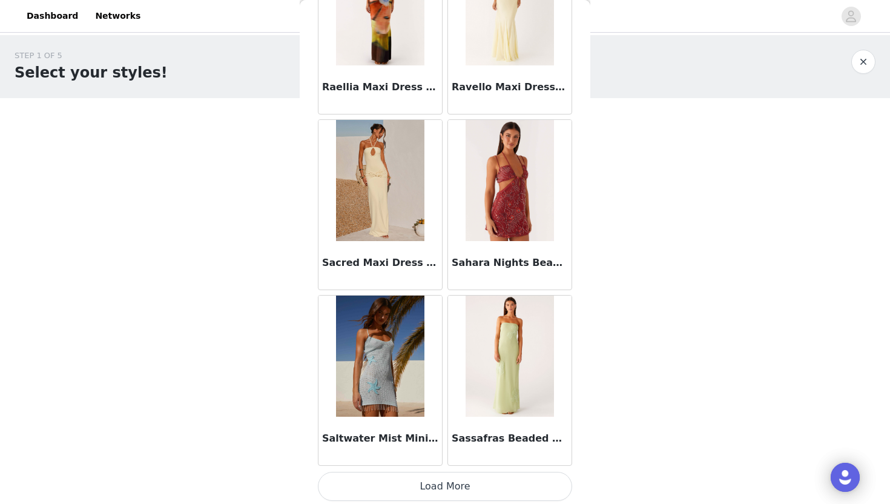
scroll to position [3105, 0]
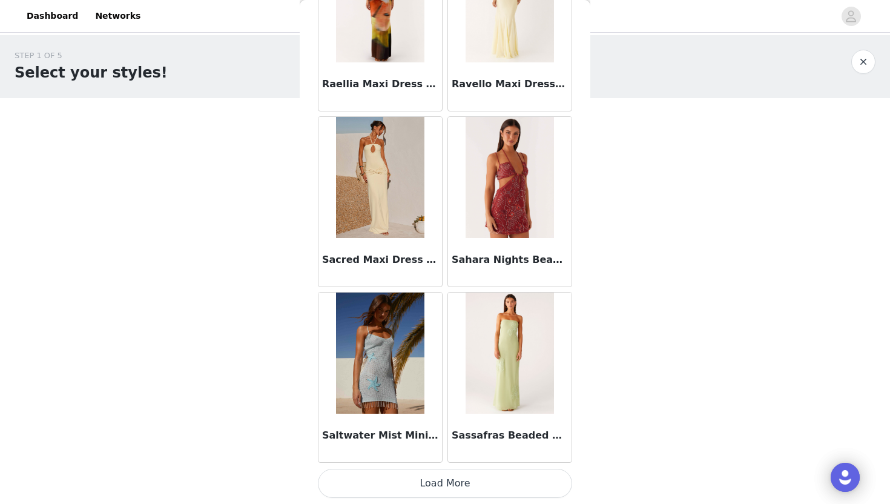
click at [384, 455] on button "Load More" at bounding box center [445, 483] width 254 height 29
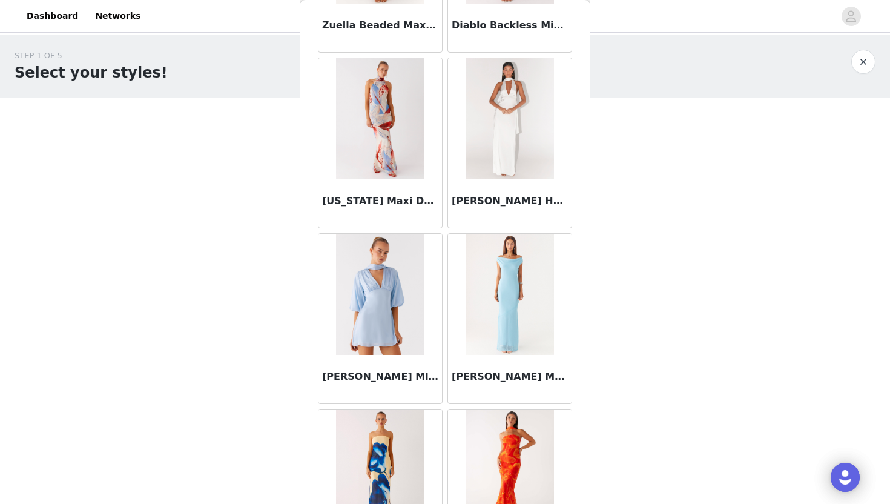
scroll to position [4861, 0]
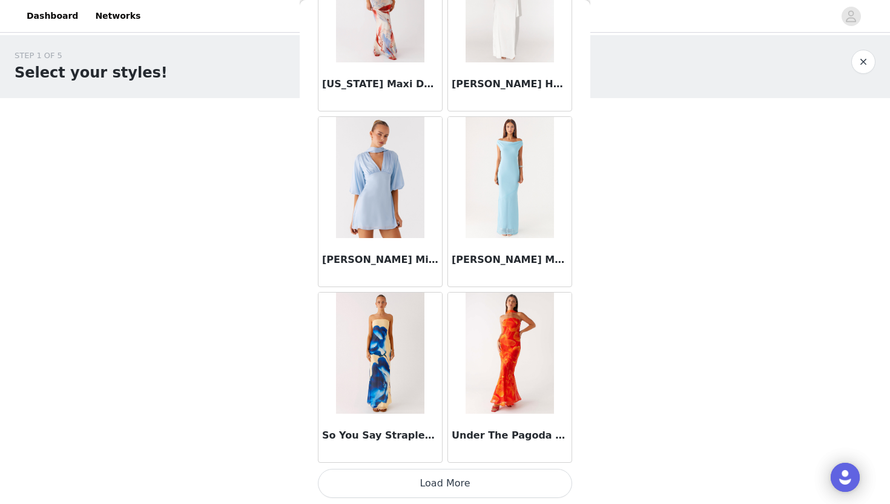
click at [467, 455] on button "Load More" at bounding box center [445, 483] width 254 height 29
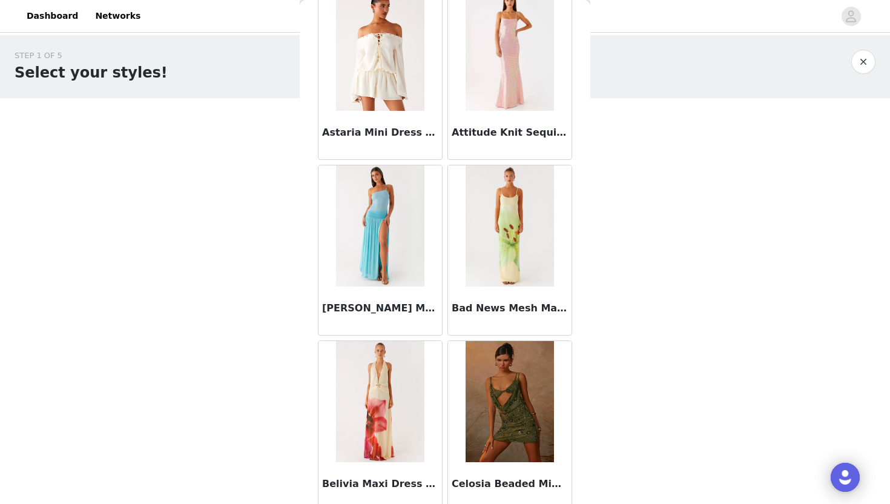
scroll to position [0, 0]
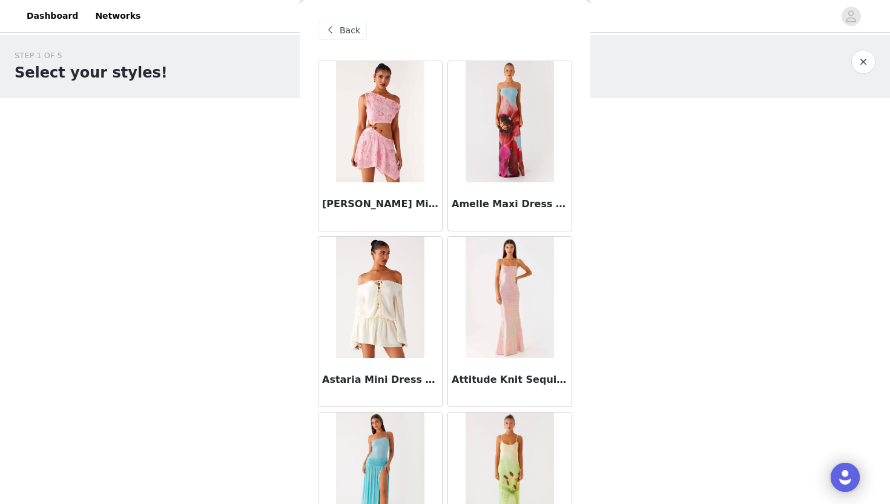
click at [343, 30] on span "Back" at bounding box center [350, 30] width 21 height 13
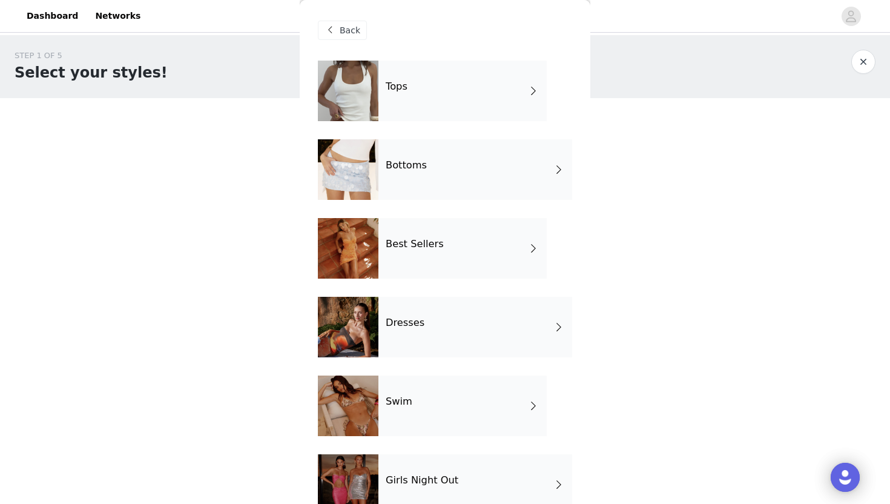
click at [404, 238] on div "Best Sellers" at bounding box center [462, 248] width 168 height 61
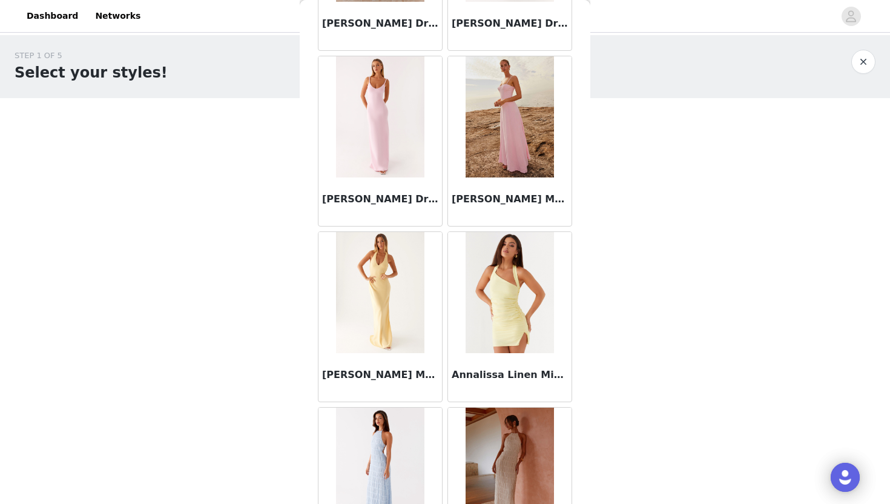
scroll to position [1349, 0]
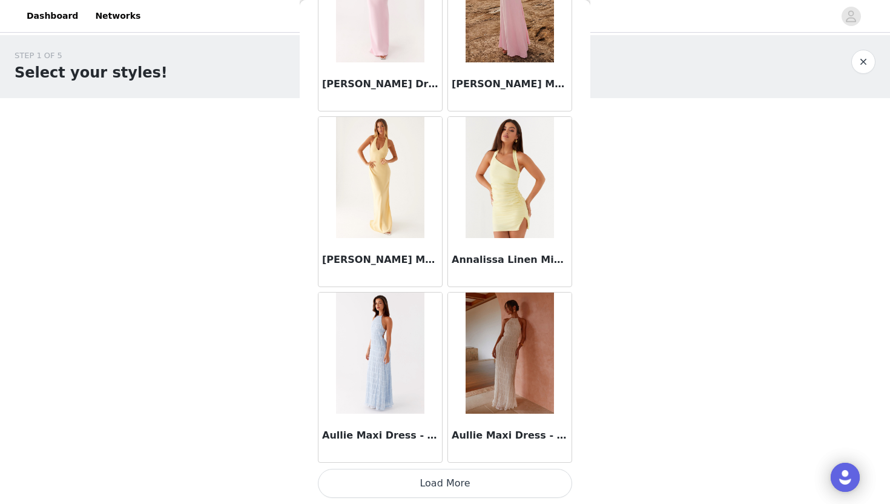
click at [427, 455] on button "Load More" at bounding box center [445, 483] width 254 height 29
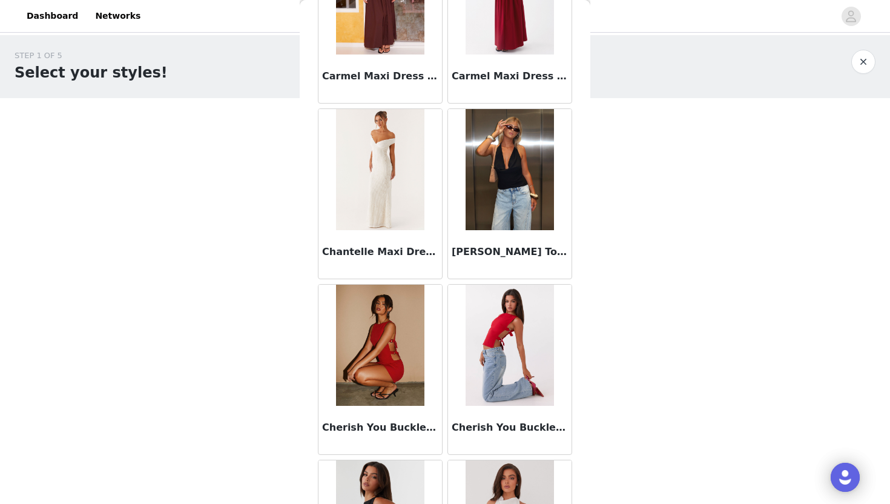
scroll to position [3105, 0]
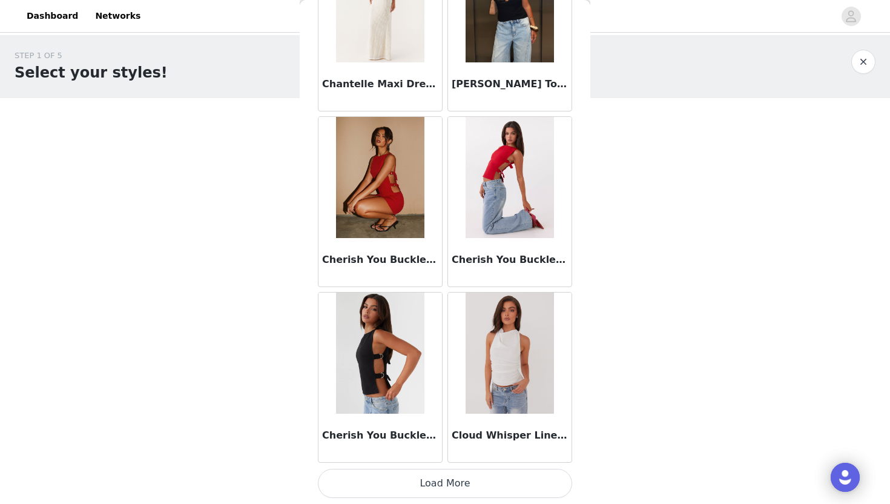
click at [380, 455] on button "Load More" at bounding box center [445, 483] width 254 height 29
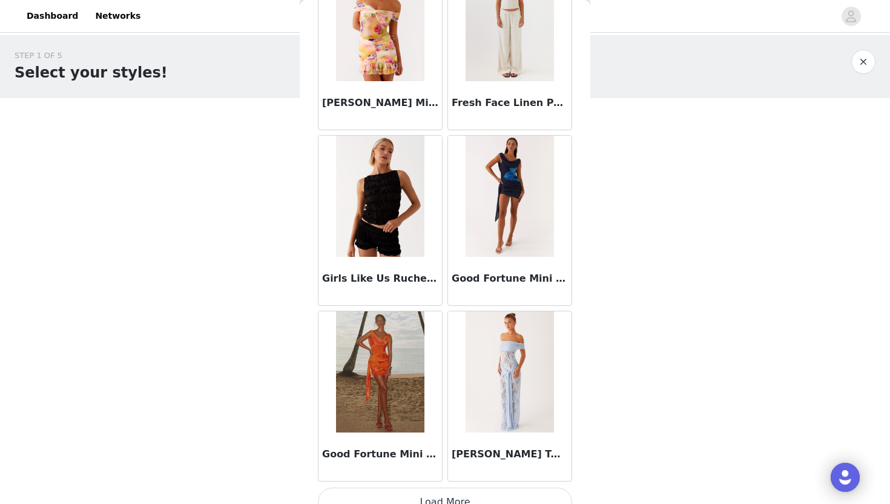
scroll to position [4861, 0]
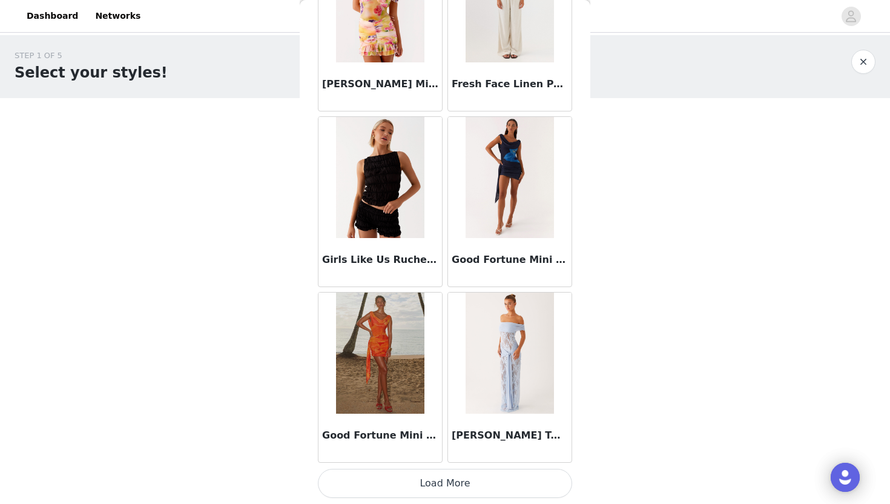
click at [400, 455] on button "Load More" at bounding box center [445, 483] width 254 height 29
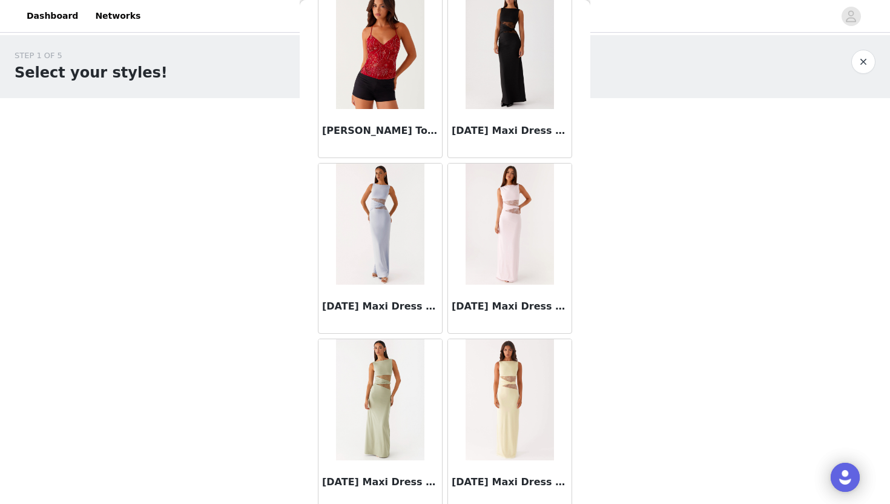
scroll to position [6616, 0]
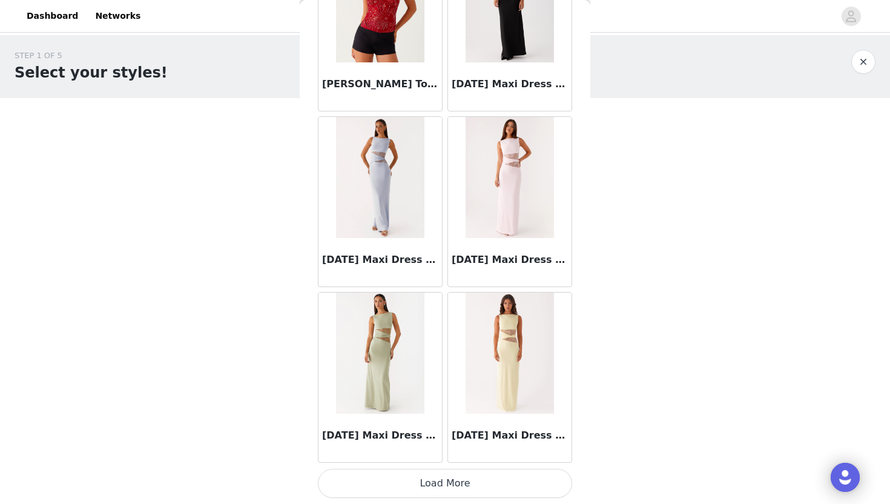
click at [387, 455] on button "Load More" at bounding box center [445, 483] width 254 height 29
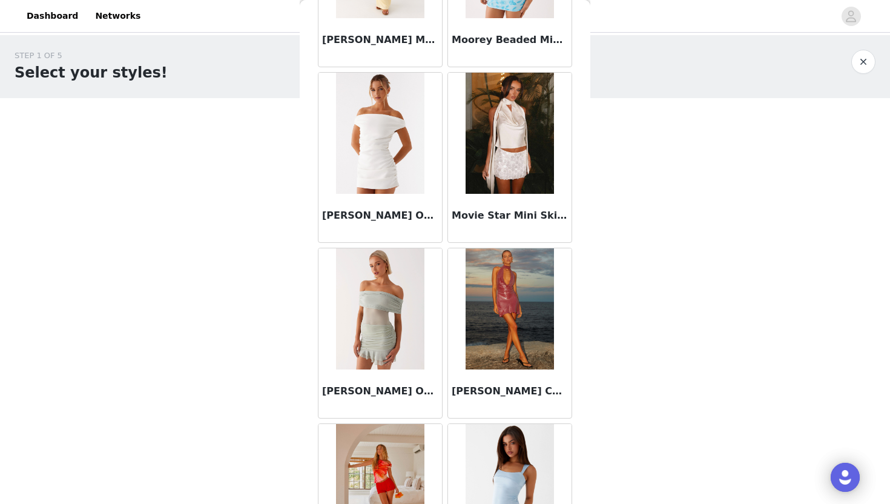
scroll to position [8372, 0]
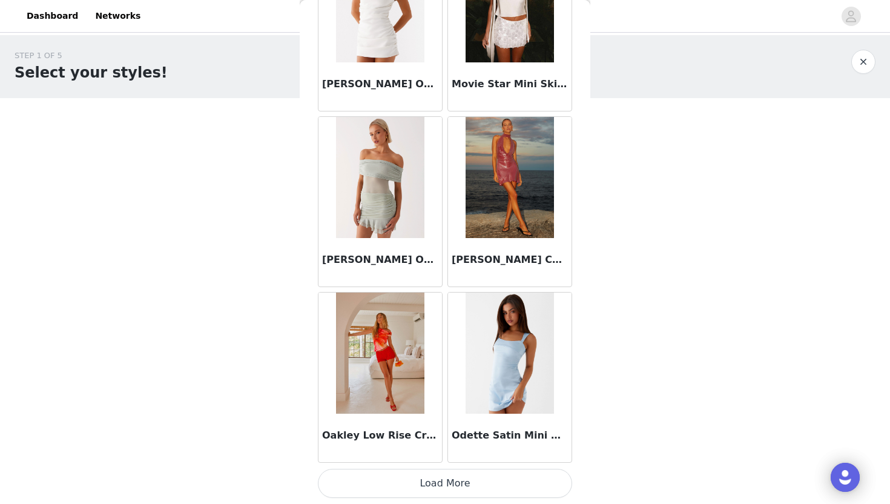
click at [382, 455] on button "Load More" at bounding box center [445, 483] width 254 height 29
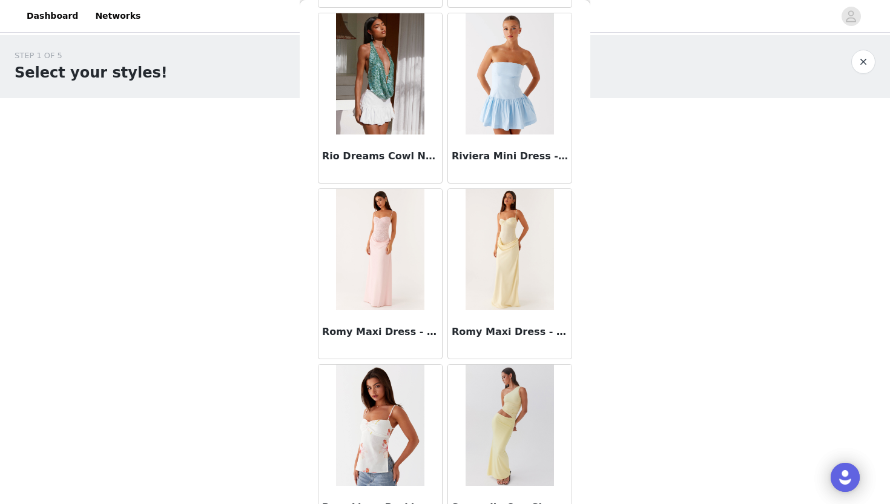
scroll to position [10128, 0]
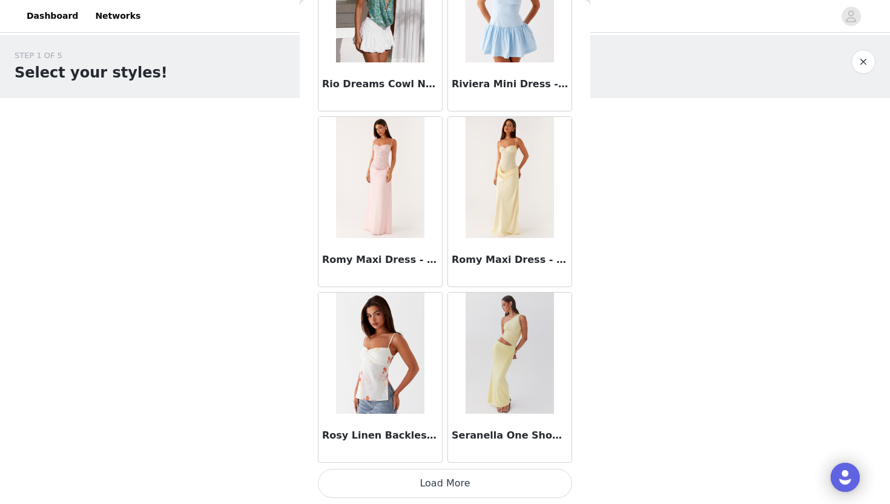
click at [431, 455] on button "Load More" at bounding box center [445, 483] width 254 height 29
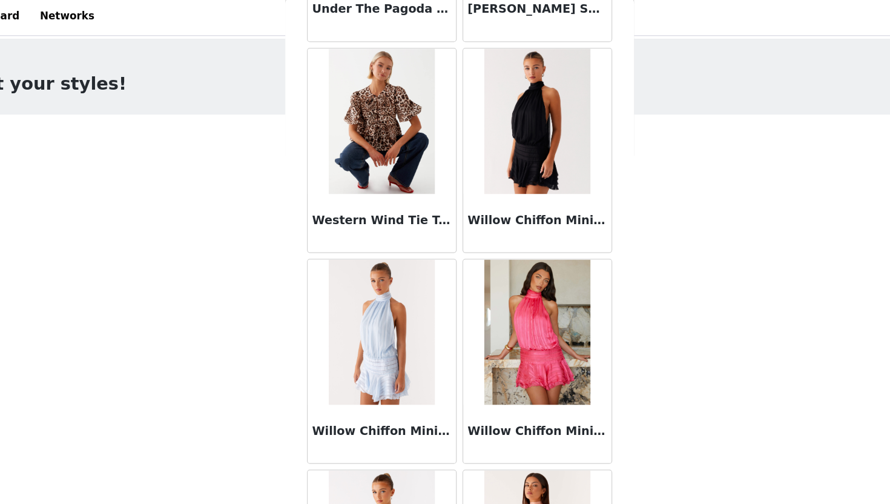
scroll to position [11884, 0]
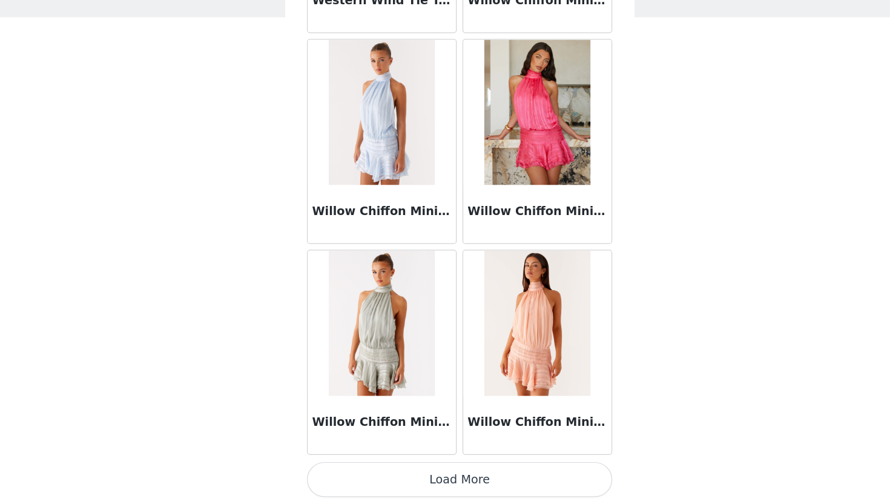
click at [404, 455] on button "Load More" at bounding box center [445, 483] width 254 height 29
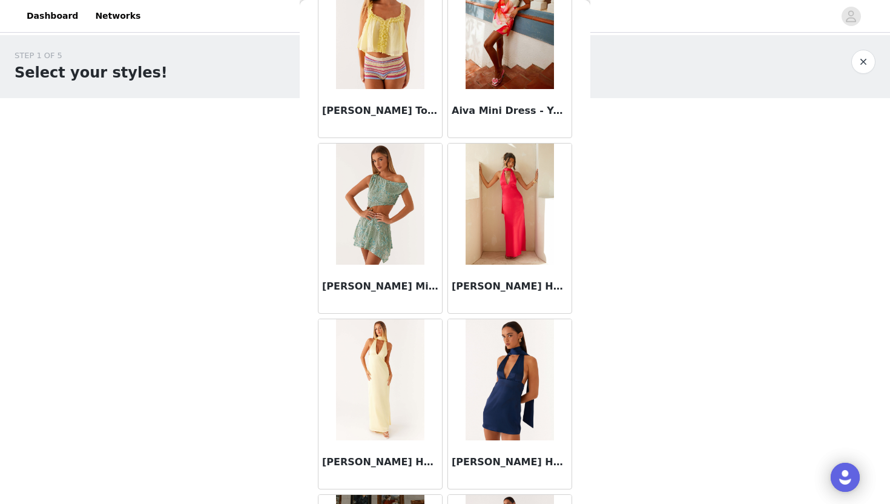
scroll to position [0, 0]
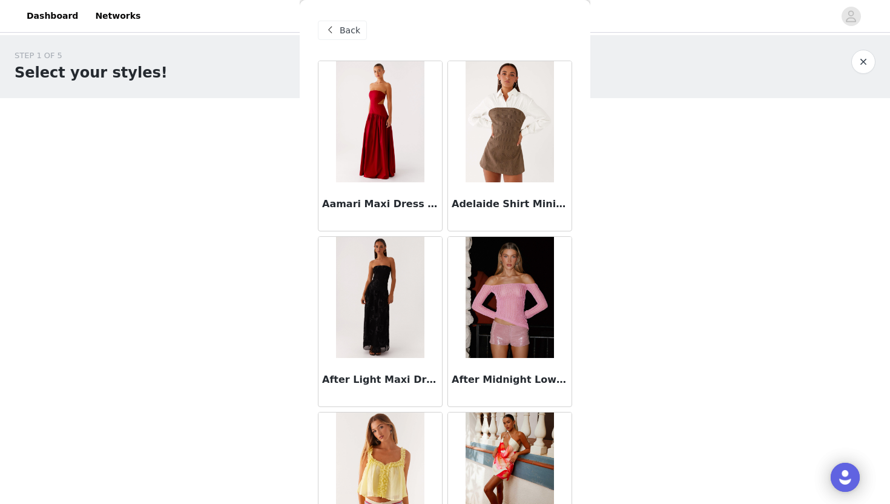
click at [353, 32] on span "Back" at bounding box center [350, 30] width 21 height 13
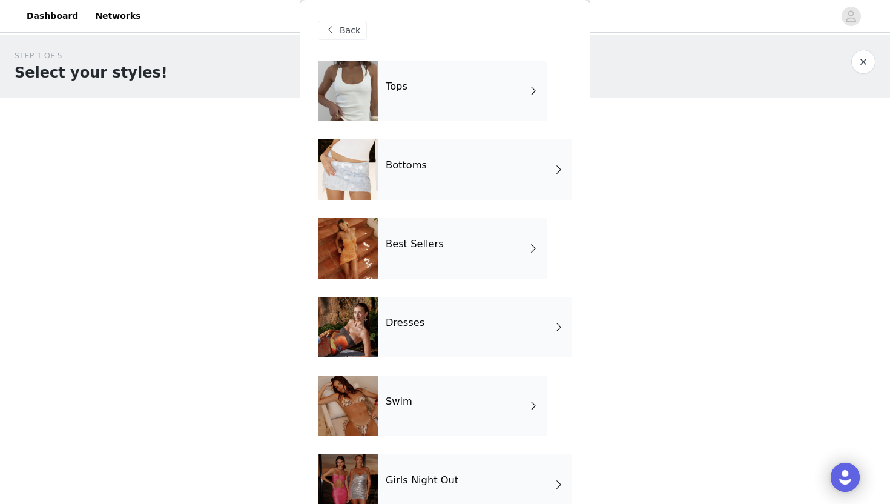
click at [395, 164] on h4 "Bottoms" at bounding box center [406, 165] width 41 height 11
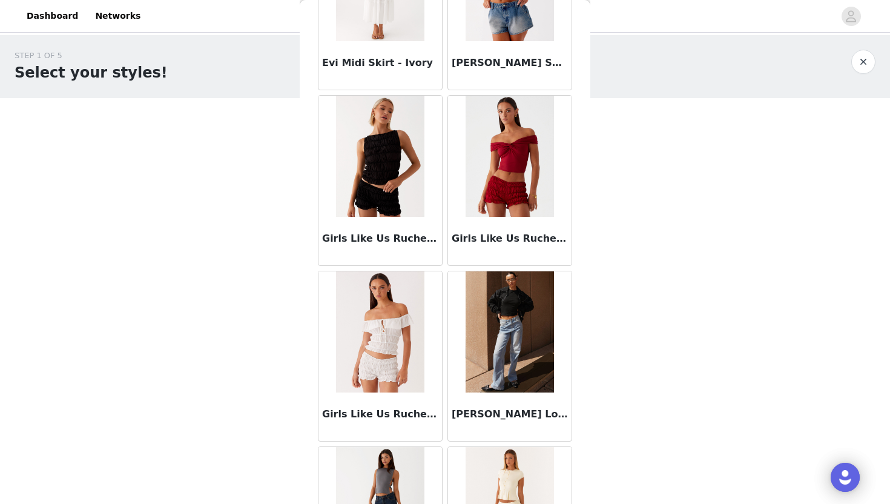
scroll to position [1349, 0]
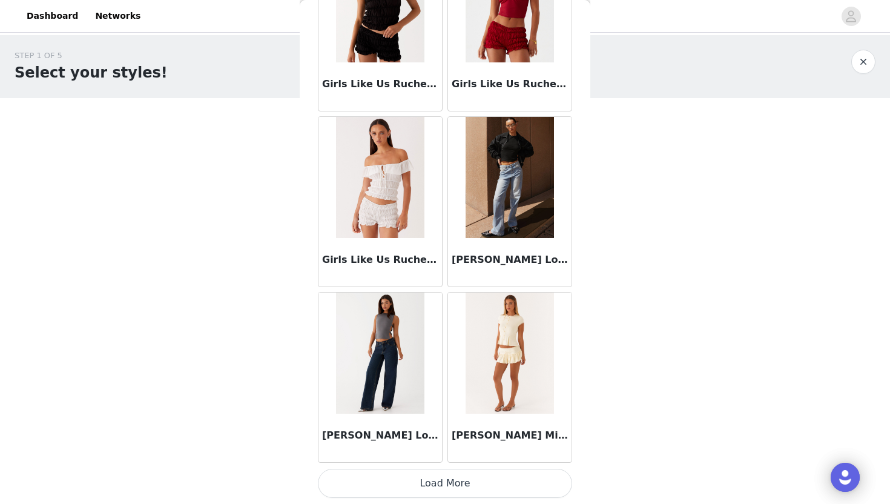
click at [403, 455] on button "Load More" at bounding box center [445, 483] width 254 height 29
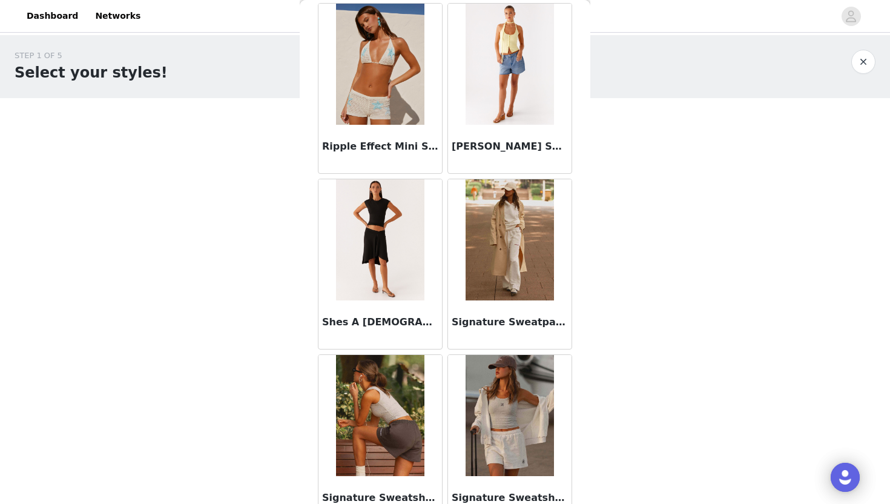
scroll to position [3105, 0]
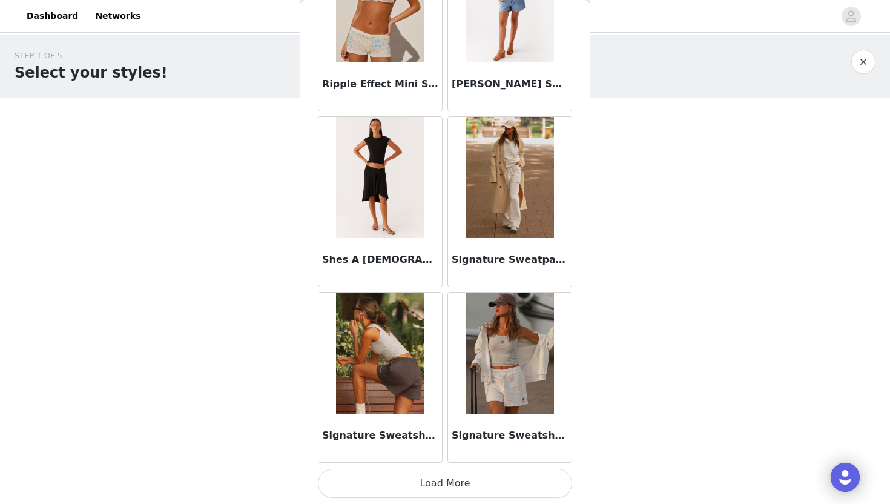
click at [456, 455] on button "Load More" at bounding box center [445, 483] width 254 height 29
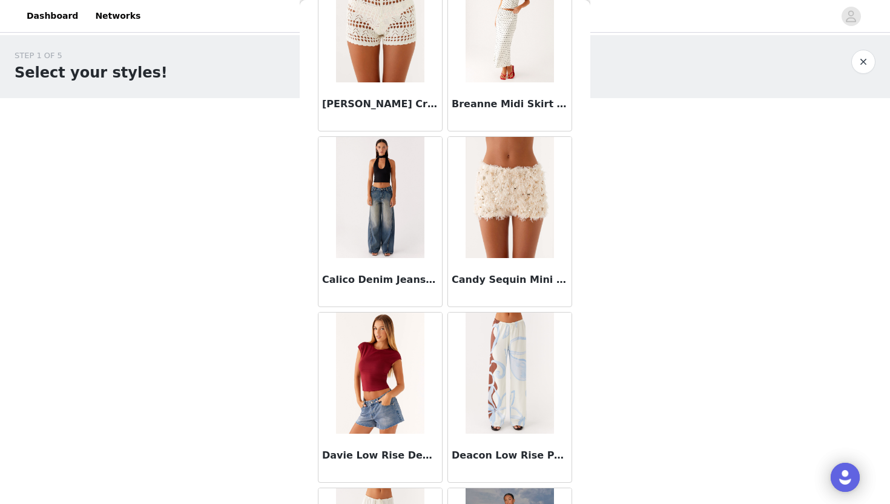
scroll to position [0, 0]
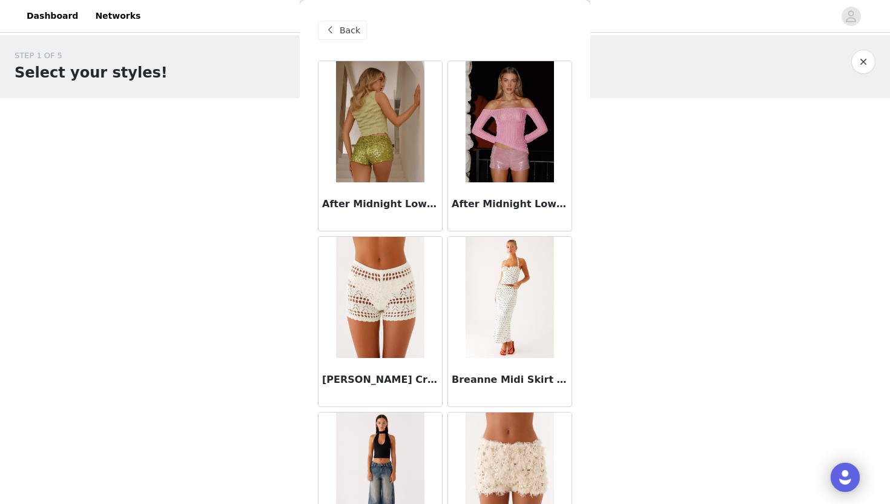
click at [343, 30] on span "Back" at bounding box center [350, 30] width 21 height 13
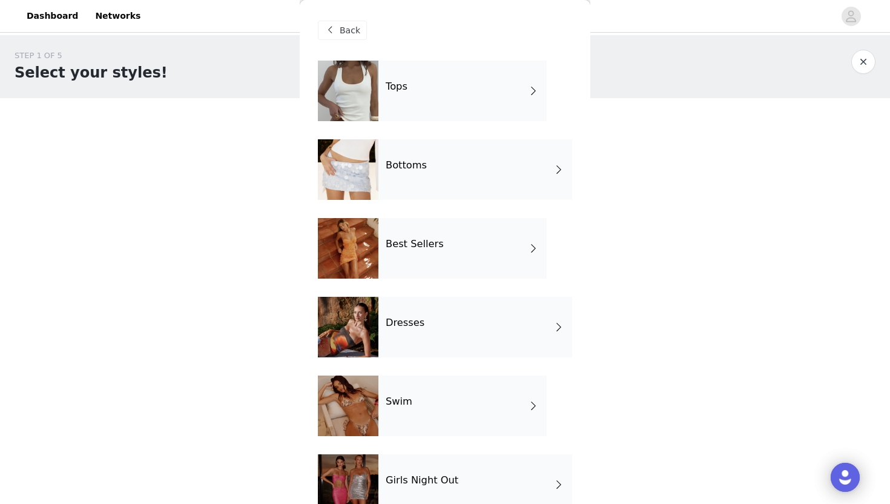
click at [380, 84] on div "Tops" at bounding box center [462, 91] width 168 height 61
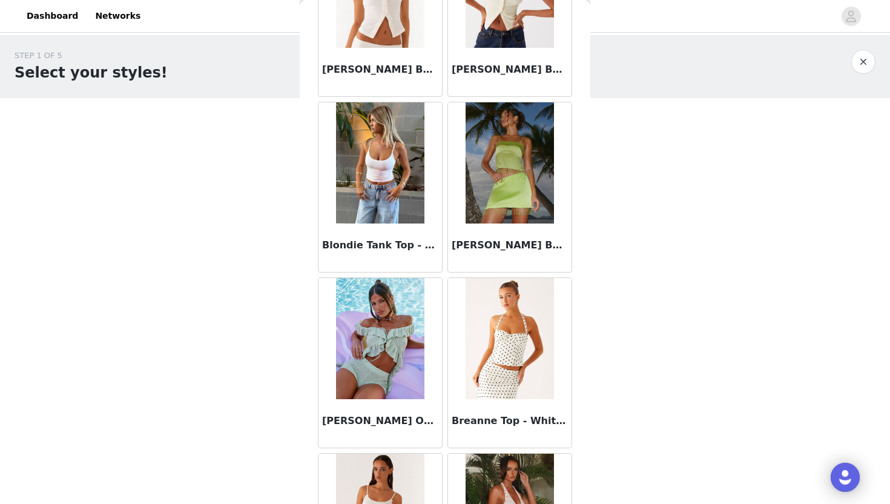
scroll to position [1349, 0]
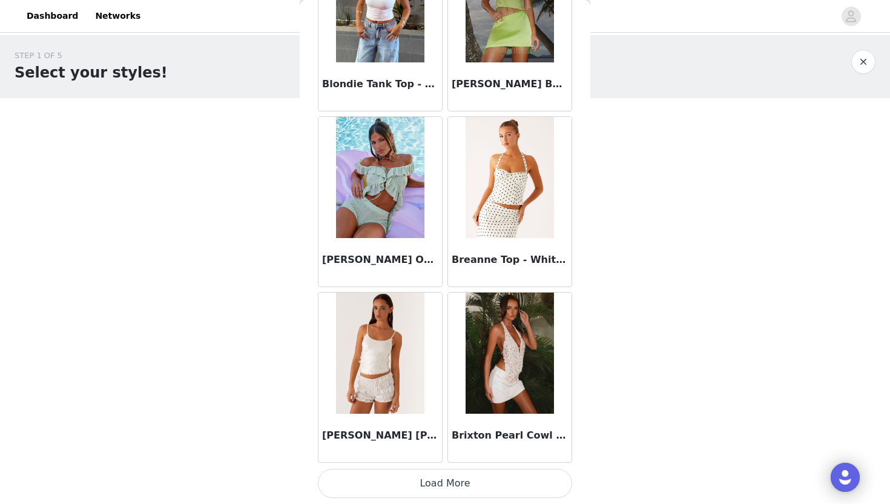
click at [413, 455] on button "Load More" at bounding box center [445, 483] width 254 height 29
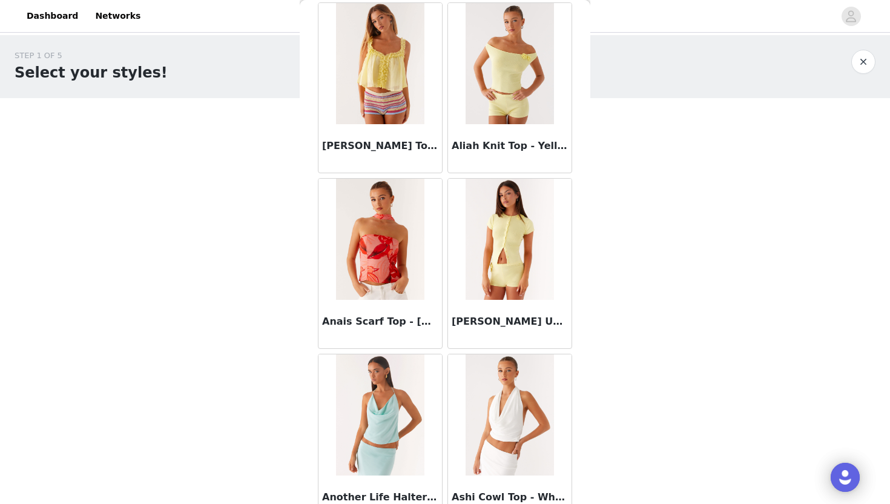
scroll to position [0, 0]
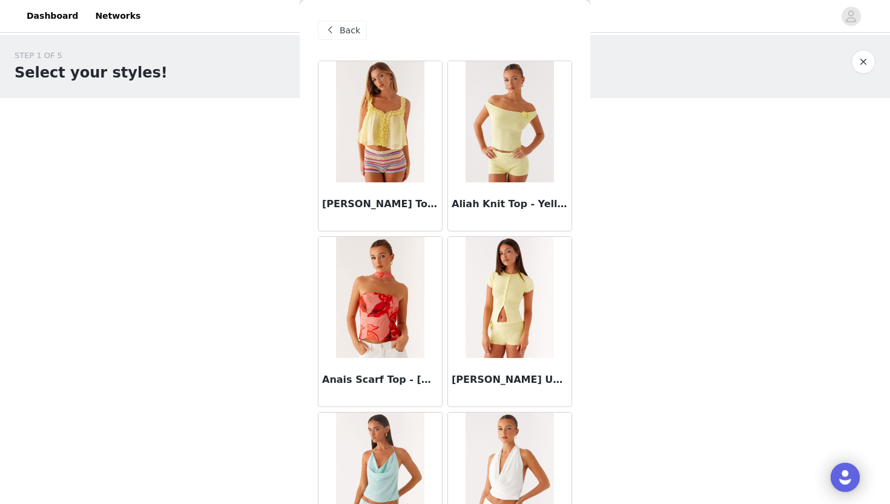
click at [340, 27] on span "Back" at bounding box center [350, 30] width 21 height 13
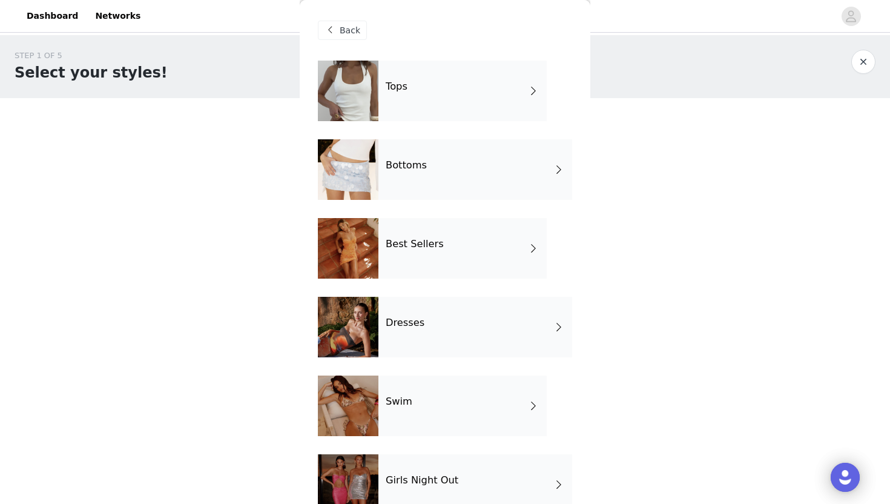
click at [406, 89] on h4 "Tops" at bounding box center [397, 86] width 22 height 11
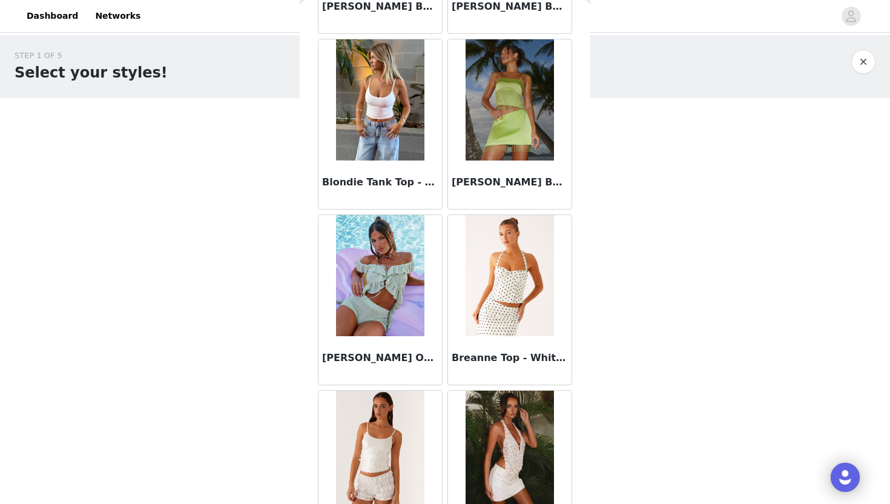
scroll to position [1250, 0]
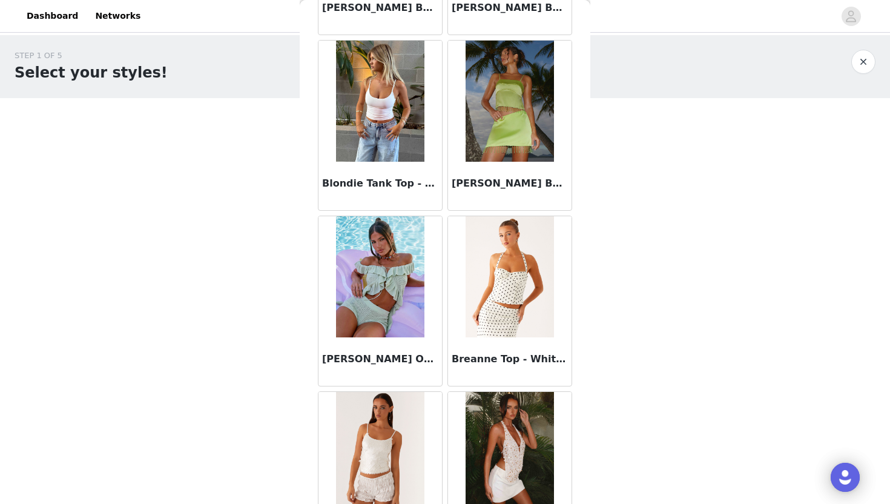
click at [508, 348] on div "Breanne Top - White Polka Dot" at bounding box center [510, 361] width 124 height 48
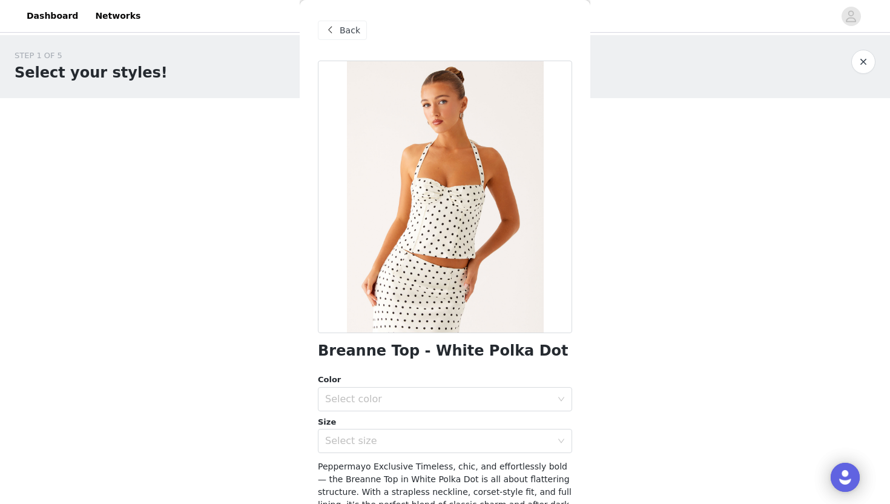
scroll to position [120, 0]
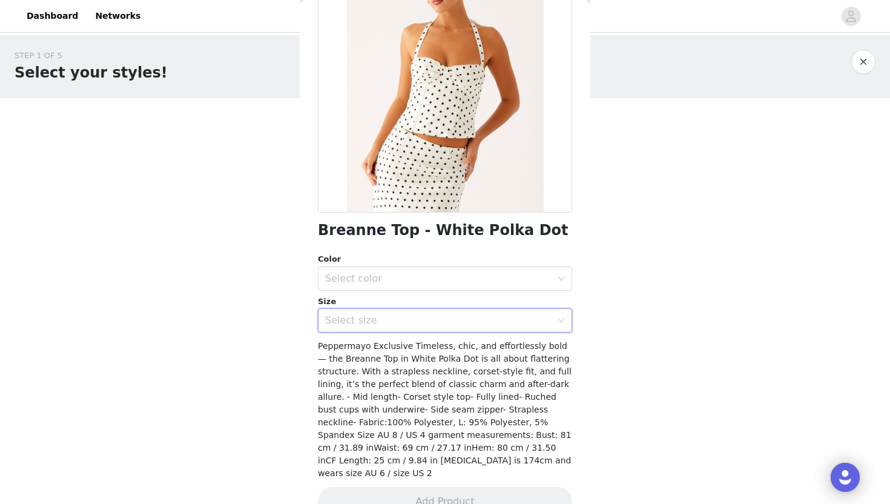
click at [445, 311] on div "Select size" at bounding box center [441, 320] width 232 height 23
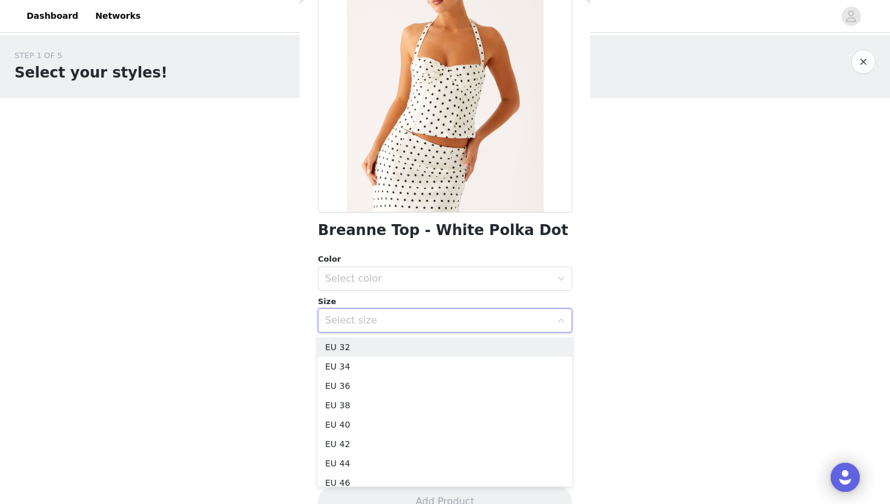
click at [444, 317] on div "Select size" at bounding box center [438, 320] width 226 height 12
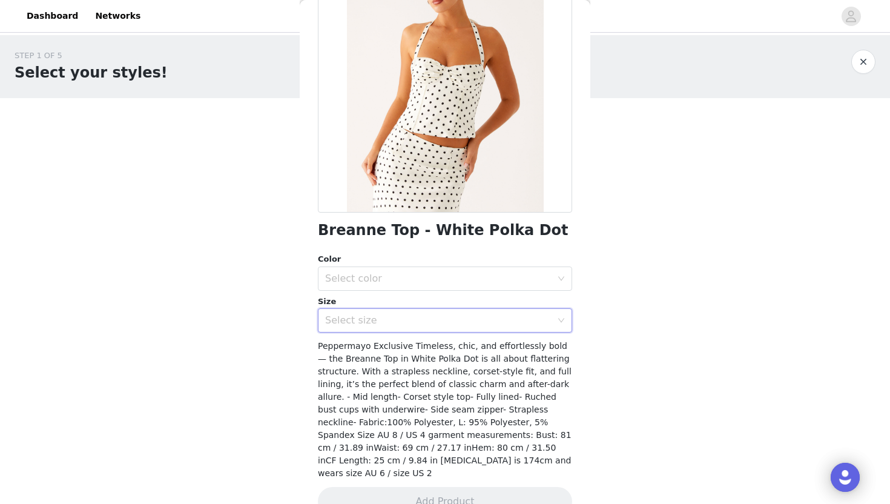
click at [371, 323] on div "Select size" at bounding box center [438, 320] width 226 height 12
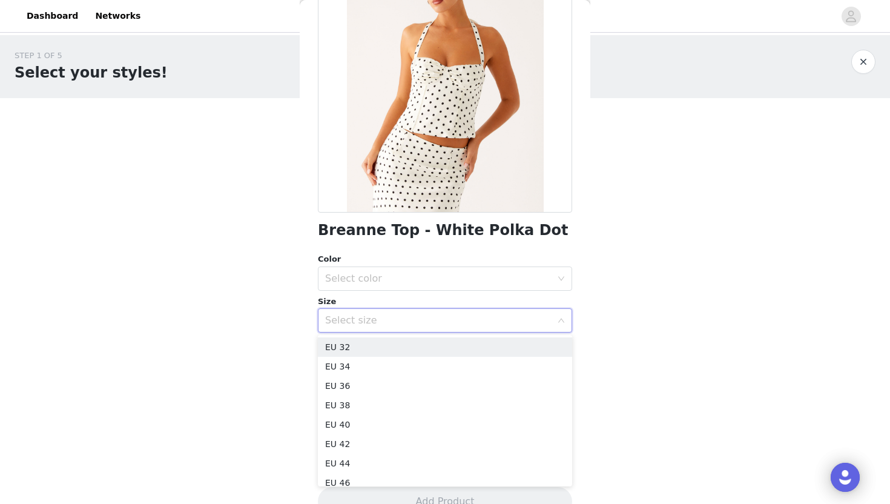
click at [371, 323] on div "Select size" at bounding box center [438, 320] width 226 height 12
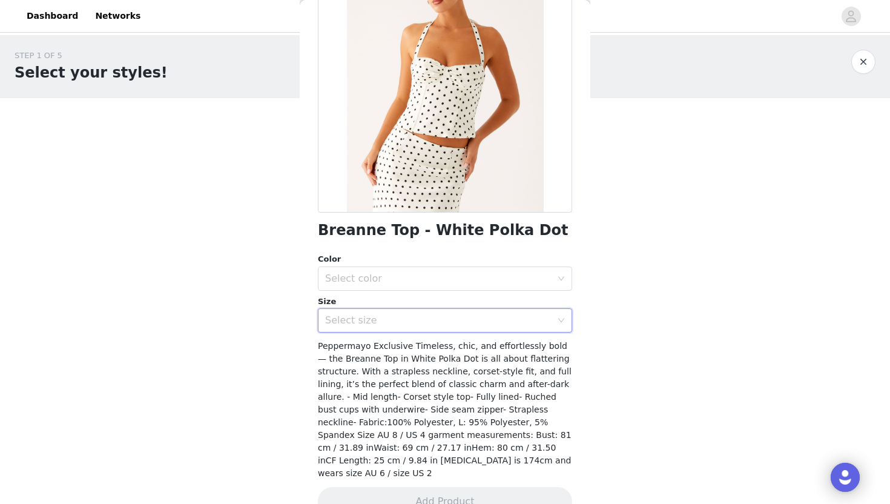
click at [369, 318] on div "Select size" at bounding box center [438, 320] width 226 height 12
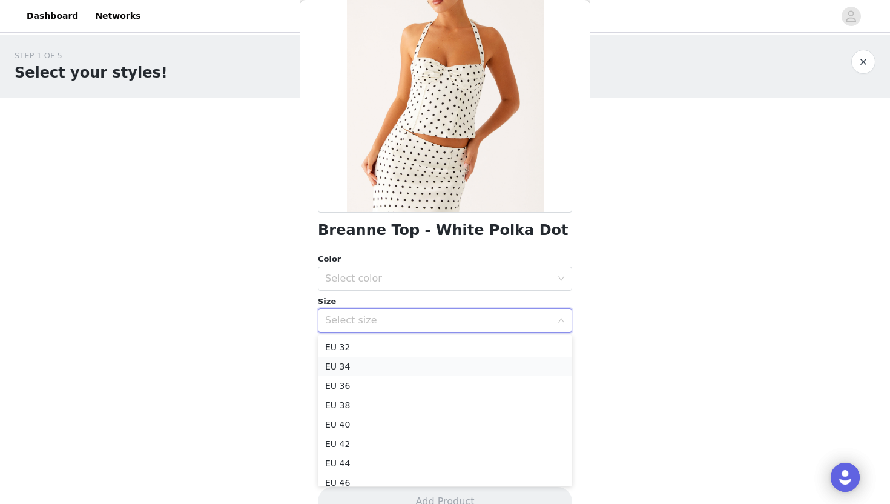
click at [353, 369] on li "EU 34" at bounding box center [445, 366] width 254 height 19
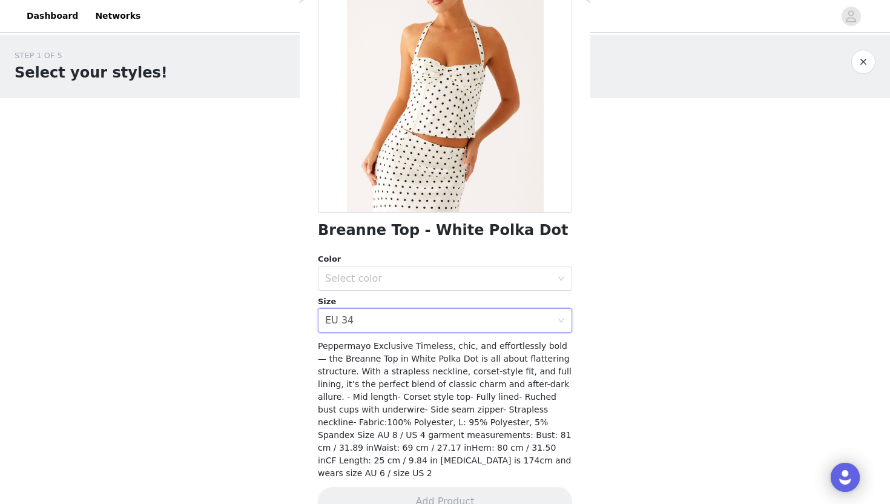
scroll to position [134, 0]
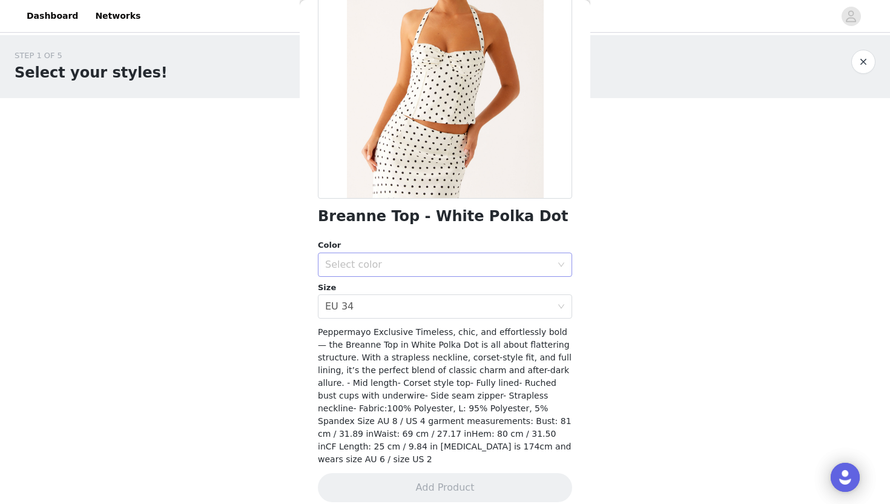
click at [383, 262] on div "Select color" at bounding box center [438, 265] width 226 height 12
click at [375, 294] on li "White Polka Dot" at bounding box center [445, 291] width 254 height 19
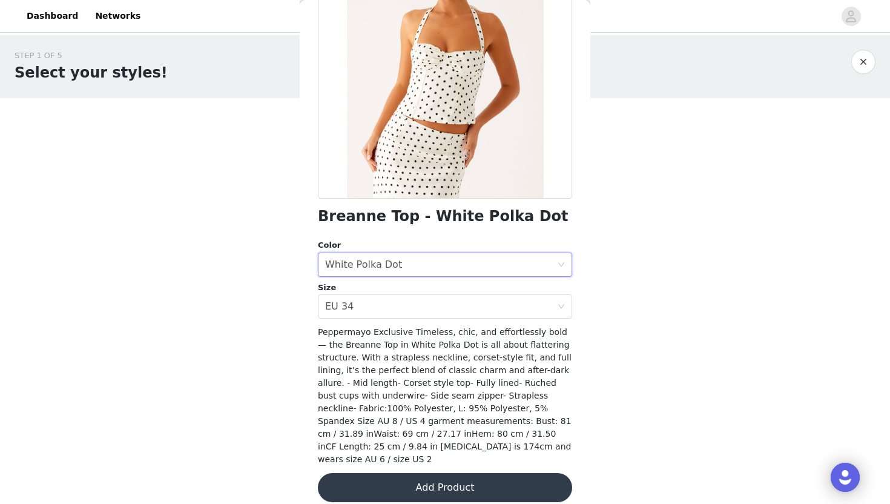
click at [396, 455] on button "Add Product" at bounding box center [445, 487] width 254 height 29
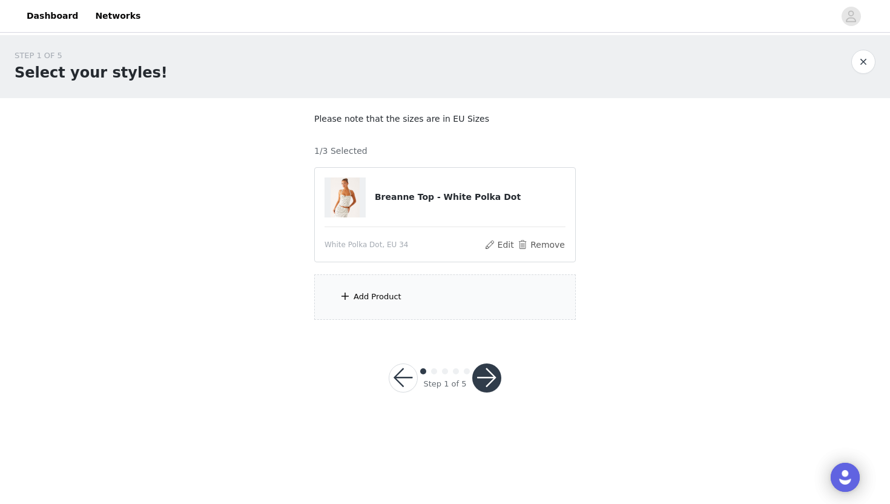
click at [366, 302] on div "Add Product" at bounding box center [378, 297] width 48 height 12
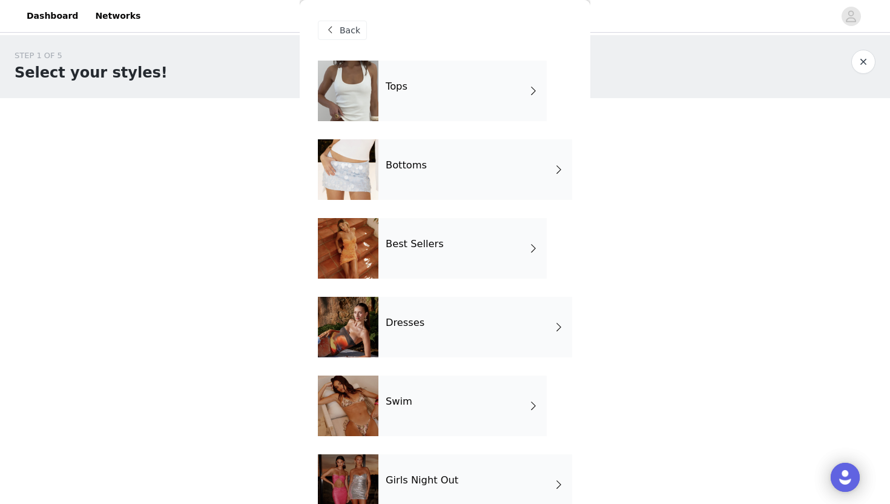
click at [403, 172] on div "Bottoms" at bounding box center [475, 169] width 194 height 61
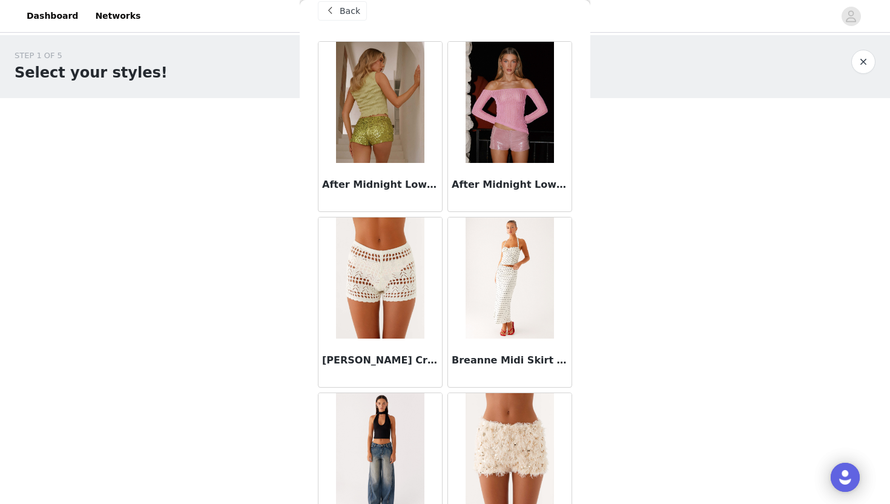
scroll to position [20, 0]
click at [518, 287] on img at bounding box center [510, 277] width 88 height 121
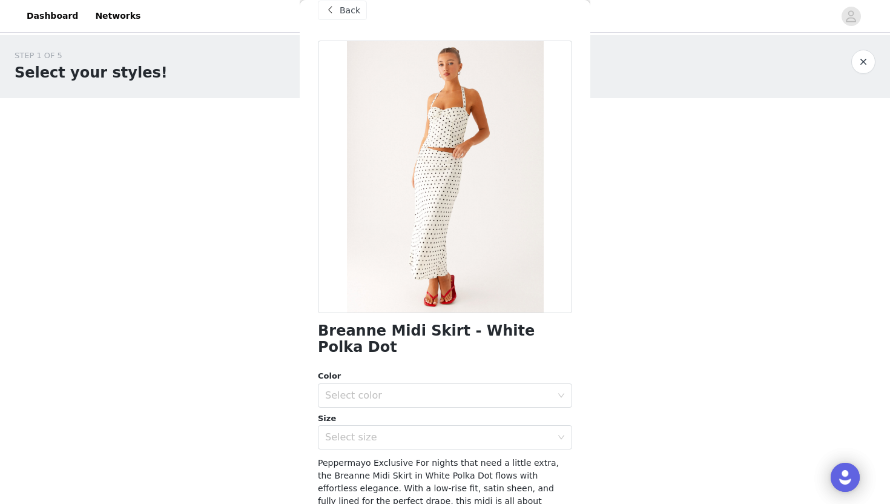
click at [522, 370] on div "Color Select color" at bounding box center [445, 389] width 254 height 38
click at [511, 389] on div "Select color" at bounding box center [438, 395] width 226 height 12
click at [474, 404] on li "White Polka Dot" at bounding box center [445, 405] width 254 height 19
click at [450, 431] on div "Select size" at bounding box center [438, 437] width 226 height 12
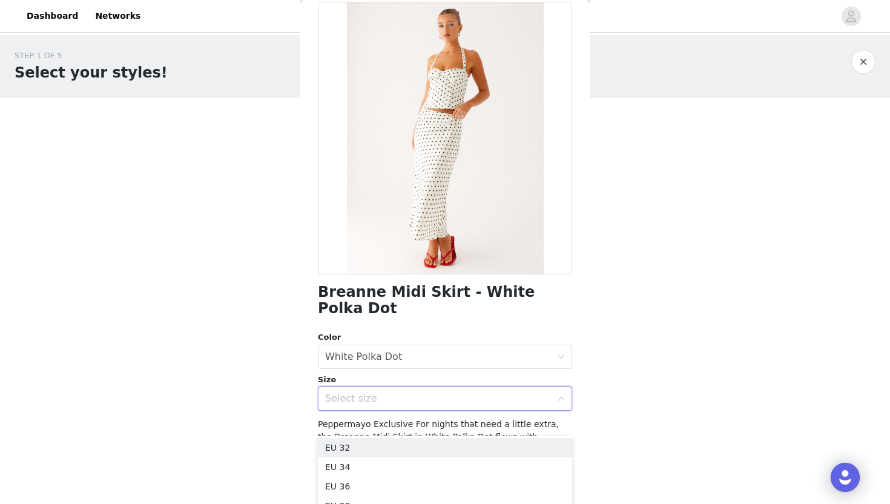
scroll to position [61, 0]
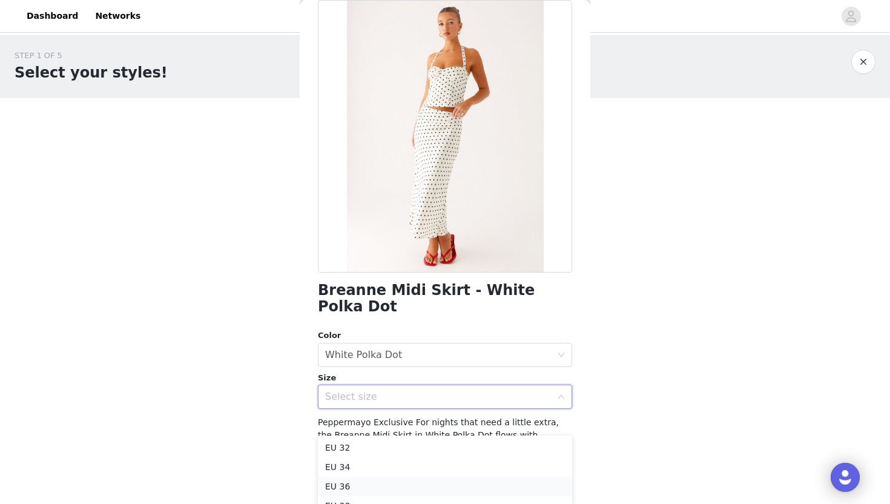
click at [377, 455] on li "EU 36" at bounding box center [445, 485] width 254 height 19
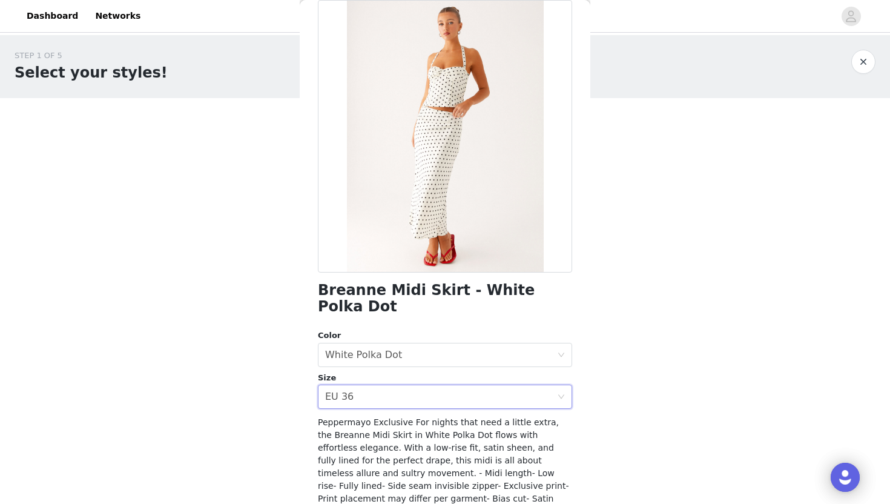
scroll to position [147, 0]
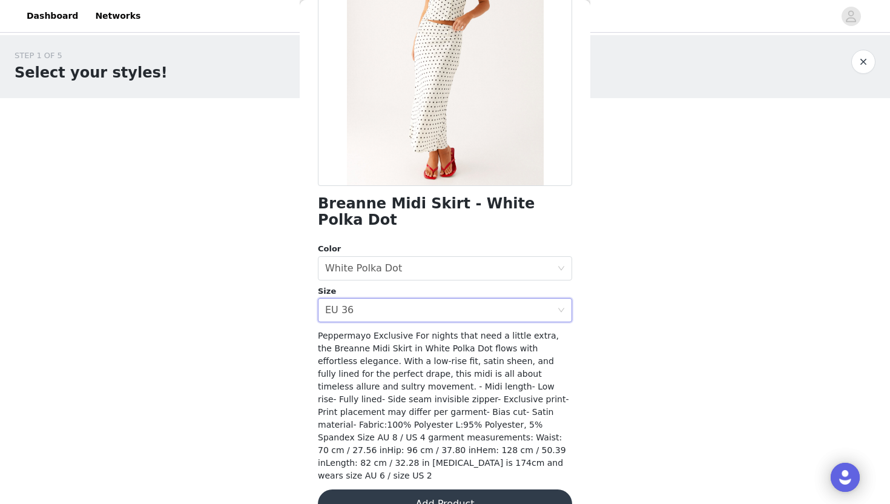
click at [444, 455] on button "Add Product" at bounding box center [445, 503] width 254 height 29
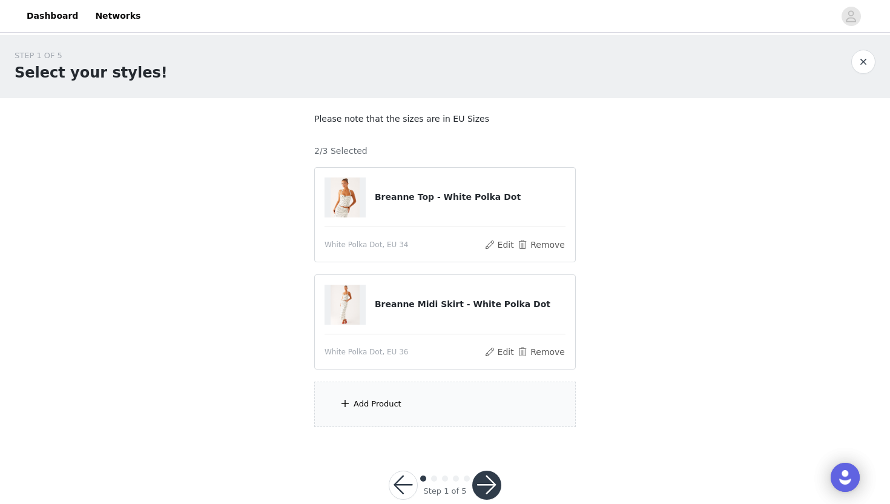
click at [381, 403] on div "Add Product" at bounding box center [378, 404] width 48 height 12
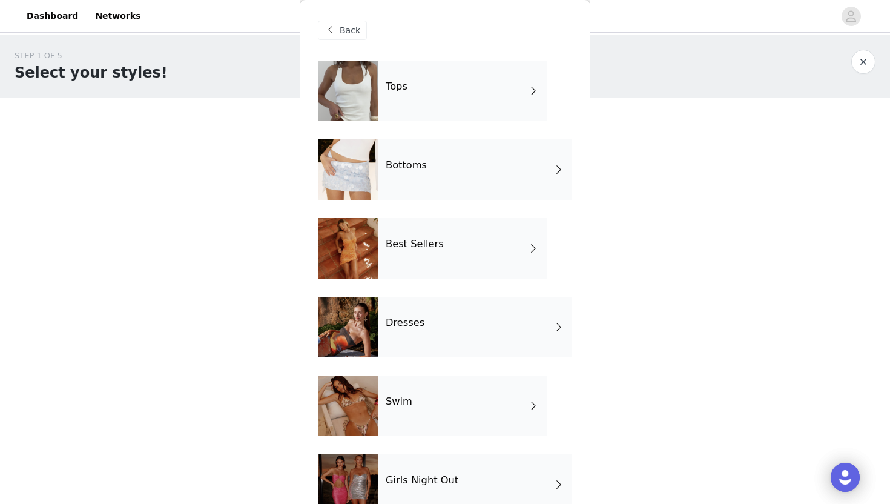
click at [403, 168] on h4 "Bottoms" at bounding box center [406, 165] width 41 height 11
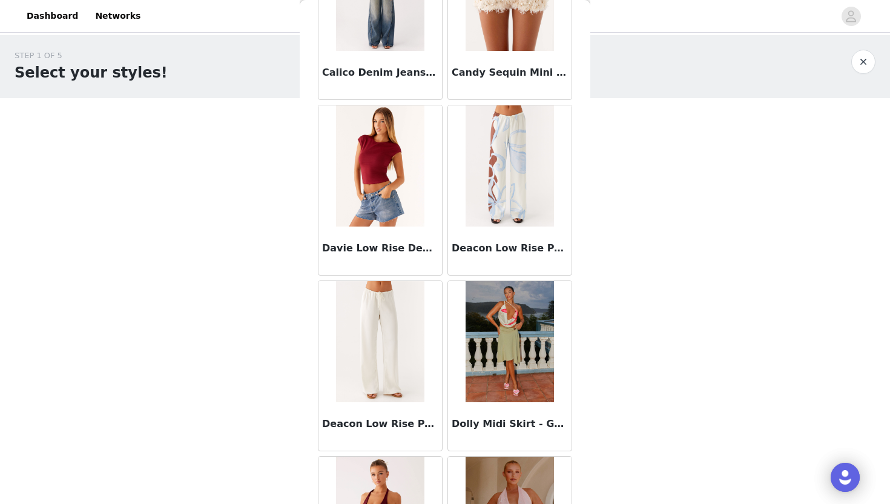
scroll to position [0, 0]
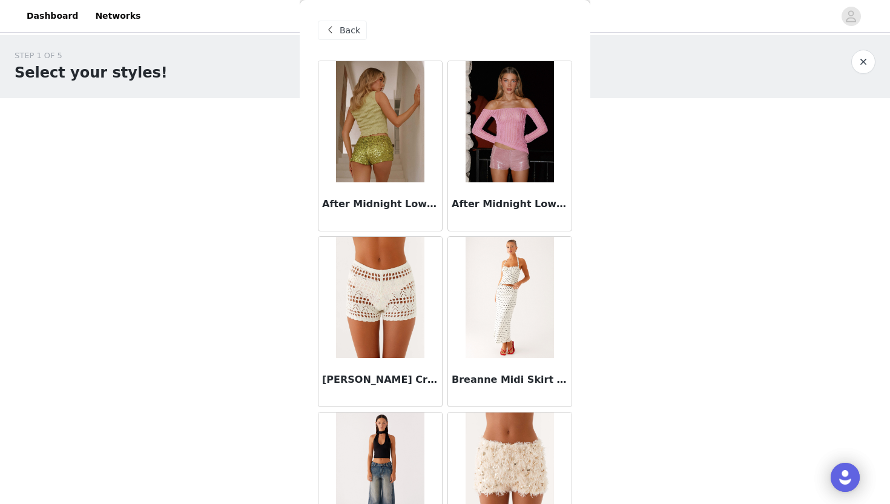
click at [339, 30] on div "Back" at bounding box center [342, 30] width 49 height 19
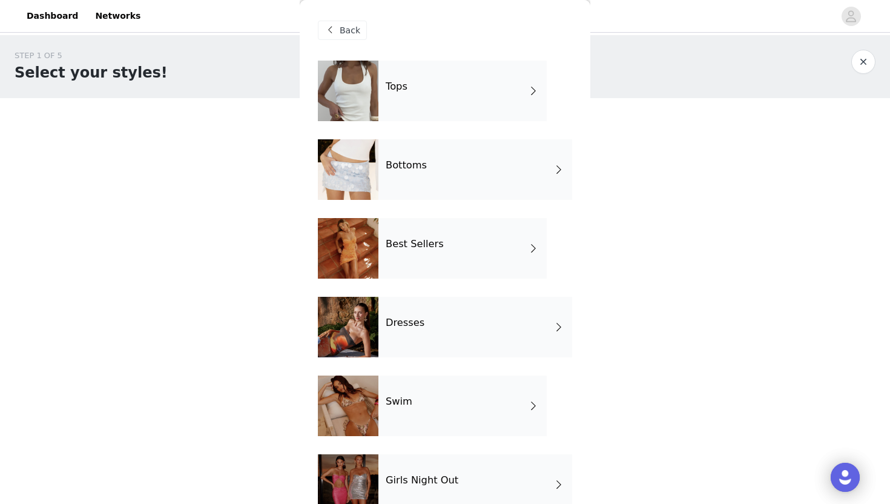
click at [387, 87] on h4 "Tops" at bounding box center [397, 86] width 22 height 11
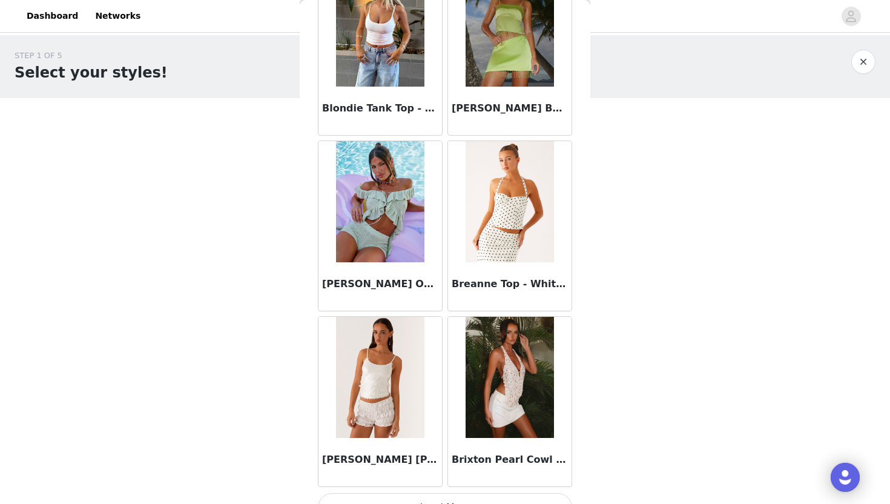
scroll to position [1349, 0]
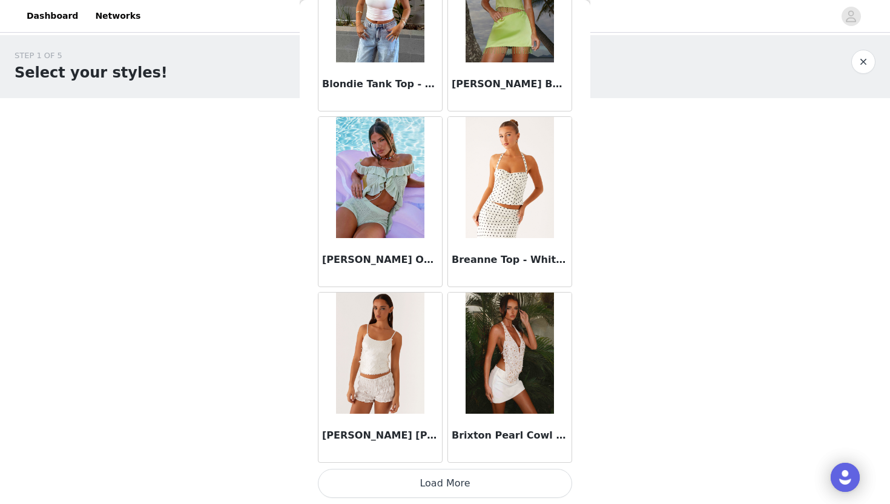
click at [420, 455] on button "Load More" at bounding box center [445, 483] width 254 height 29
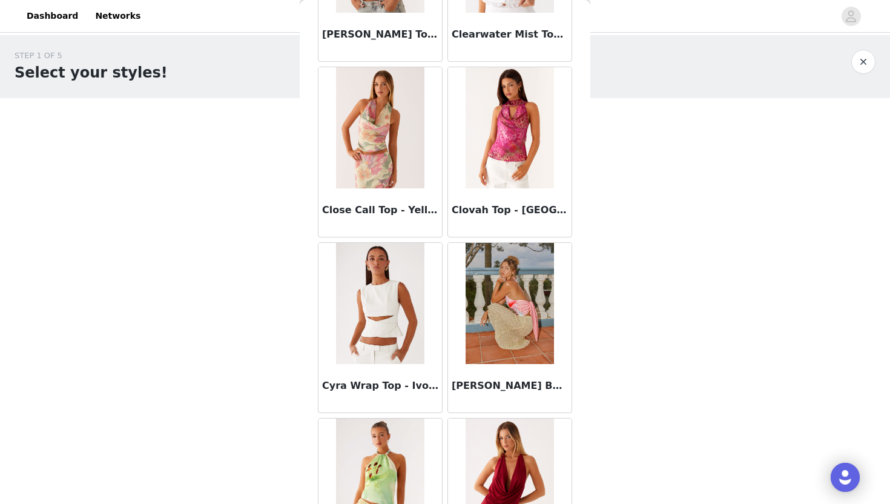
scroll to position [3105, 0]
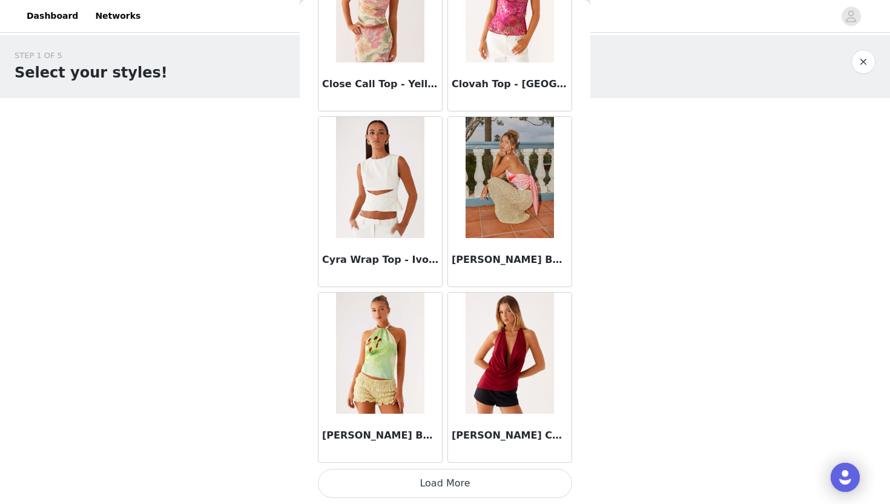
click at [398, 455] on button "Load More" at bounding box center [445, 483] width 254 height 29
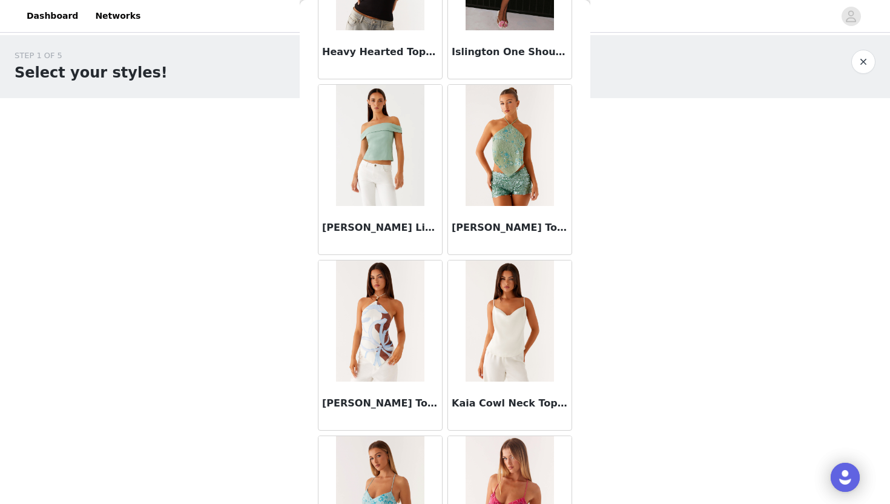
scroll to position [4861, 0]
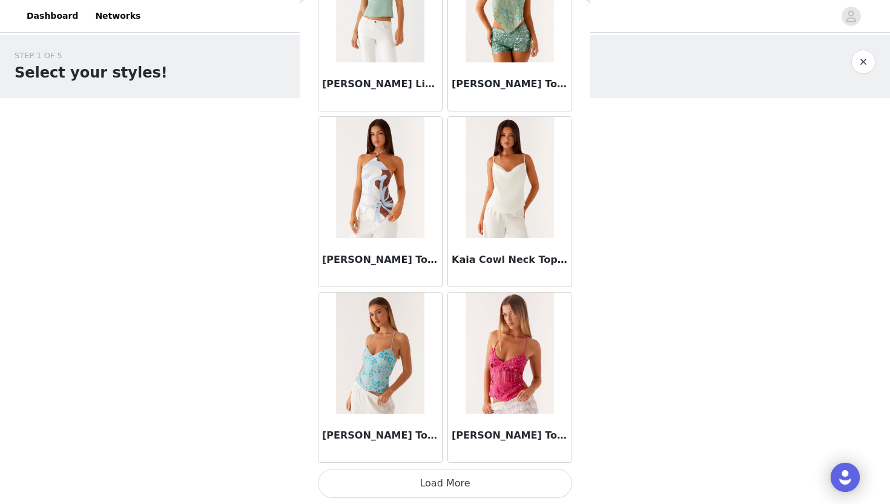
click at [432, 455] on button "Load More" at bounding box center [445, 483] width 254 height 29
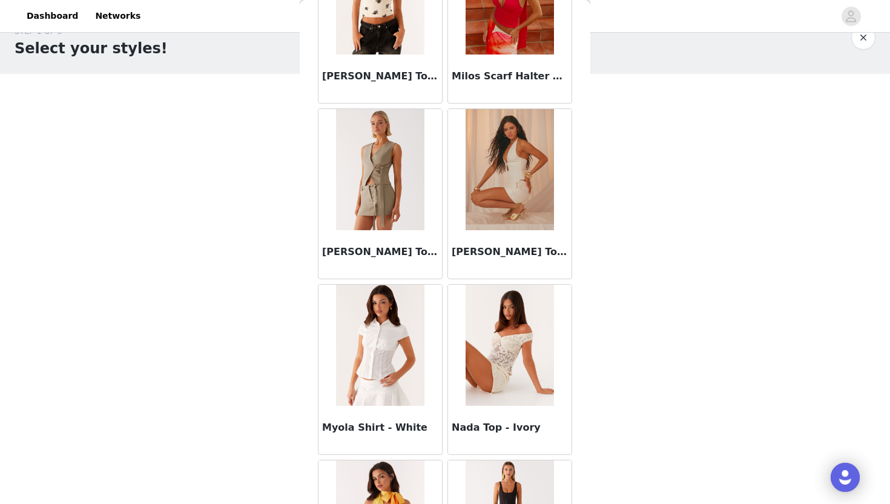
scroll to position [6616, 0]
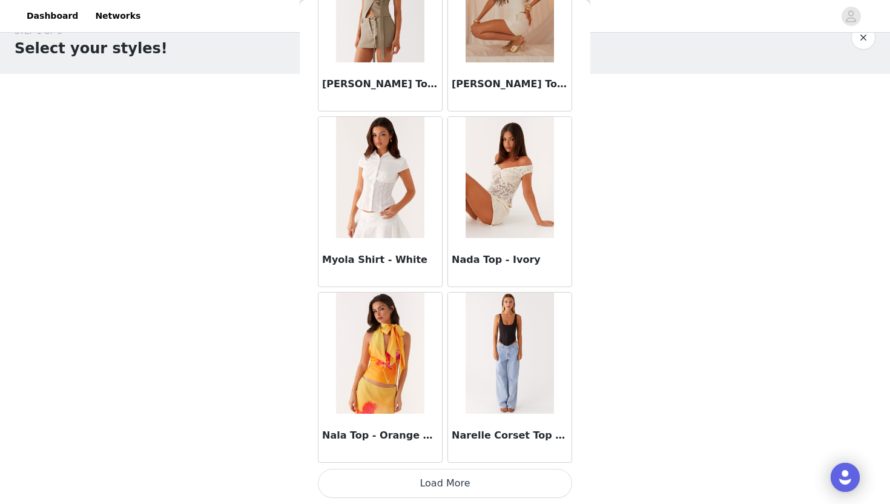
click at [437, 455] on button "Load More" at bounding box center [445, 483] width 254 height 29
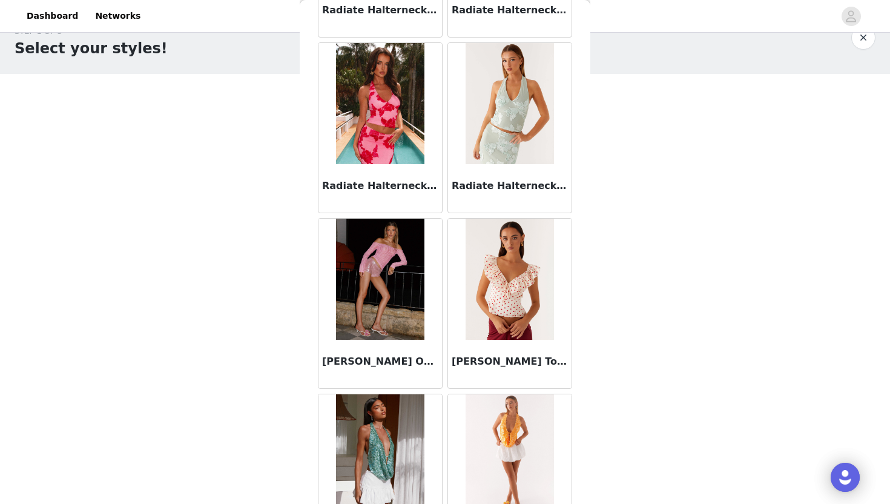
scroll to position [8372, 0]
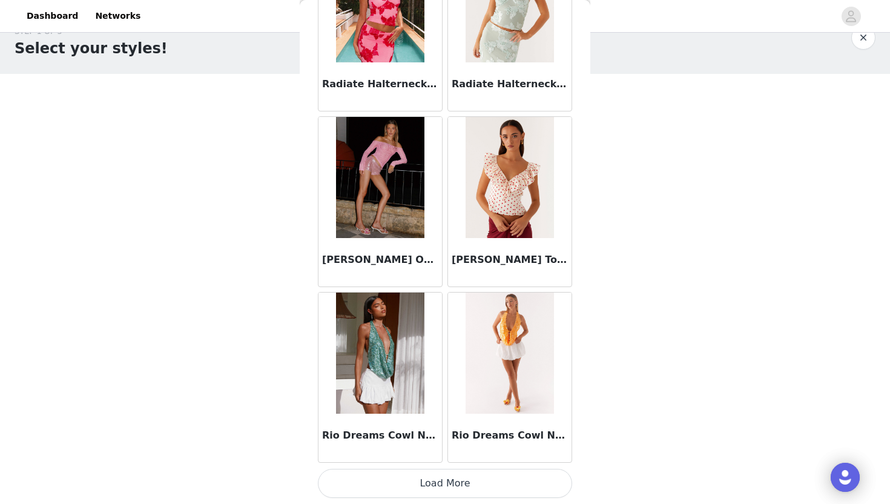
click at [432, 455] on button "Load More" at bounding box center [445, 483] width 254 height 29
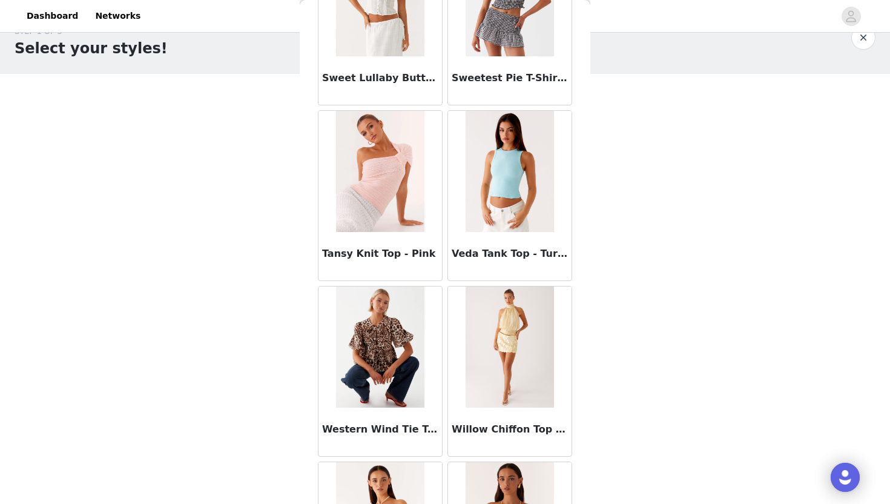
scroll to position [10128, 0]
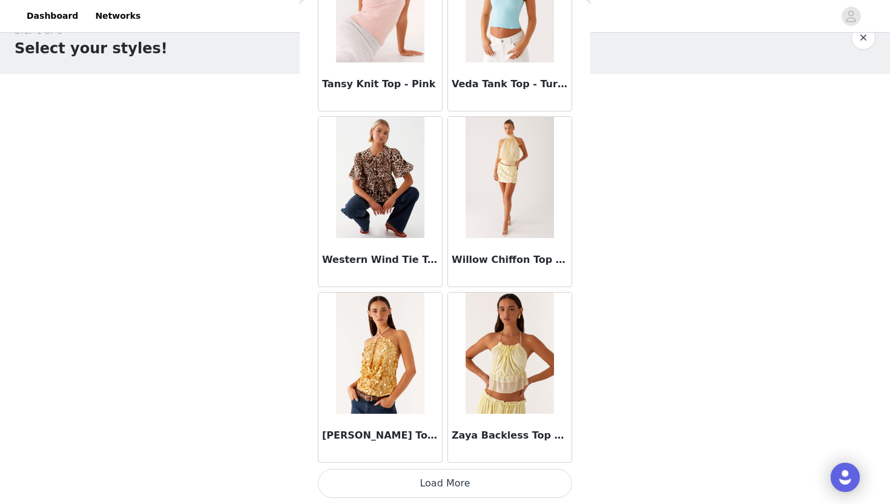
click at [448, 455] on button "Load More" at bounding box center [445, 483] width 254 height 29
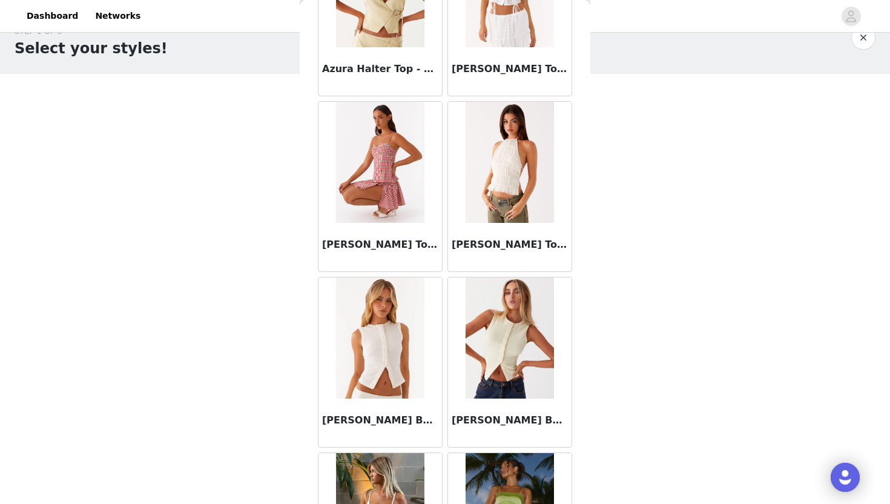
scroll to position [0, 0]
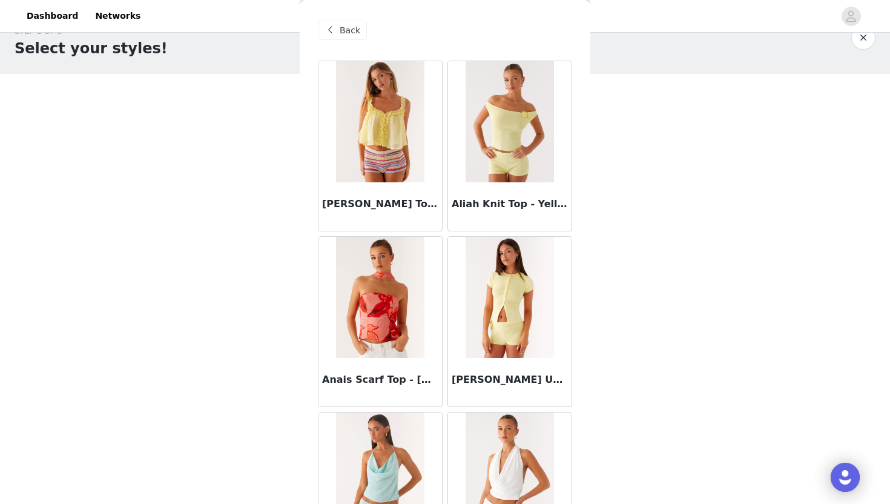
click at [355, 32] on span "Back" at bounding box center [350, 30] width 21 height 13
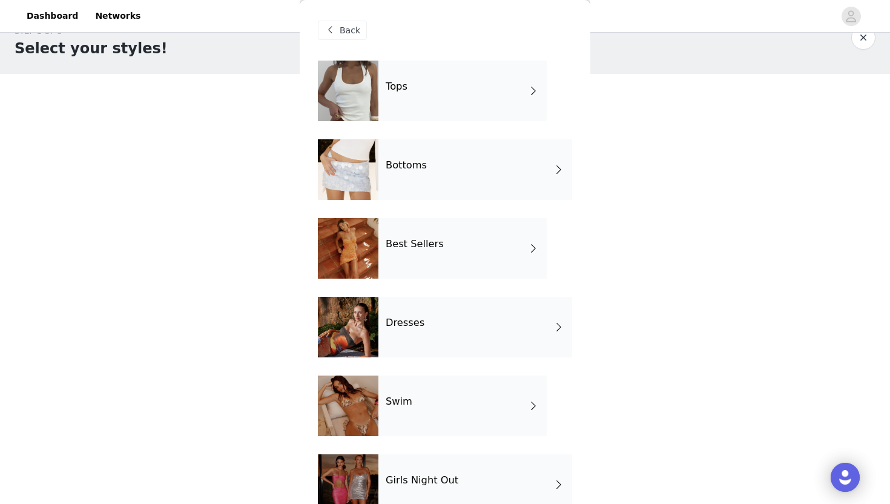
click at [404, 246] on h4 "Best Sellers" at bounding box center [415, 244] width 58 height 11
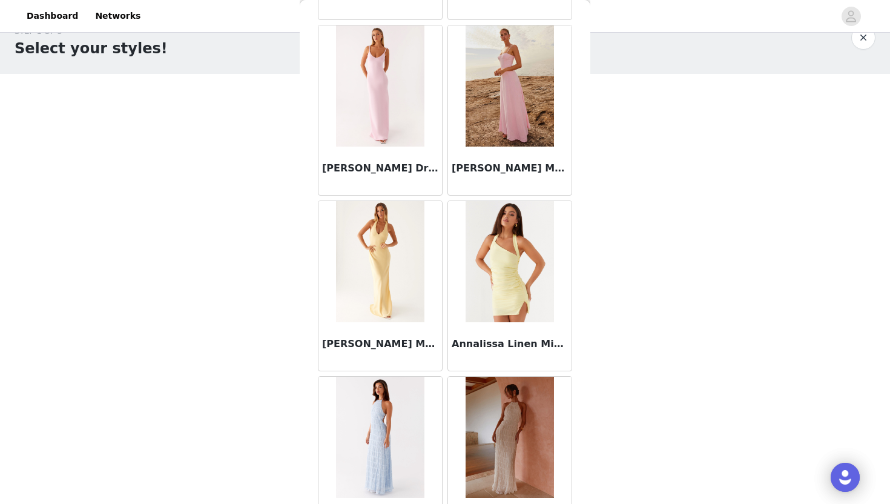
scroll to position [1349, 0]
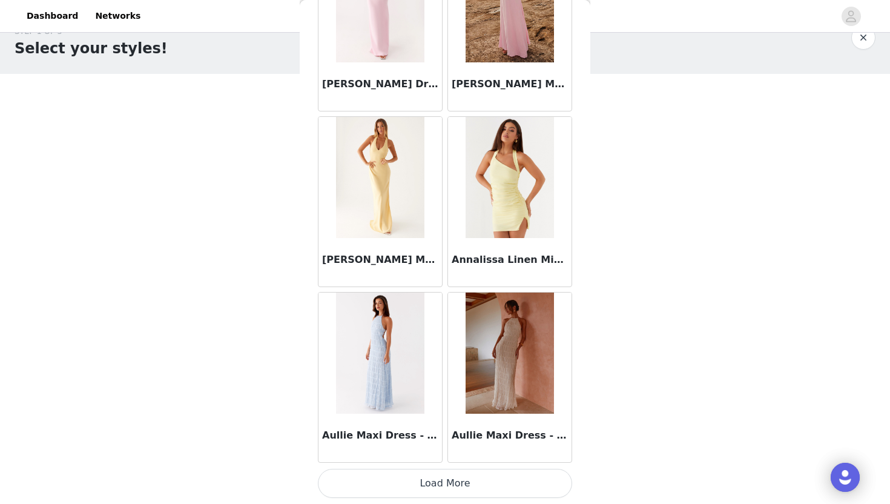
click at [419, 455] on button "Load More" at bounding box center [445, 483] width 254 height 29
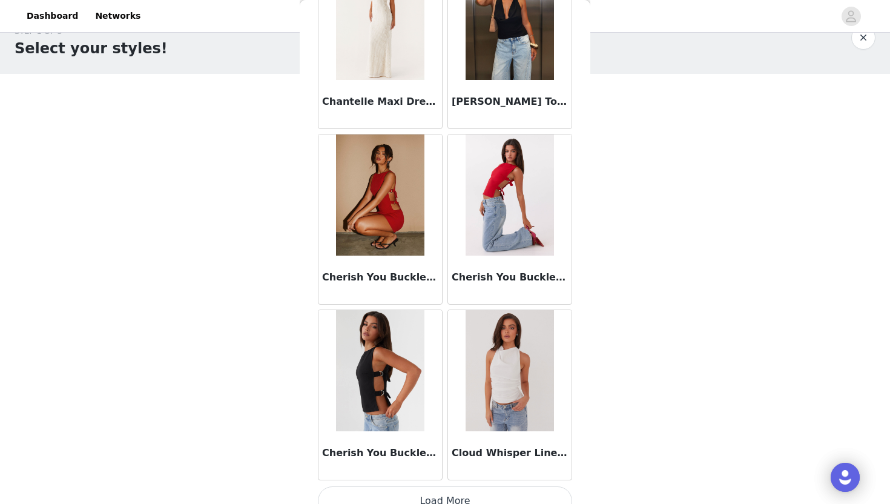
scroll to position [3091, 0]
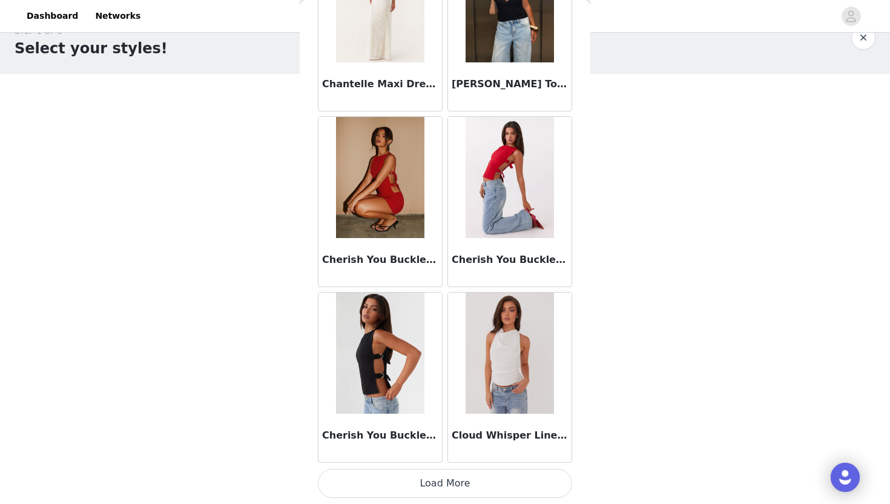
click at [413, 455] on button "Load More" at bounding box center [445, 483] width 254 height 29
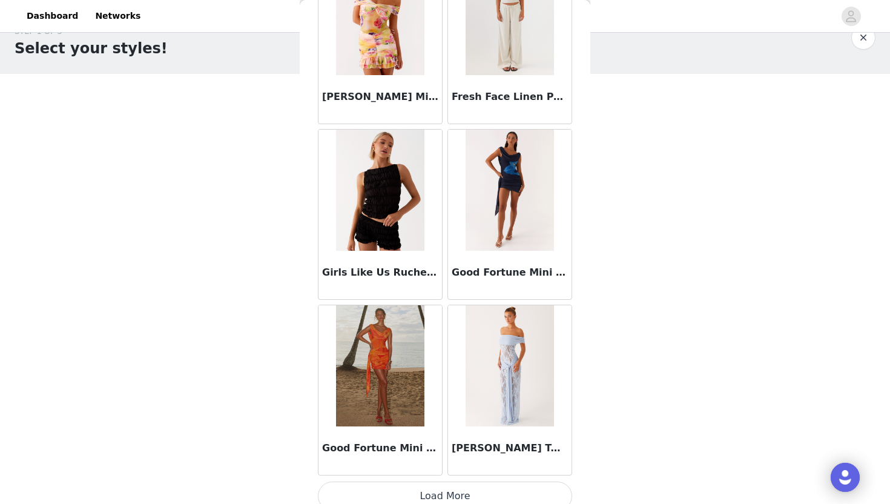
scroll to position [4861, 0]
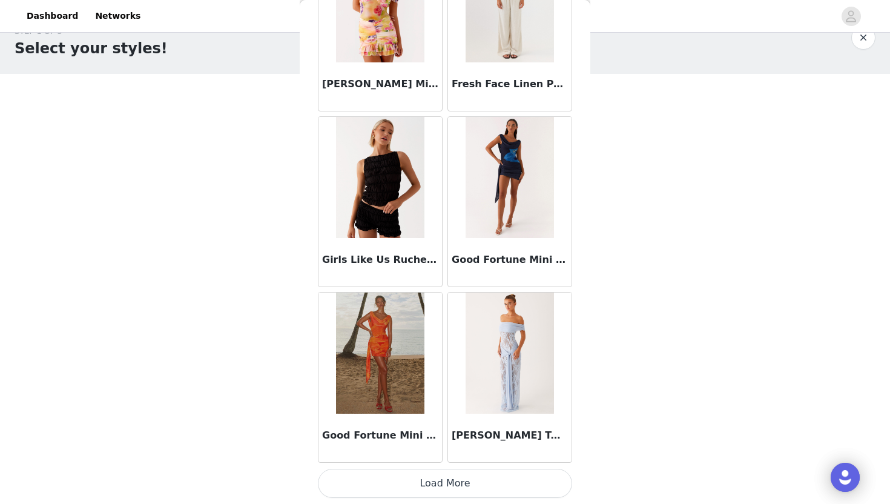
click at [433, 455] on button "Load More" at bounding box center [445, 483] width 254 height 29
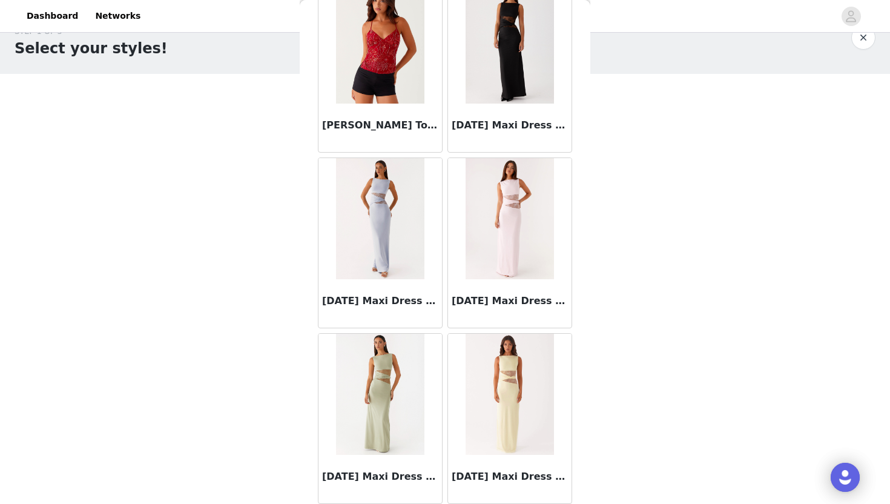
scroll to position [6616, 0]
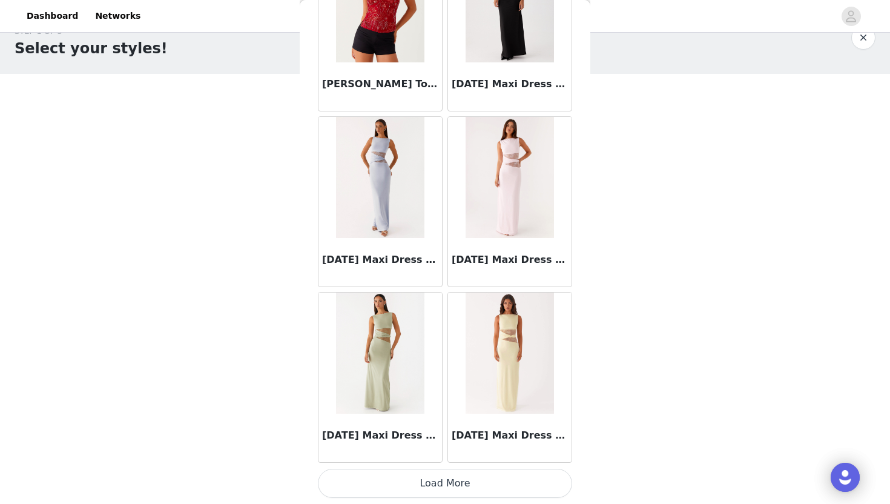
click at [452, 455] on button "Load More" at bounding box center [445, 483] width 254 height 29
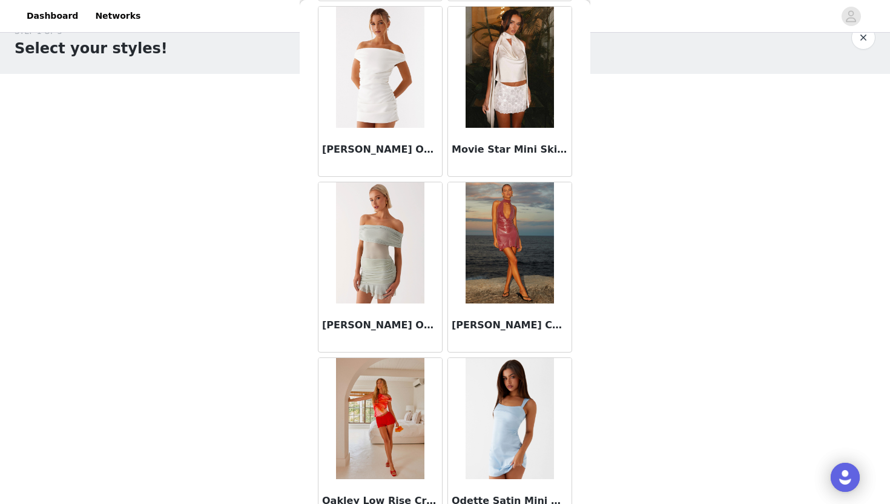
scroll to position [8372, 0]
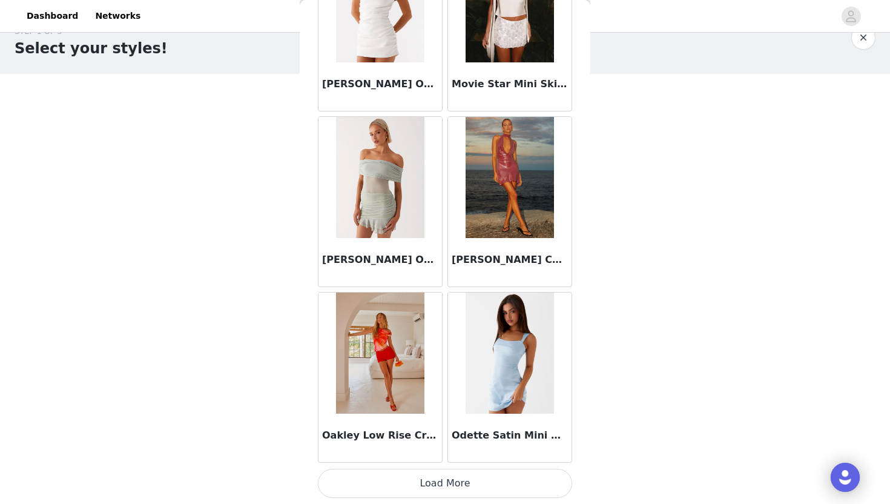
click at [410, 455] on button "Load More" at bounding box center [445, 483] width 254 height 29
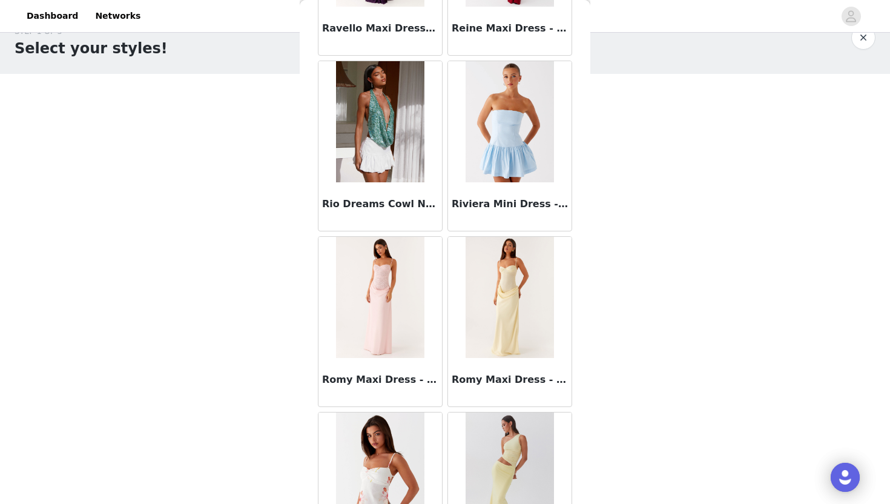
scroll to position [10128, 0]
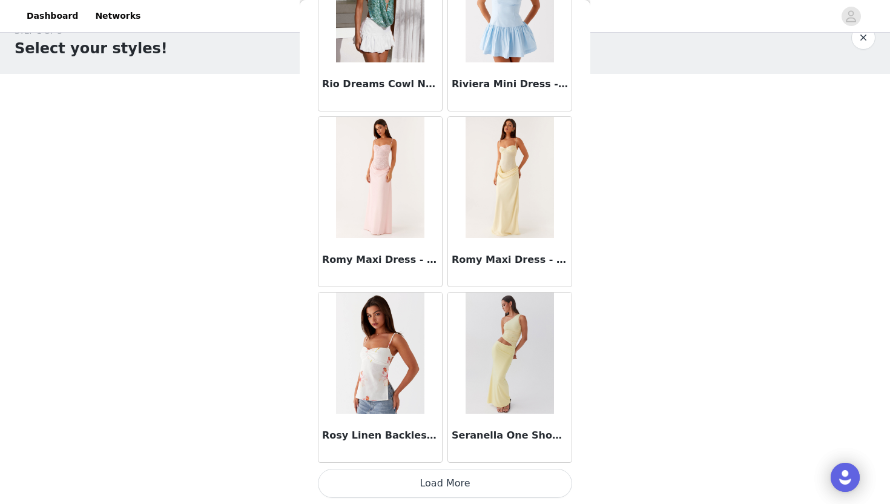
click at [426, 455] on button "Load More" at bounding box center [445, 483] width 254 height 29
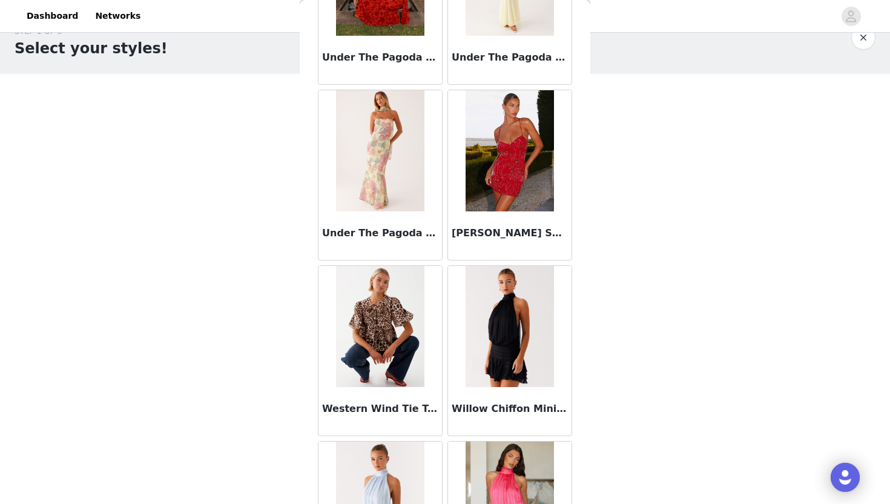
scroll to position [11884, 0]
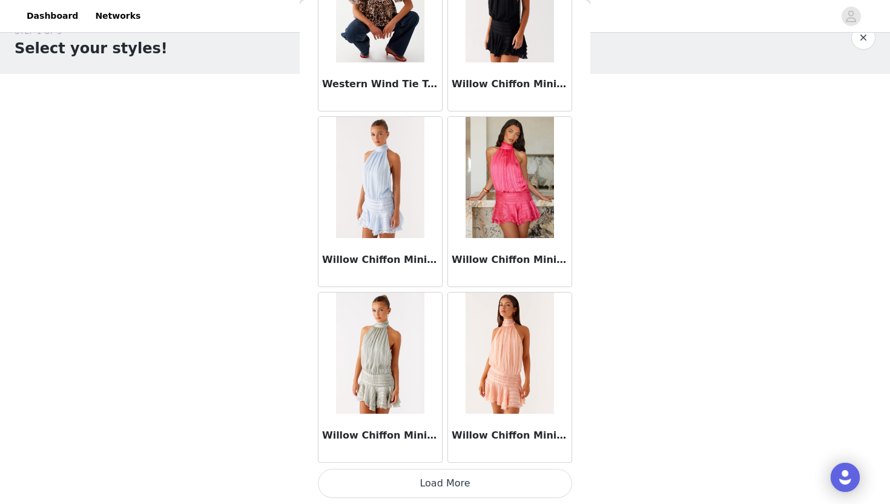
click at [427, 455] on button "Load More" at bounding box center [445, 483] width 254 height 29
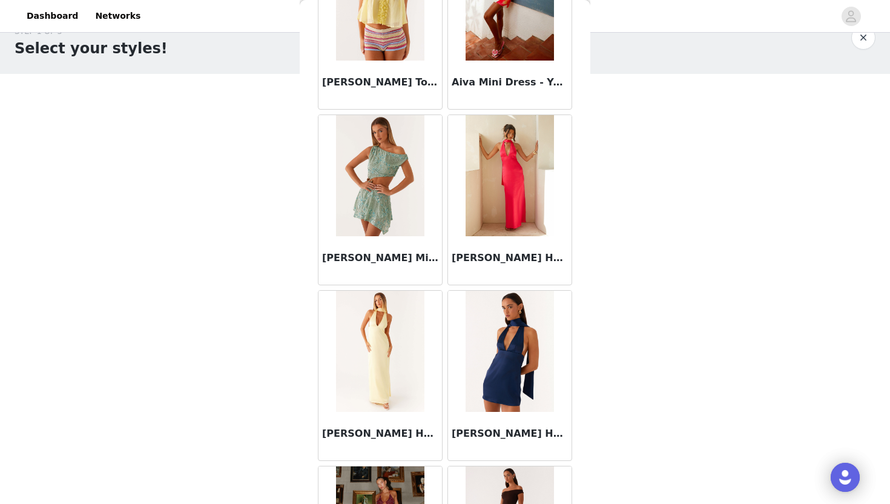
scroll to position [0, 0]
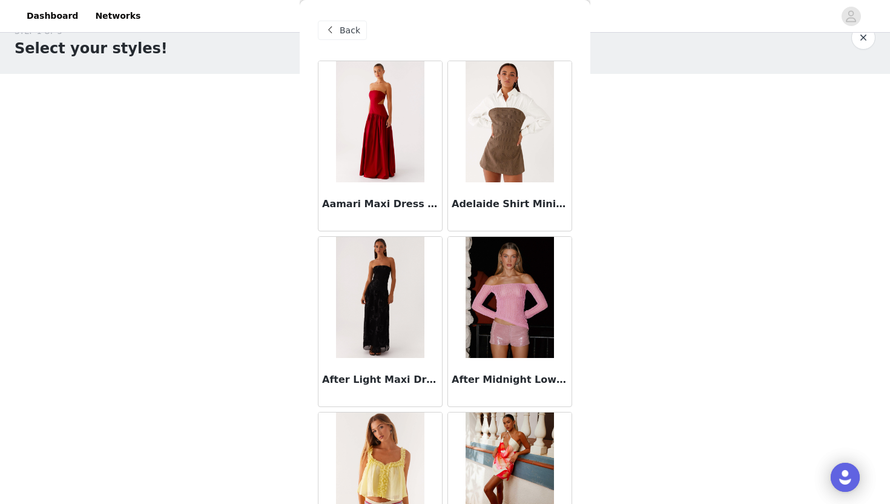
click at [345, 30] on span "Back" at bounding box center [350, 30] width 21 height 13
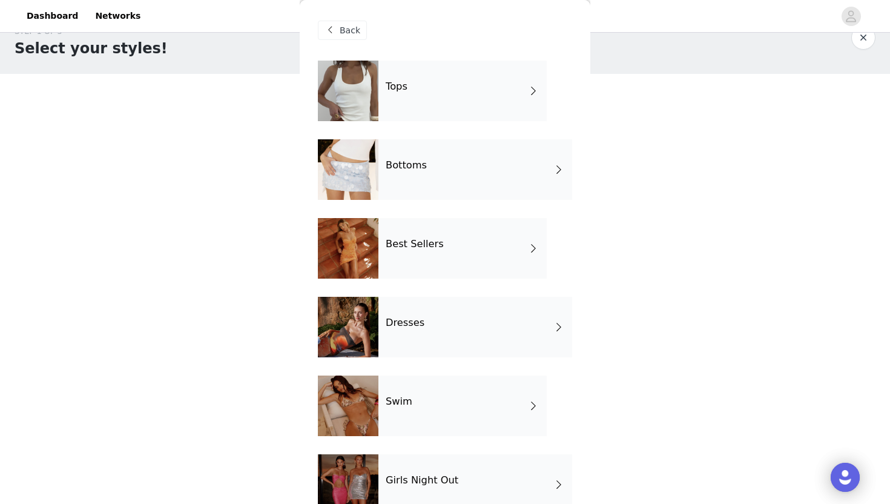
click at [395, 324] on h4 "Dresses" at bounding box center [405, 322] width 39 height 11
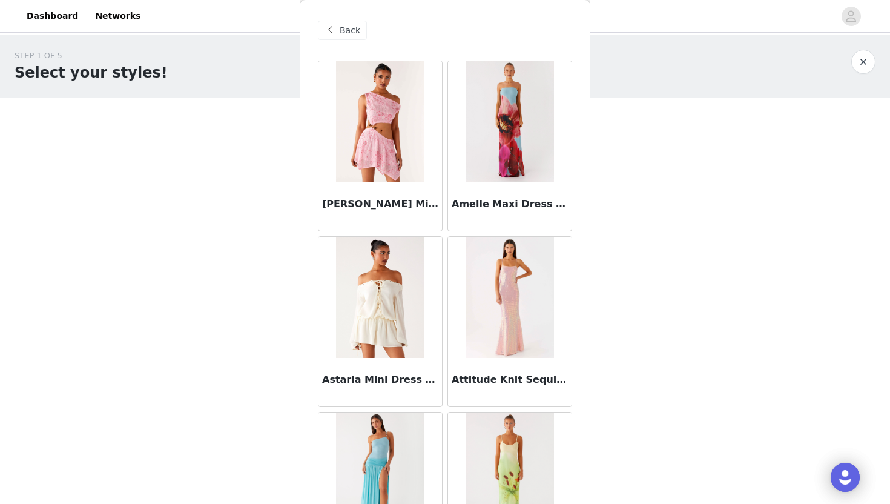
click at [343, 35] on span "Back" at bounding box center [350, 30] width 21 height 13
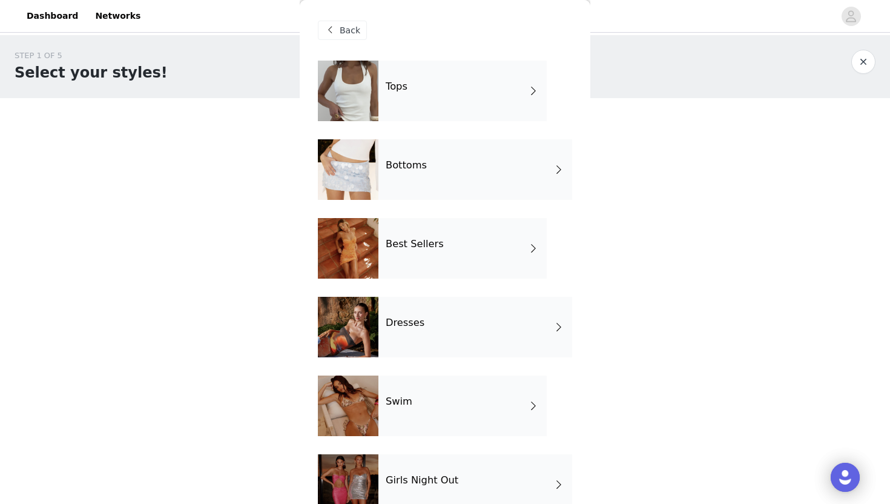
click at [403, 161] on h4 "Bottoms" at bounding box center [406, 165] width 41 height 11
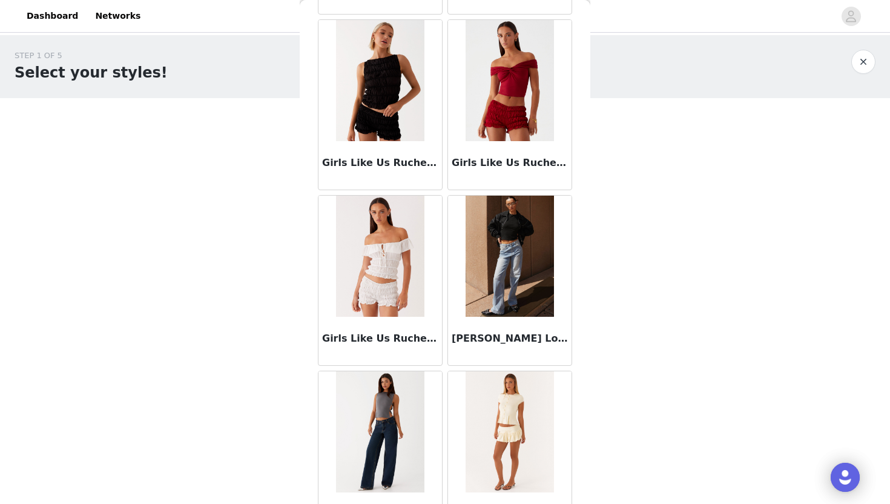
scroll to position [1349, 0]
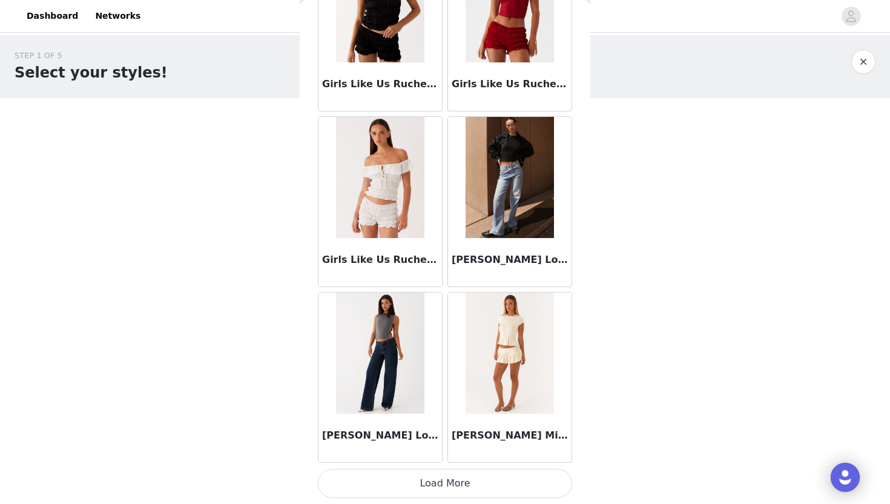
click at [414, 455] on button "Load More" at bounding box center [445, 483] width 254 height 29
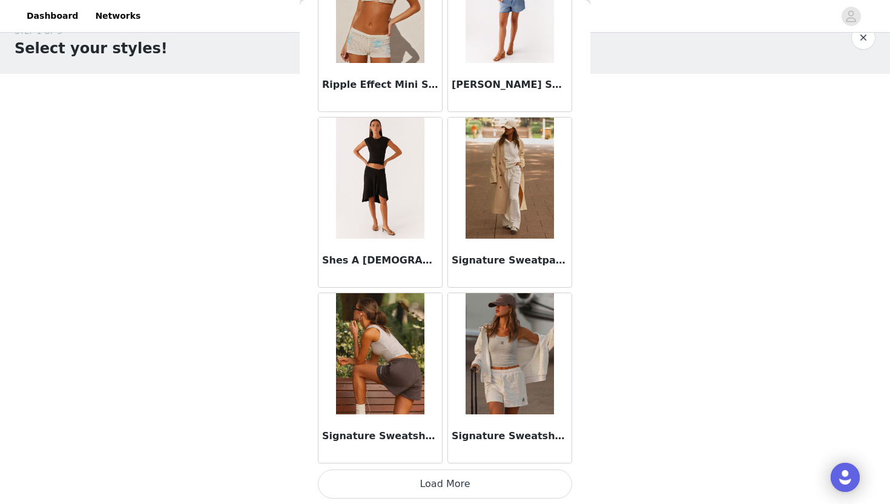
scroll to position [3105, 0]
click at [438, 455] on button "Load More" at bounding box center [445, 483] width 254 height 29
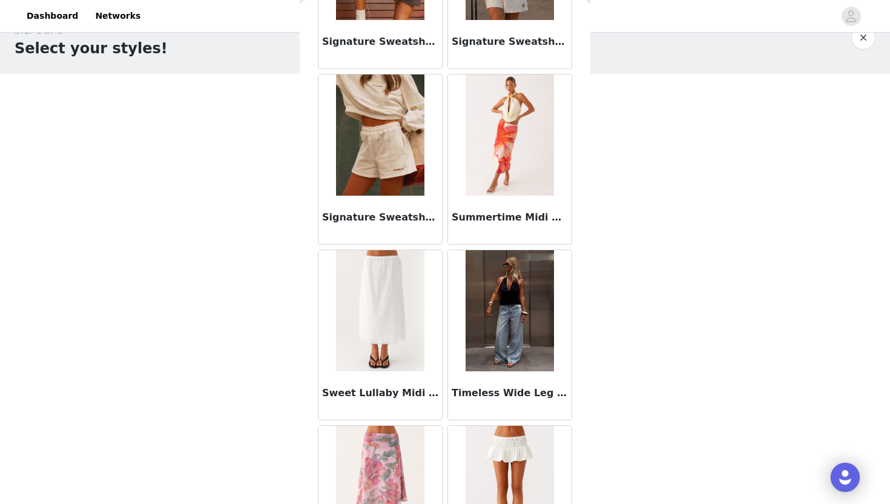
scroll to position [3499, 0]
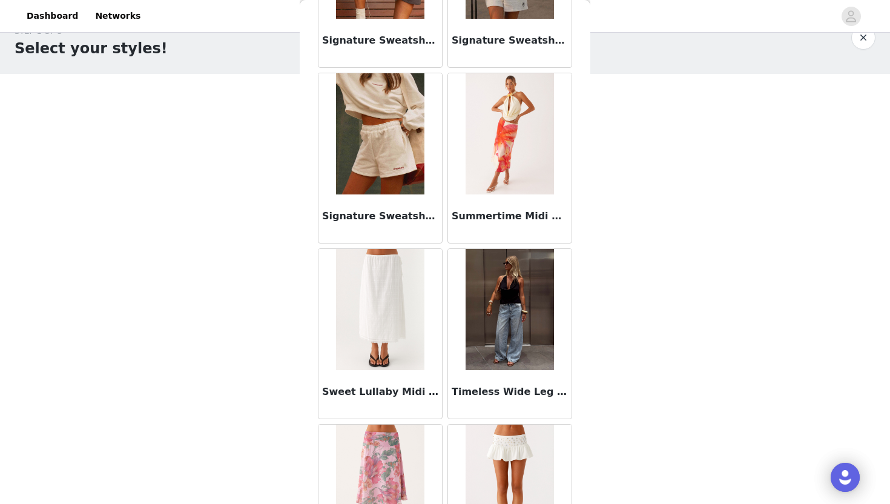
click at [391, 322] on img at bounding box center [380, 309] width 88 height 121
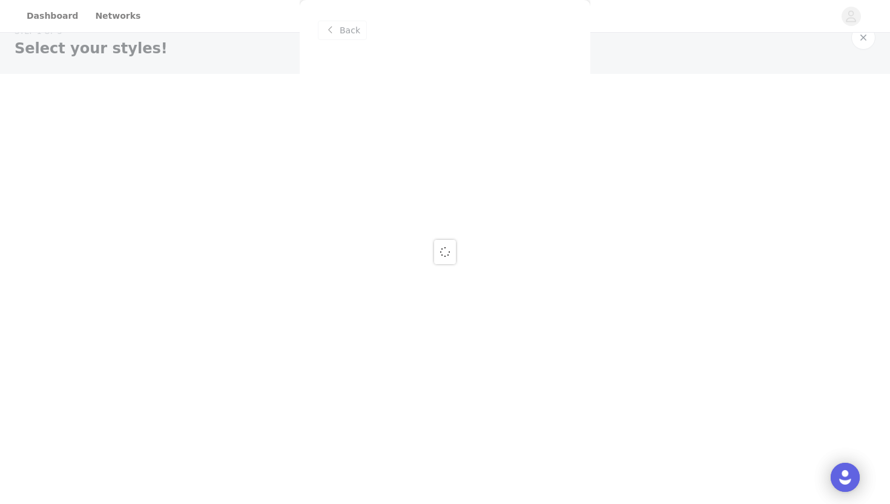
scroll to position [0, 0]
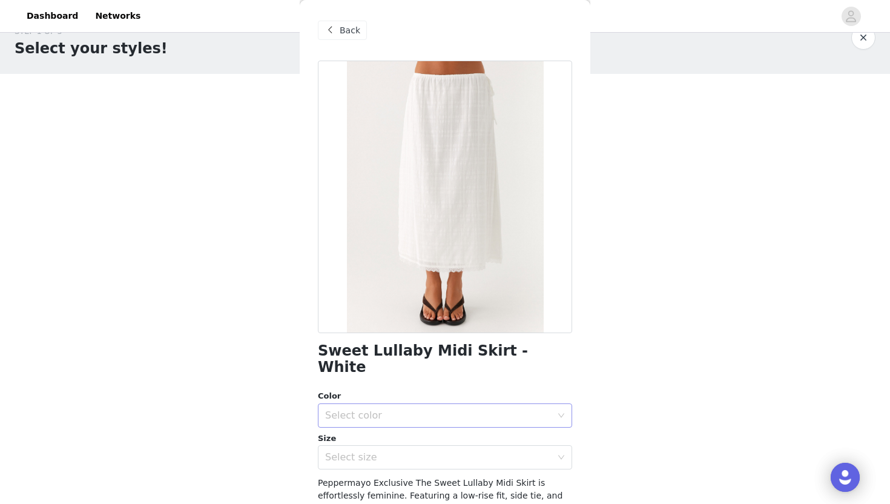
click at [407, 409] on div "Select color" at bounding box center [438, 415] width 226 height 12
click at [398, 427] on li "White" at bounding box center [445, 425] width 254 height 19
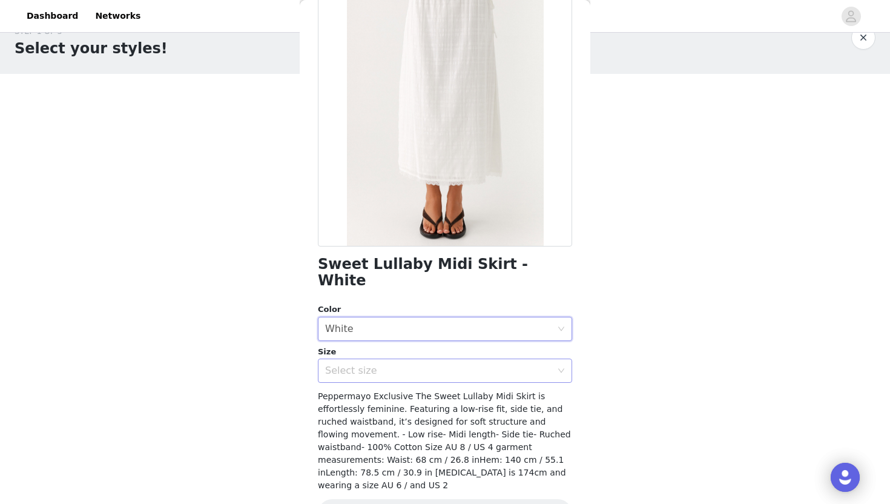
scroll to position [87, 0]
click at [409, 360] on div "Select size" at bounding box center [441, 369] width 232 height 23
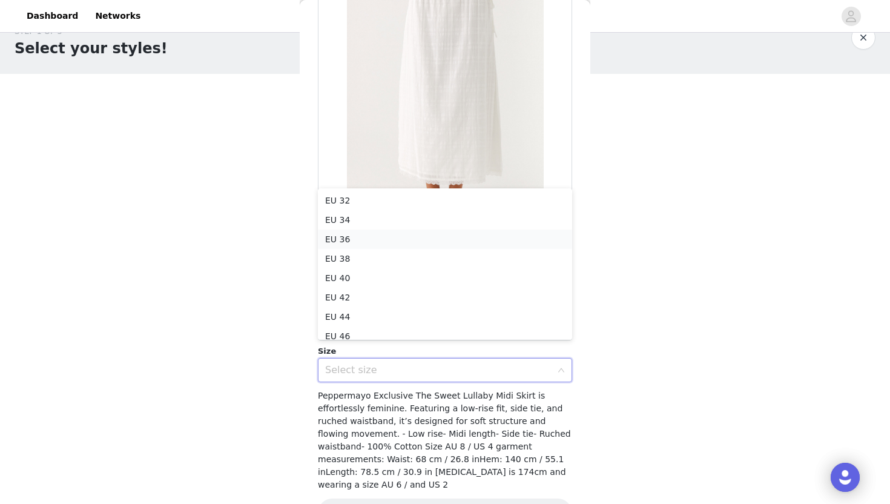
click at [390, 236] on li "EU 36" at bounding box center [445, 238] width 254 height 19
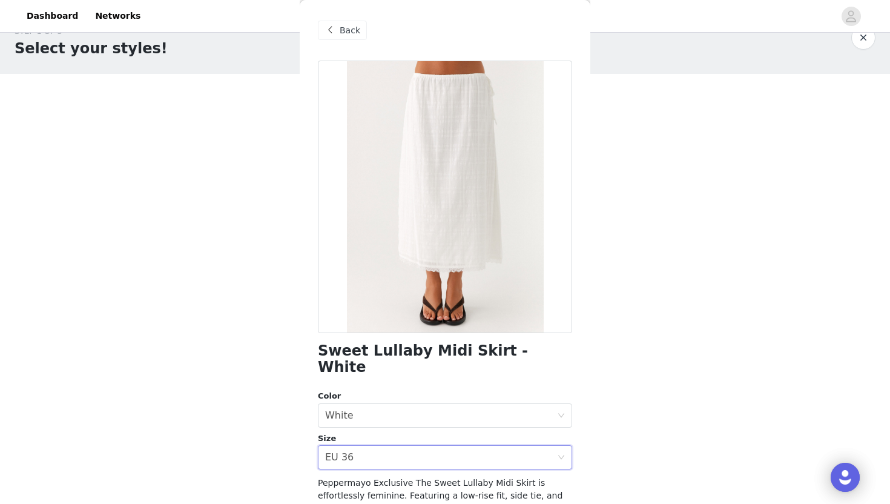
scroll to position [96, 0]
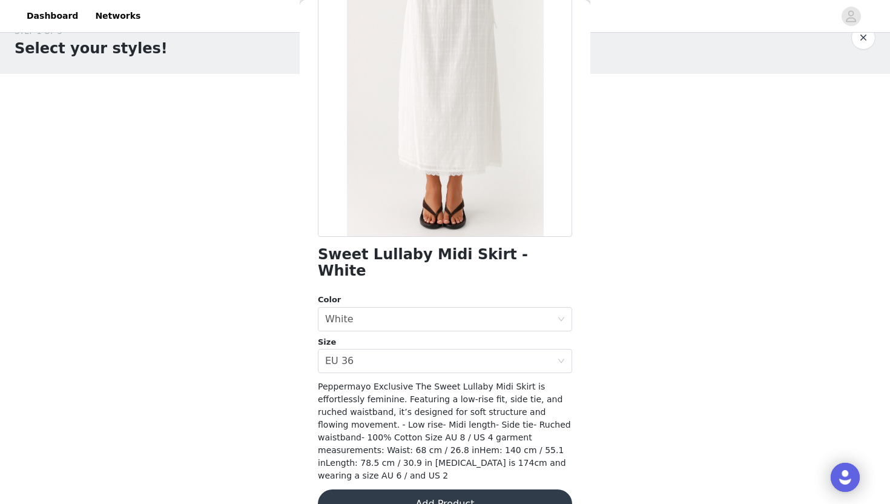
click at [461, 455] on button "Add Product" at bounding box center [445, 503] width 254 height 29
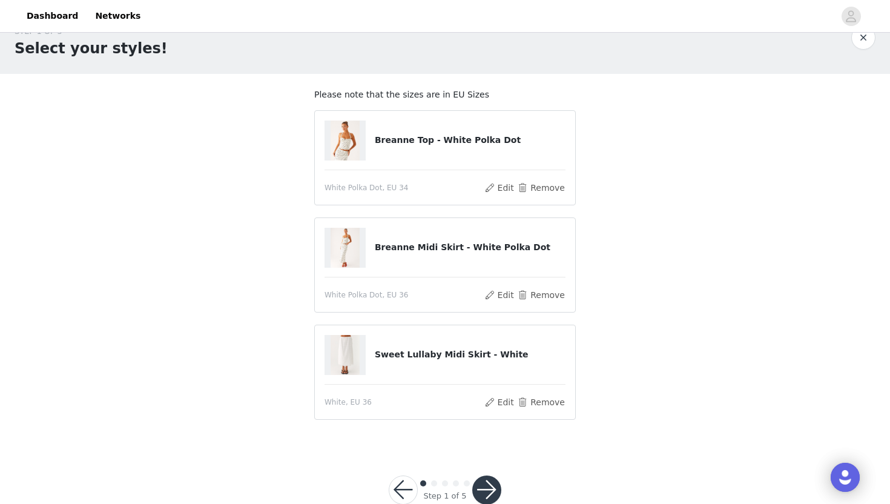
click at [487, 455] on button "button" at bounding box center [486, 489] width 29 height 29
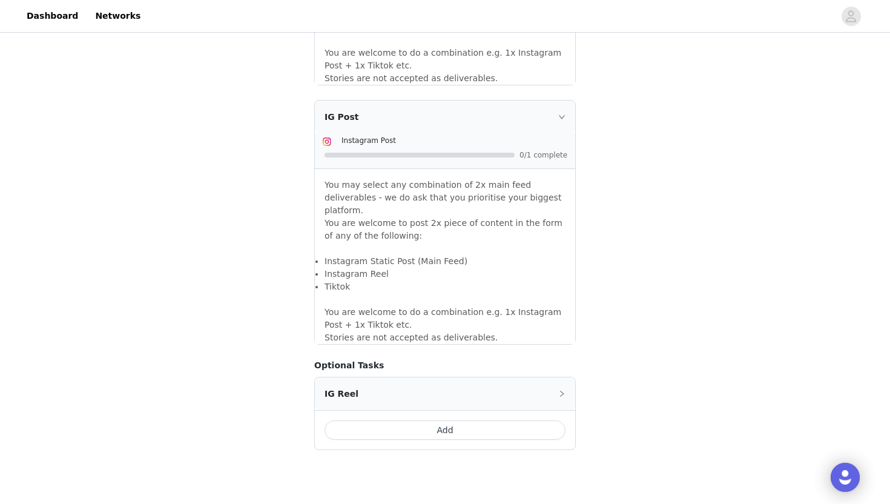
scroll to position [1021, 0]
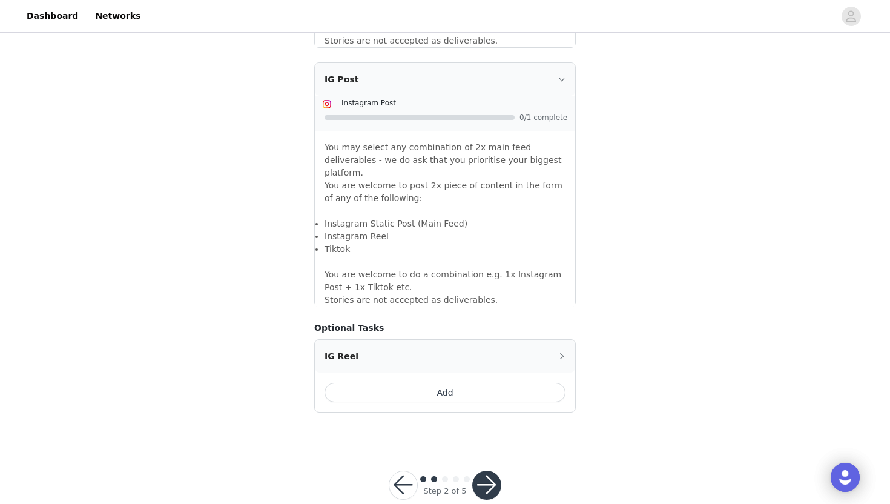
click at [487, 455] on button "button" at bounding box center [486, 484] width 29 height 29
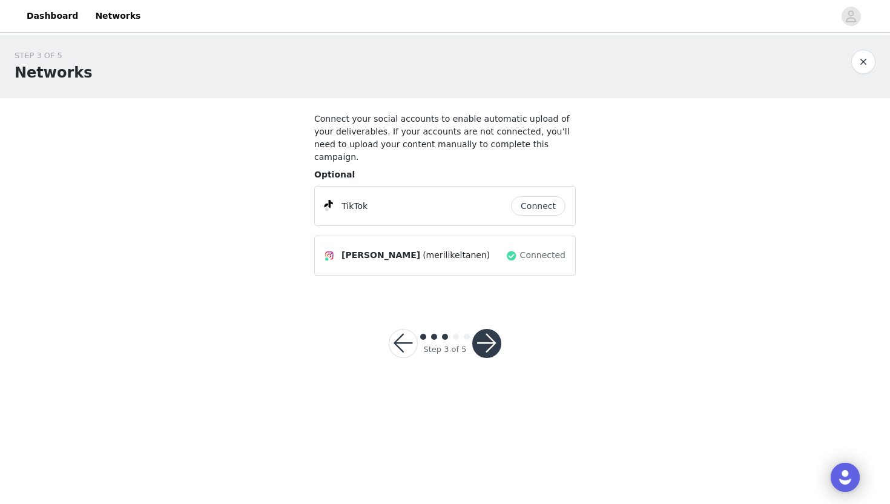
click at [536, 196] on button "Connect" at bounding box center [538, 205] width 54 height 19
click at [486, 329] on button "button" at bounding box center [486, 343] width 29 height 29
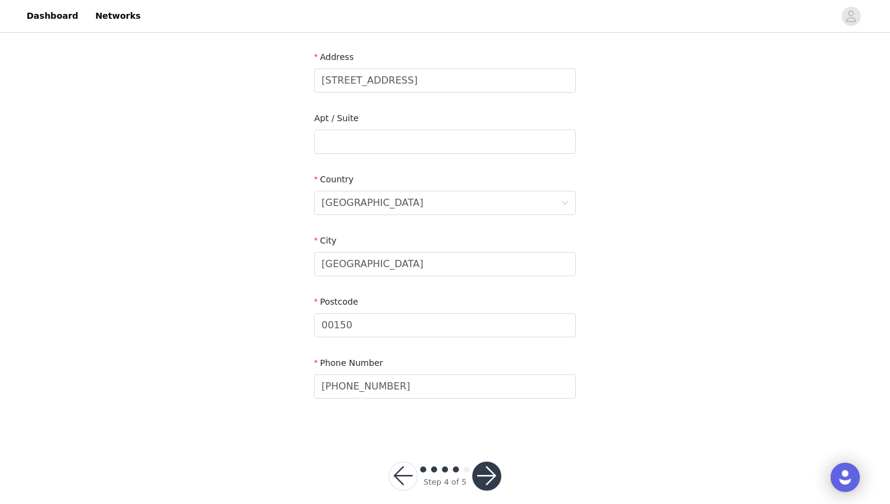
scroll to position [286, 0]
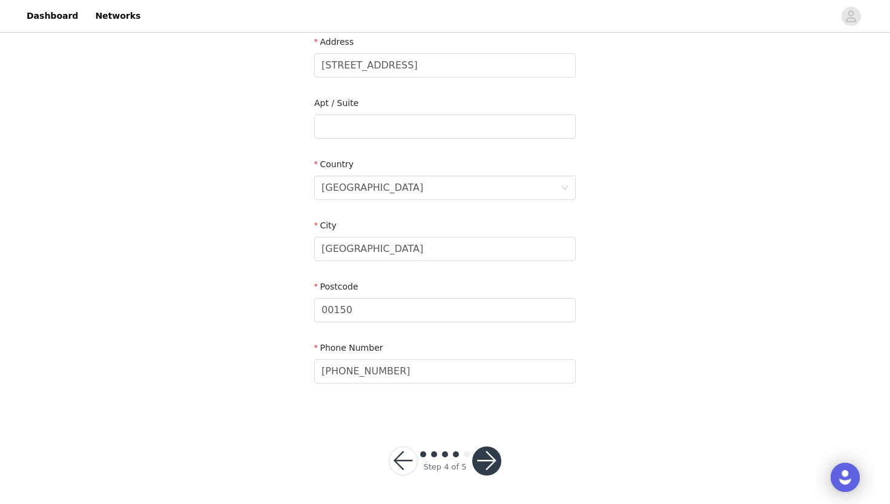
click at [486, 455] on button "button" at bounding box center [486, 460] width 29 height 29
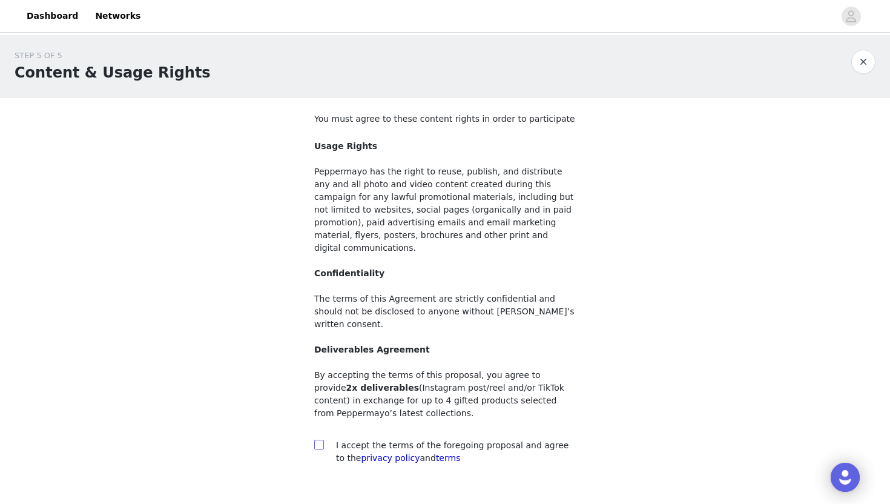
click at [320, 440] on input "checkbox" at bounding box center [318, 444] width 8 height 8
checkbox input "true"
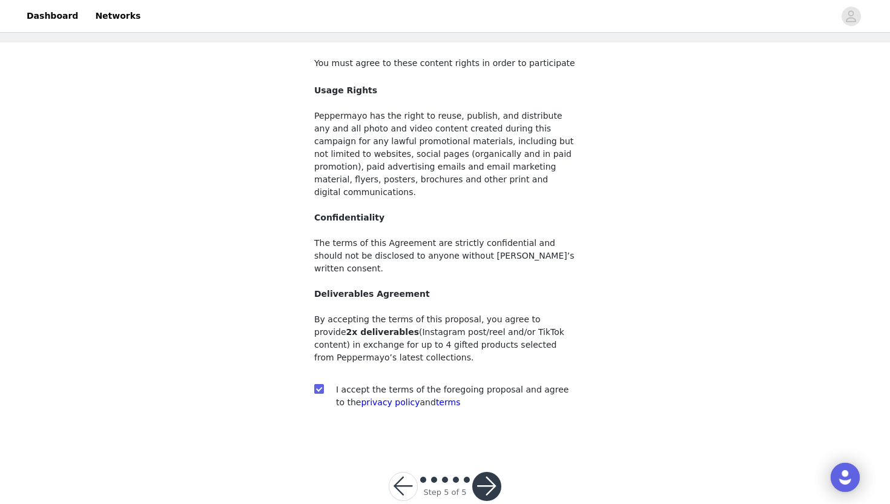
click at [483, 455] on button "button" at bounding box center [486, 486] width 29 height 29
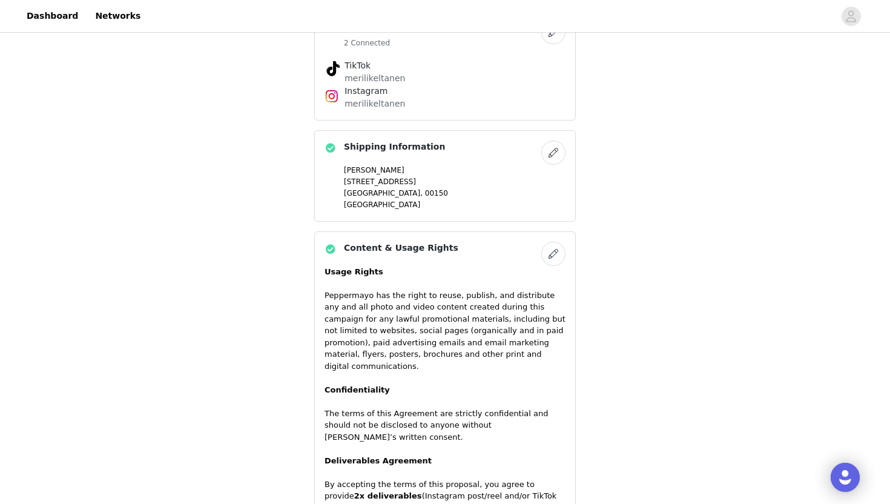
scroll to position [818, 0]
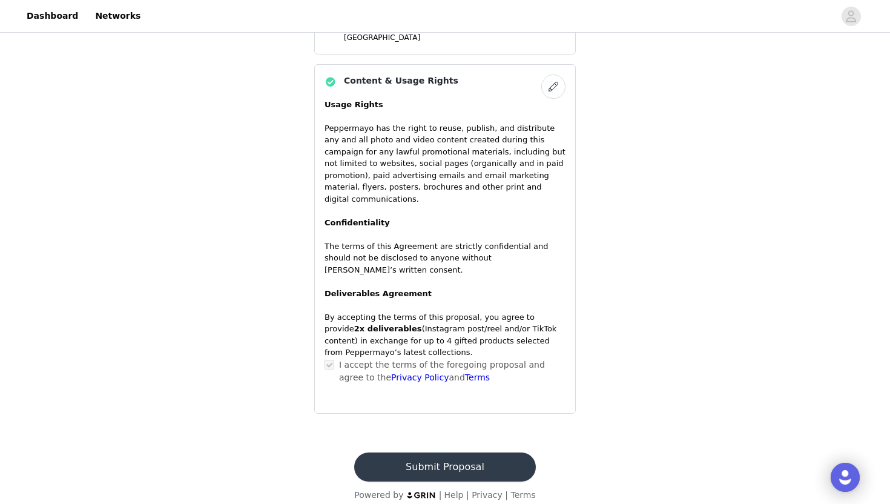
click at [444, 455] on button "Submit Proposal" at bounding box center [444, 466] width 181 height 29
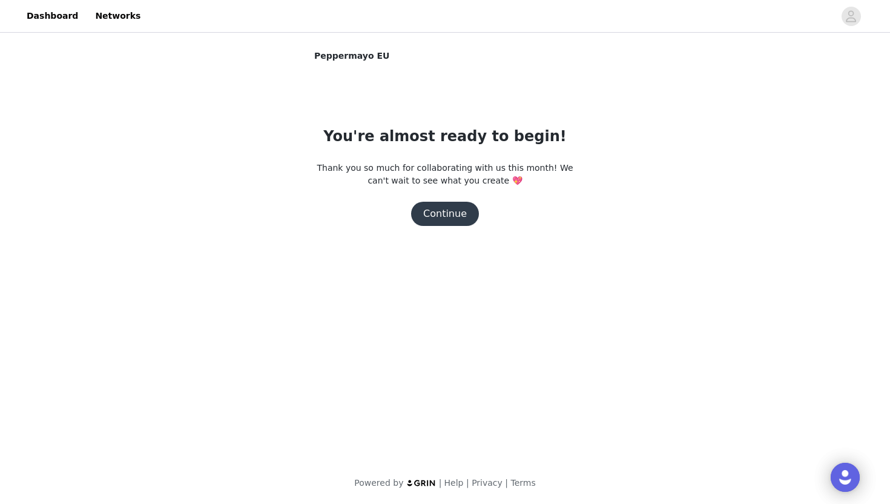
scroll to position [0, 0]
click at [444, 216] on button "Continue" at bounding box center [445, 214] width 68 height 24
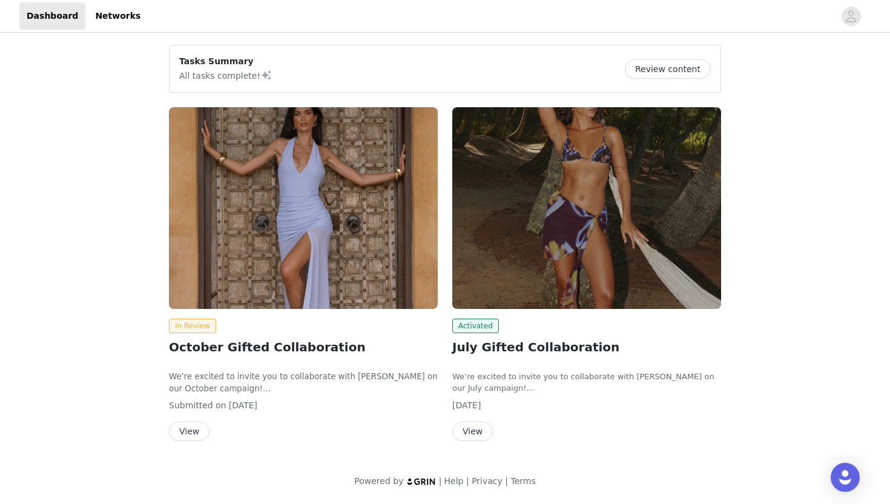
click at [649, 64] on button "Review content" at bounding box center [668, 68] width 86 height 19
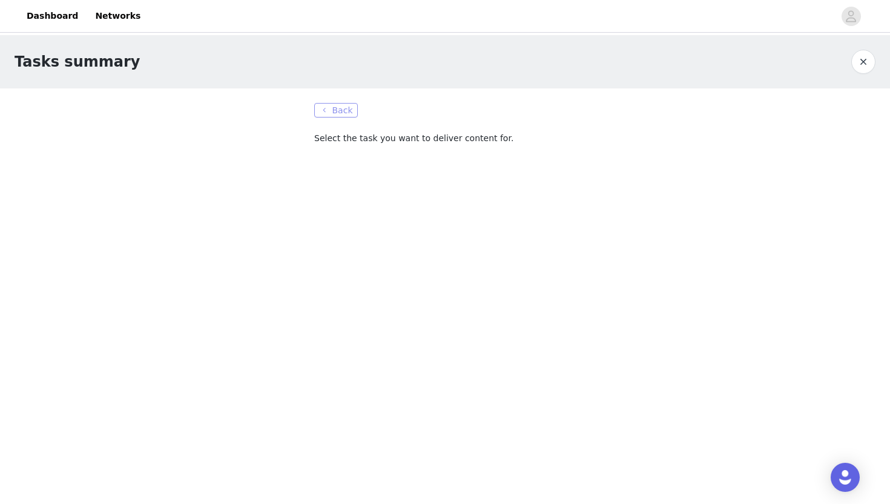
click at [338, 112] on button "Back" at bounding box center [336, 110] width 44 height 15
